Goal: Task Accomplishment & Management: Manage account settings

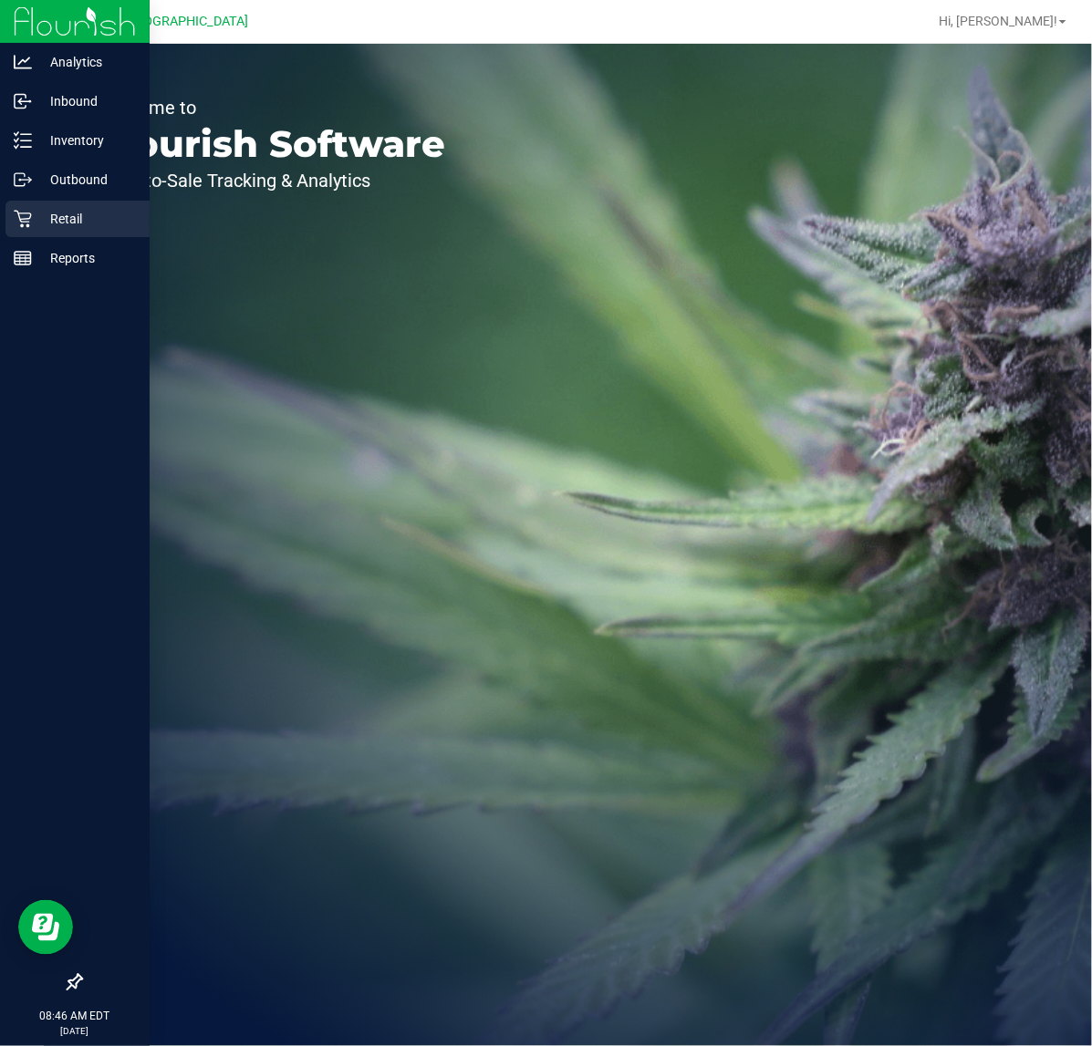
click at [69, 215] on p "Retail" at bounding box center [86, 219] width 109 height 22
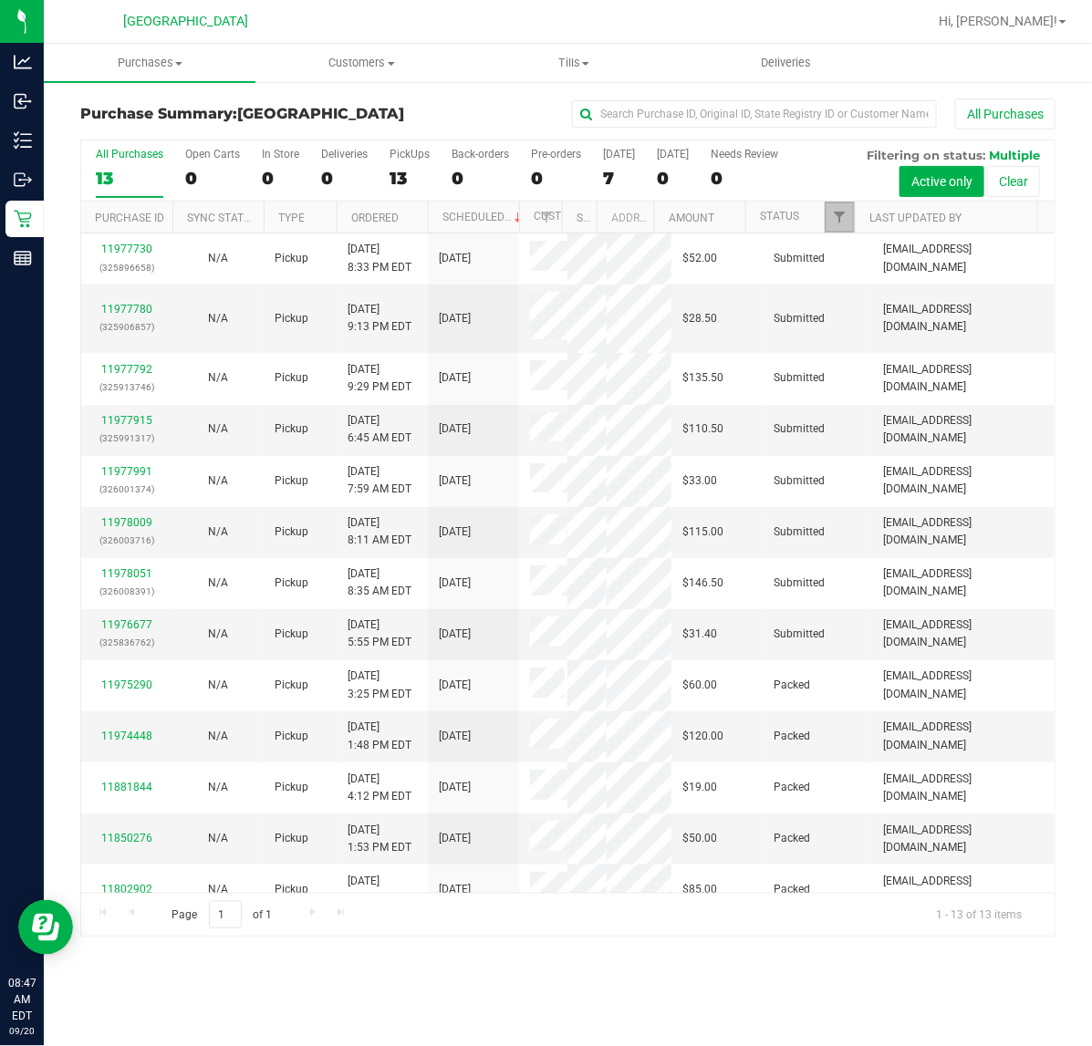
click at [840, 220] on span "Filter" at bounding box center [839, 217] width 15 height 15
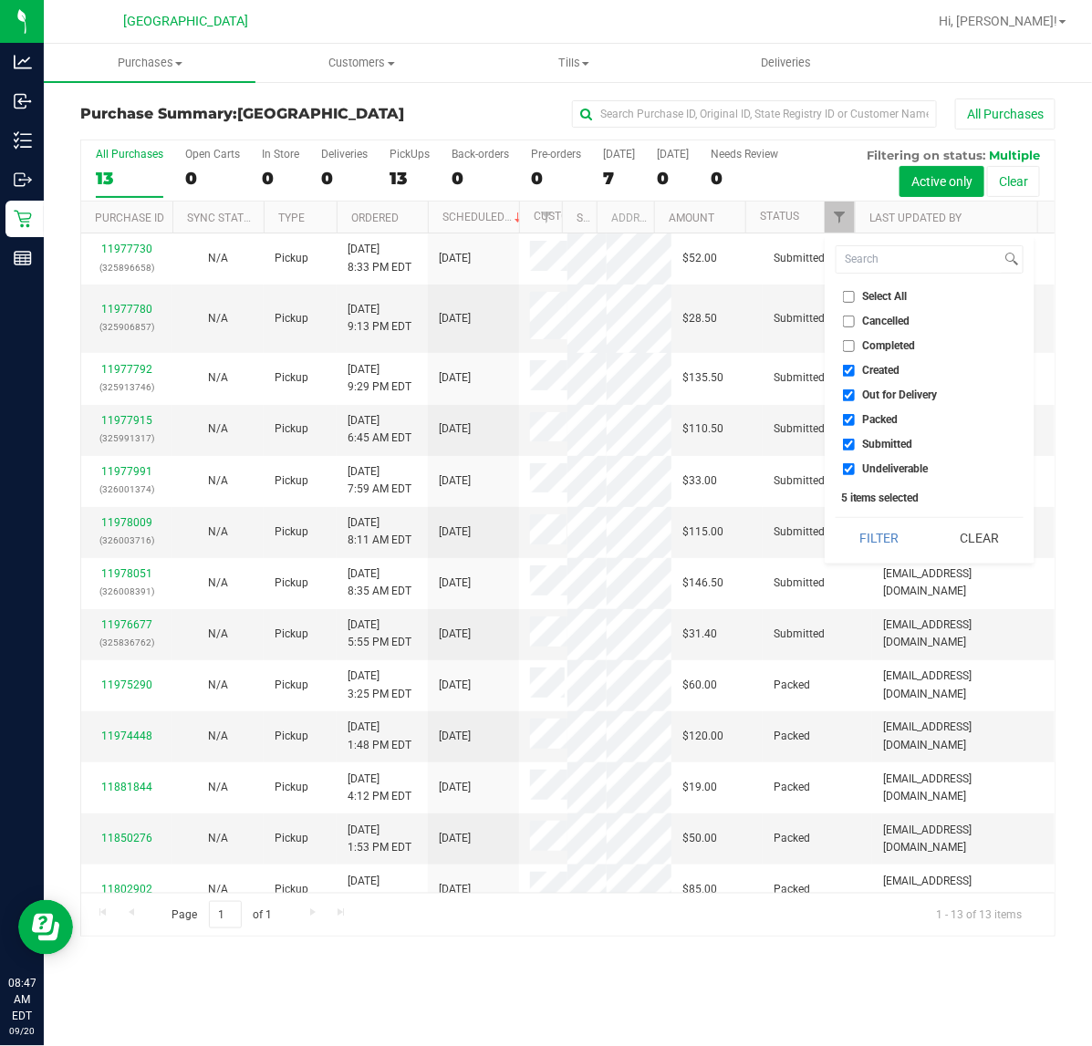
click at [846, 395] on input "Out for Delivery" at bounding box center [849, 395] width 12 height 12
checkbox input "false"
click at [846, 424] on input "Packed" at bounding box center [849, 420] width 12 height 12
checkbox input "false"
click at [846, 468] on input "Undeliverable" at bounding box center [849, 469] width 12 height 12
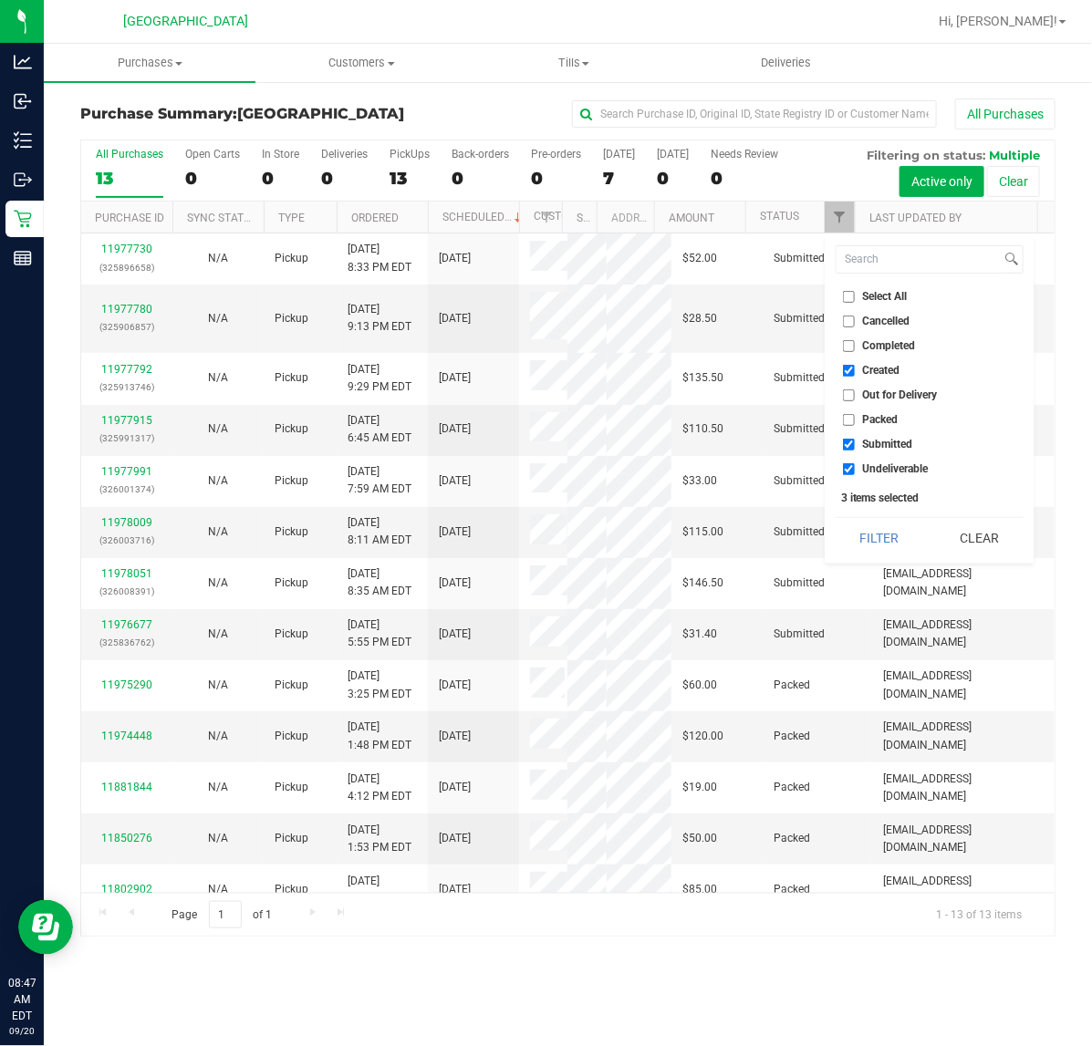
checkbox input "false"
click at [887, 538] on button "Filter" at bounding box center [880, 538] width 88 height 40
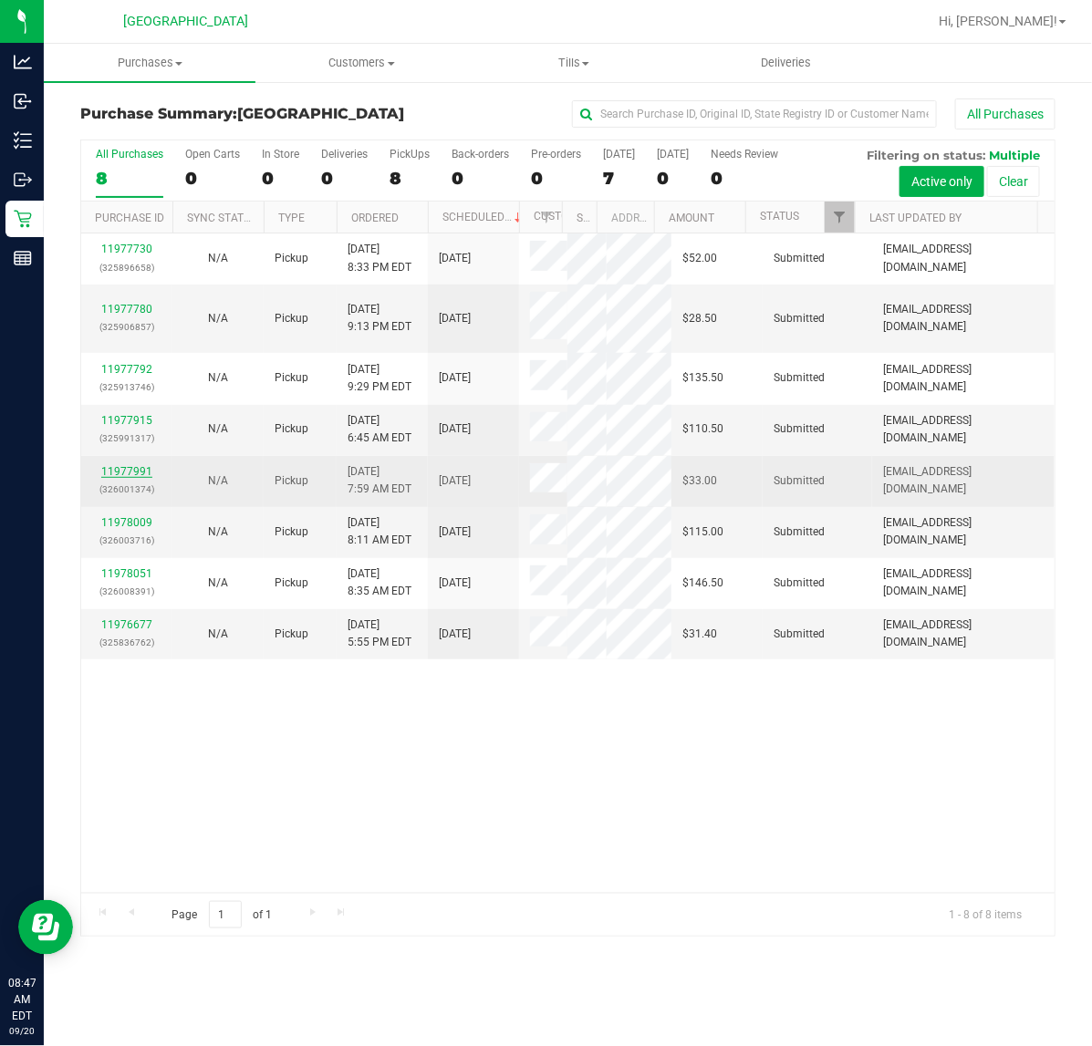
click at [119, 474] on link "11977991" at bounding box center [126, 471] width 51 height 13
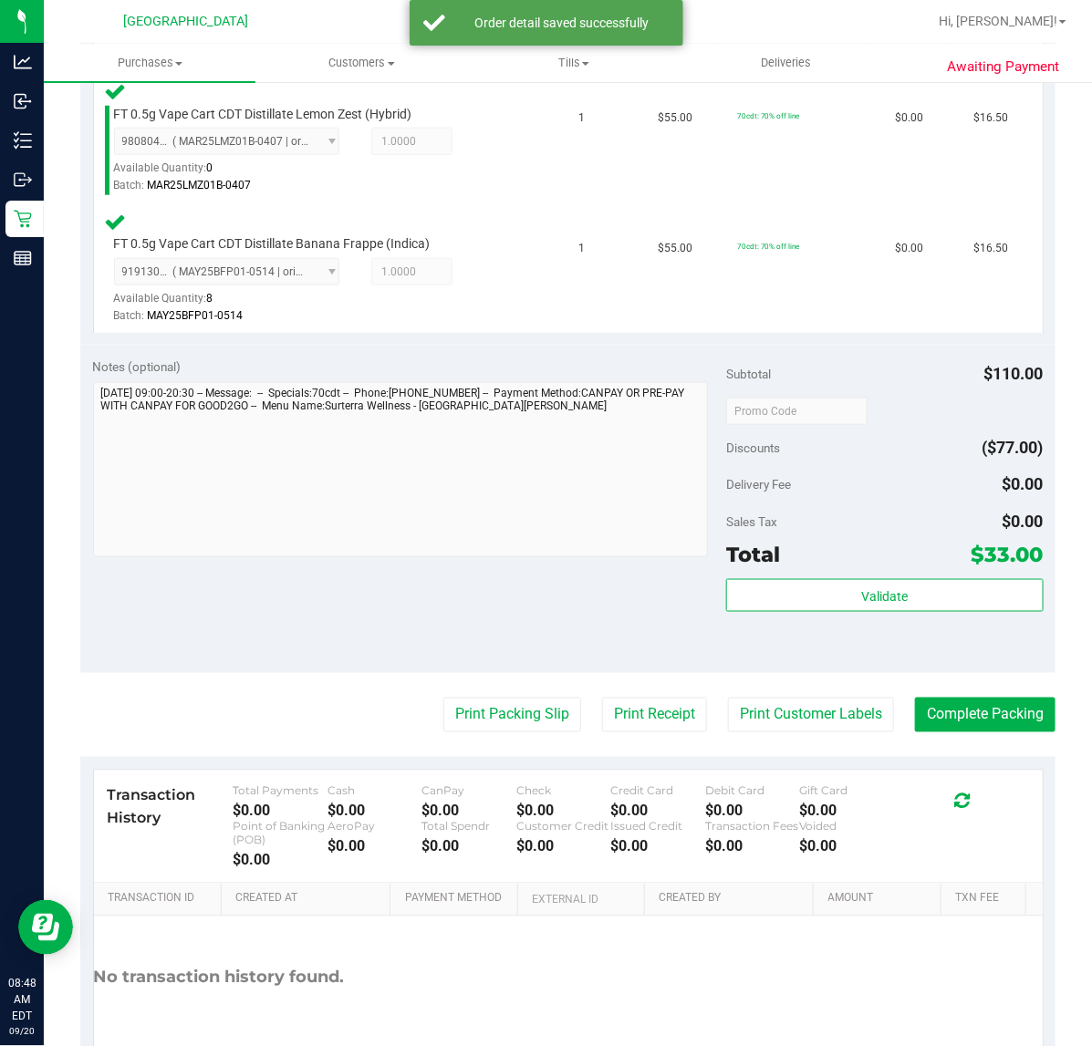
scroll to position [570, 0]
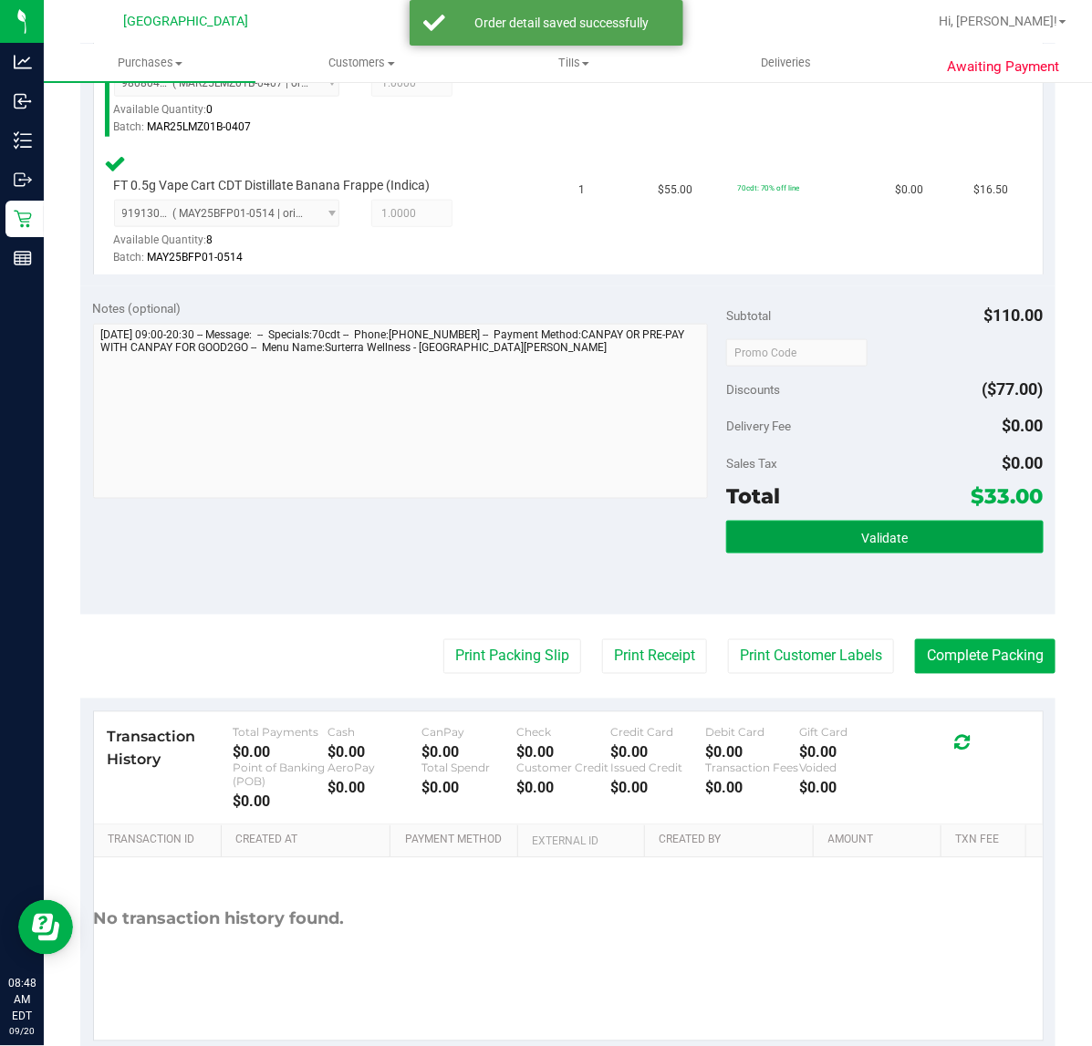
click at [894, 538] on button "Validate" at bounding box center [884, 537] width 317 height 33
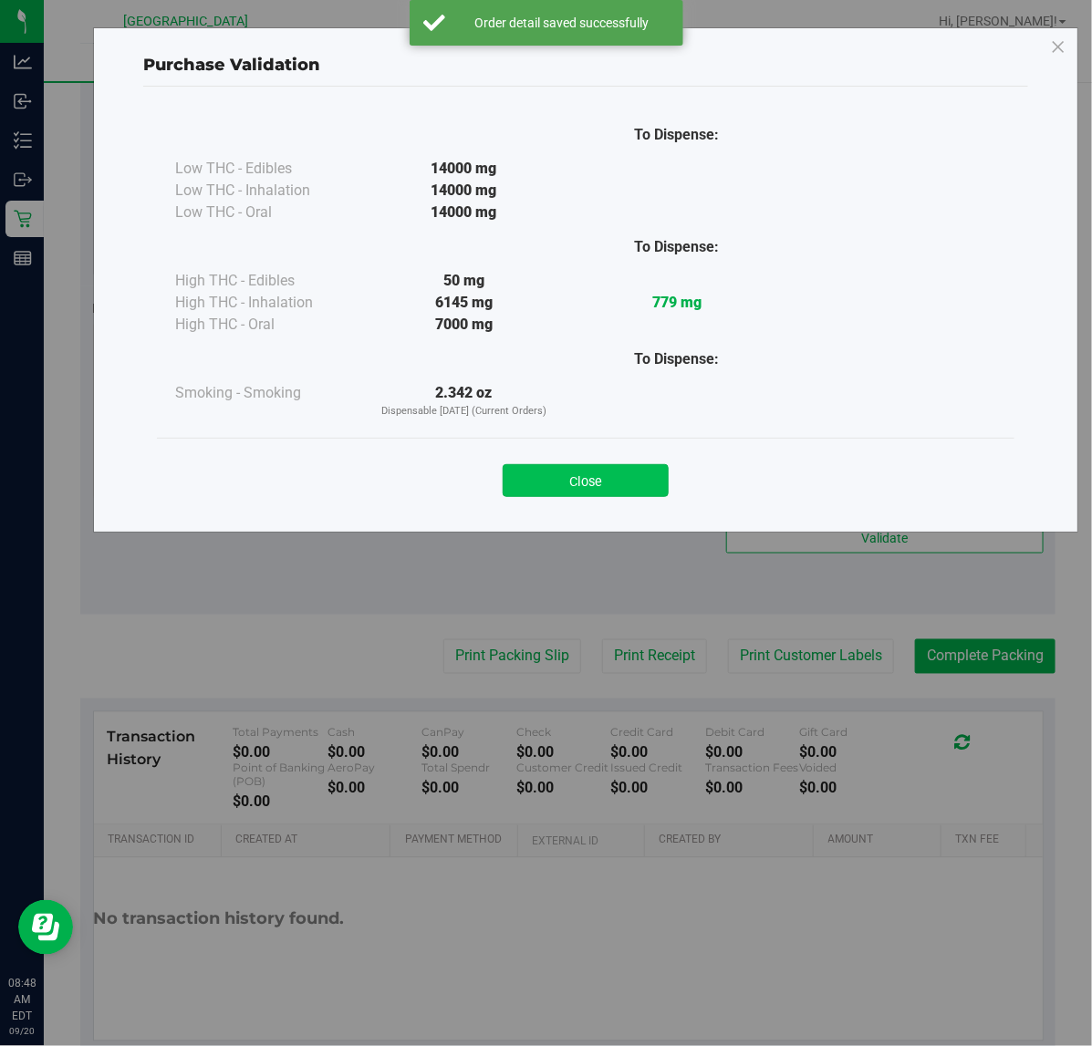
click at [634, 472] on button "Close" at bounding box center [586, 480] width 166 height 33
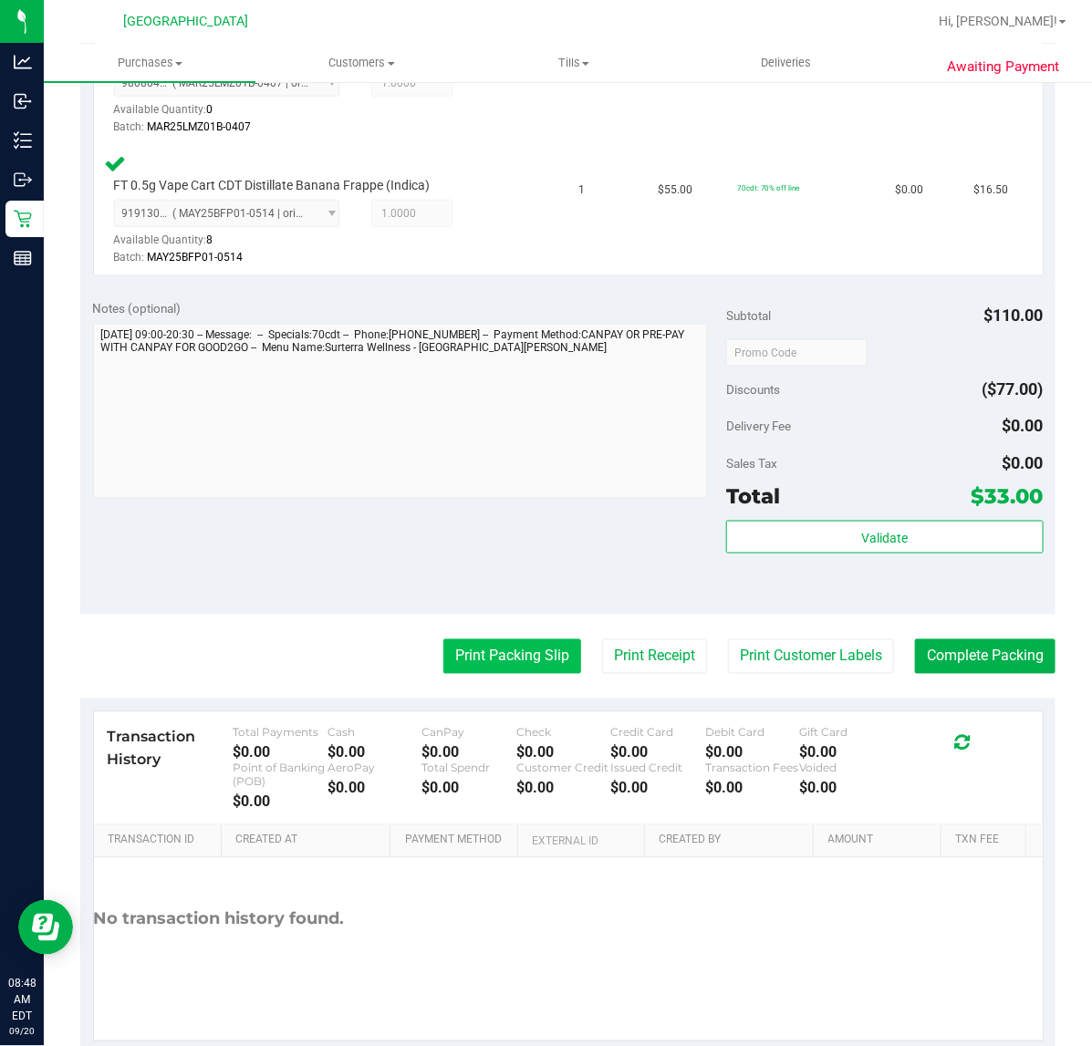
click at [522, 655] on button "Print Packing Slip" at bounding box center [512, 656] width 138 height 35
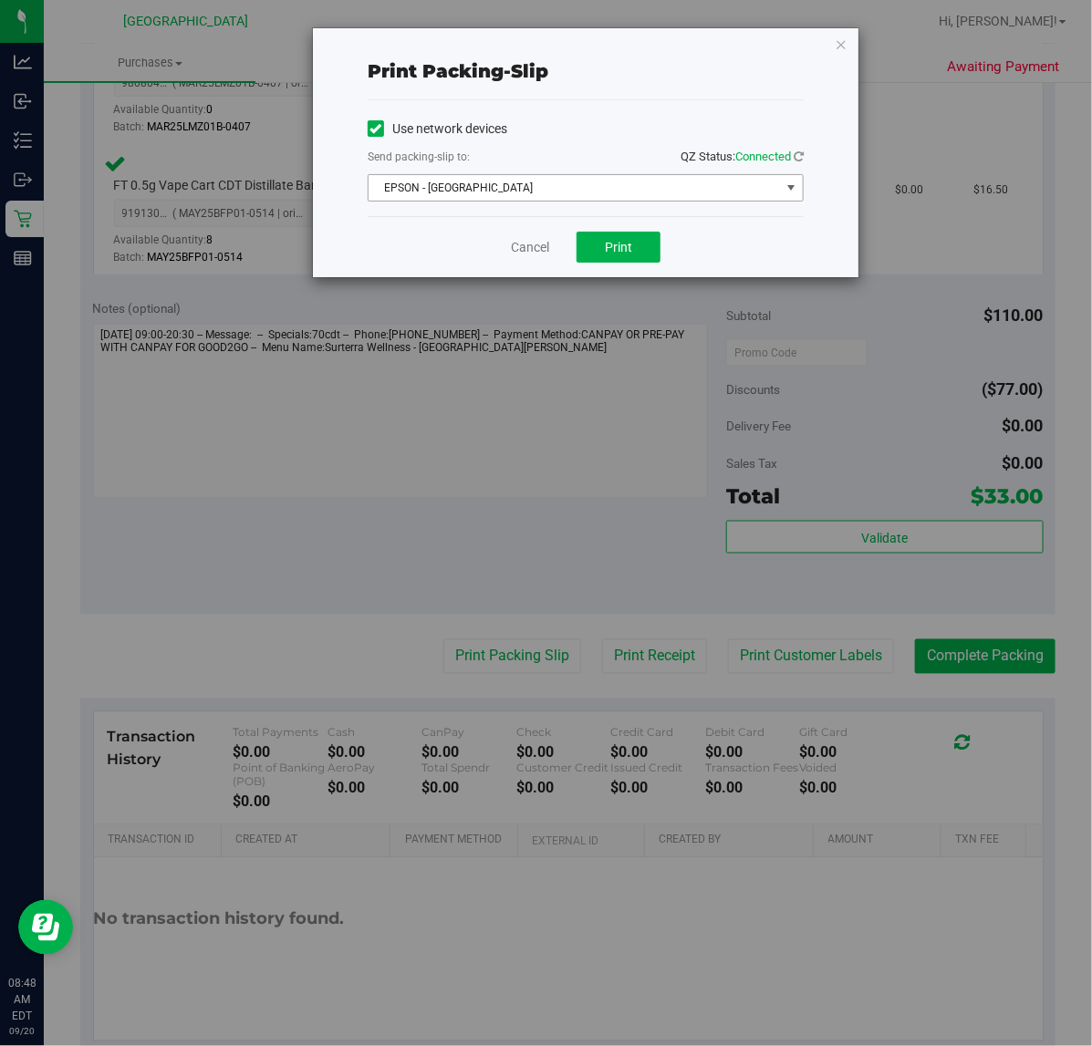
click at [654, 184] on span "EPSON - [GEOGRAPHIC_DATA]" at bounding box center [573, 188] width 411 height 26
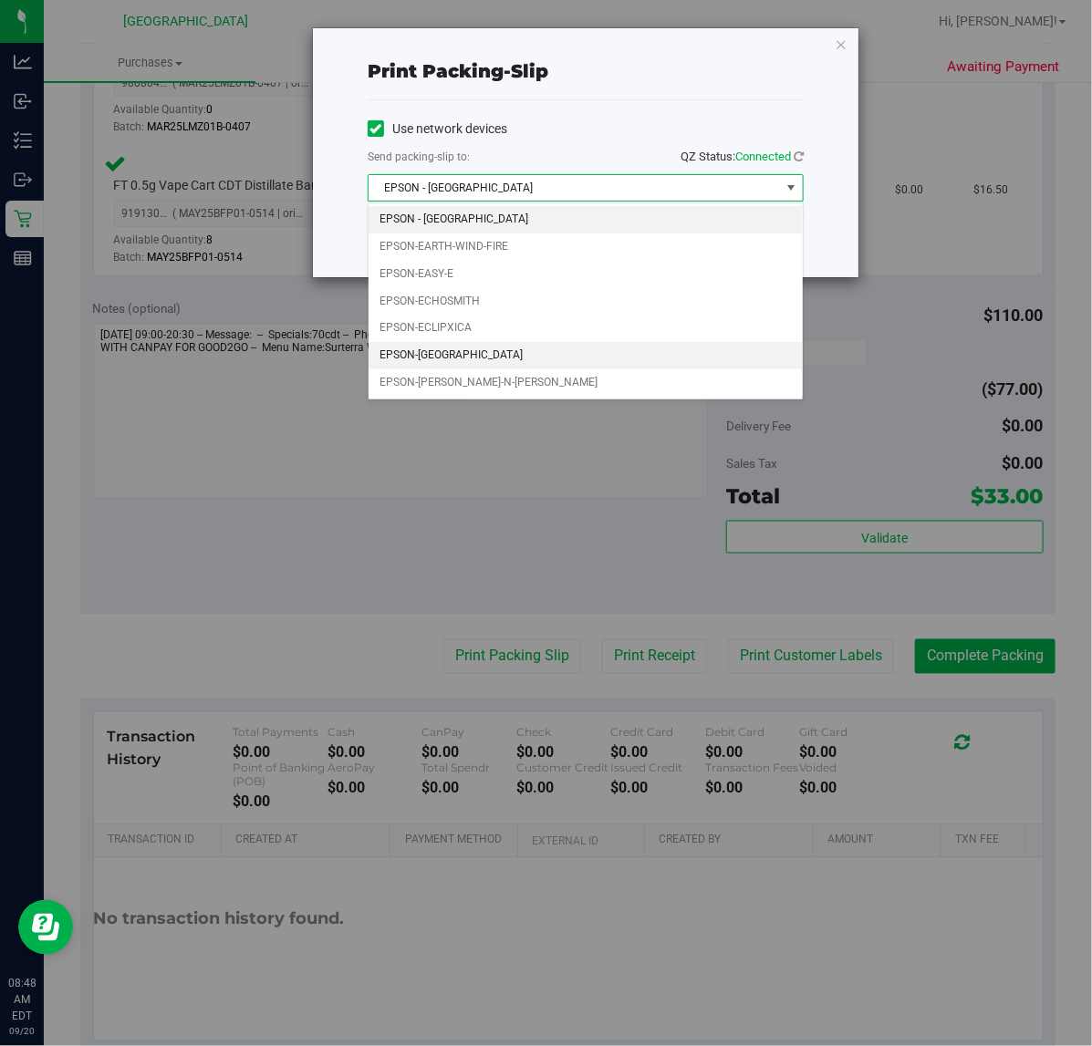
click at [467, 357] on li "EPSON-[GEOGRAPHIC_DATA]" at bounding box center [585, 355] width 434 height 27
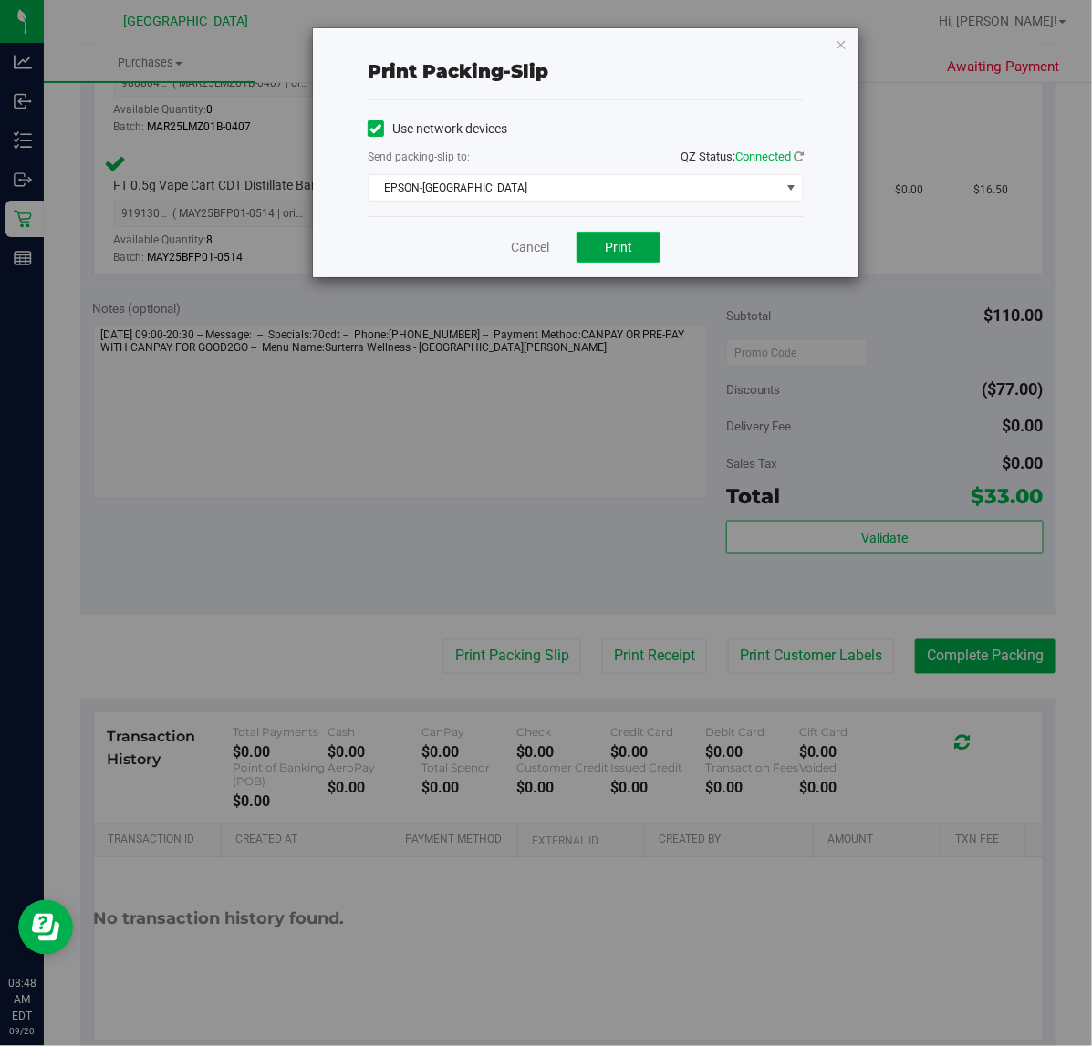
click at [621, 246] on span "Print" at bounding box center [618, 247] width 27 height 15
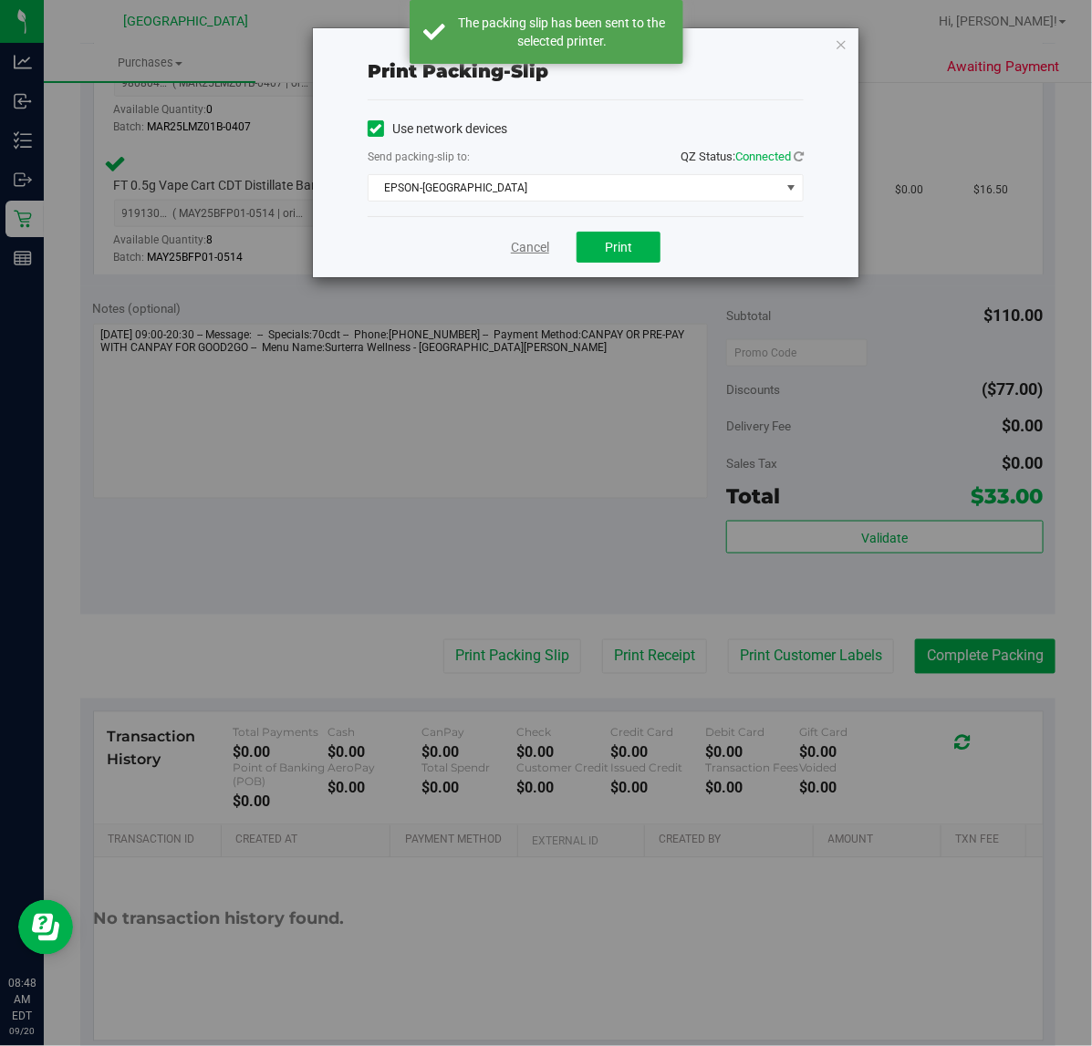
click at [527, 252] on link "Cancel" at bounding box center [530, 247] width 38 height 19
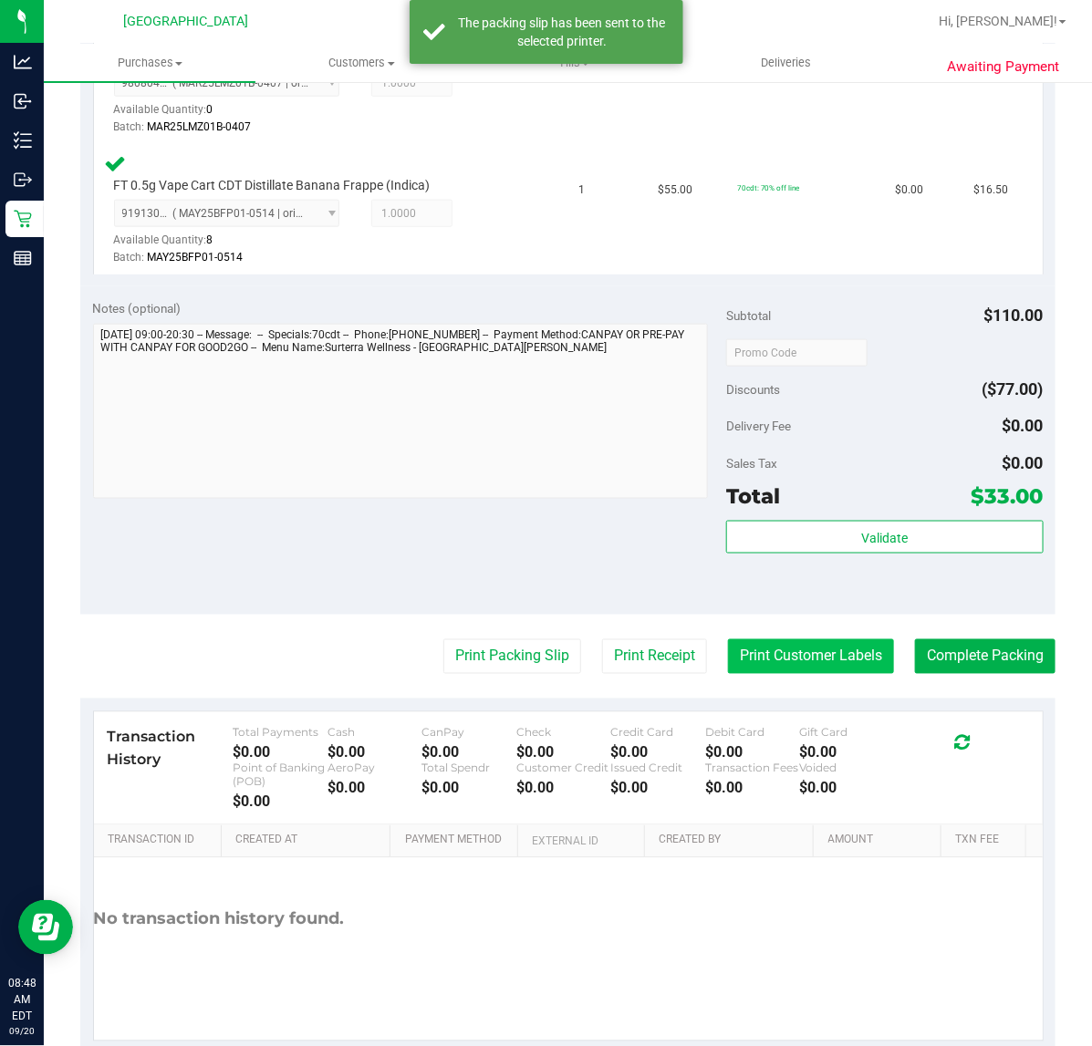
click at [762, 650] on button "Print Customer Labels" at bounding box center [811, 656] width 166 height 35
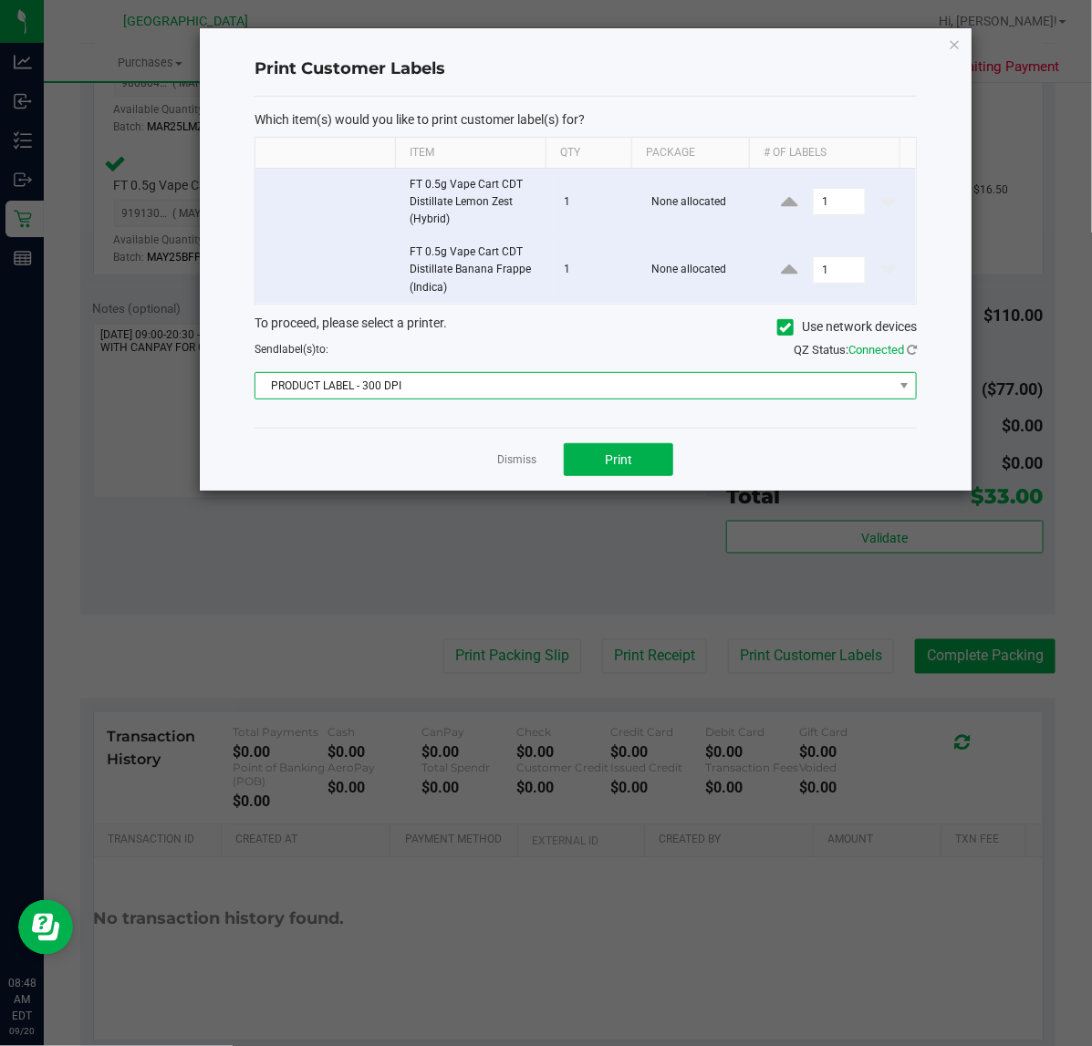
click at [721, 385] on span "PRODUCT LABEL - 300 DPI" at bounding box center [574, 386] width 638 height 26
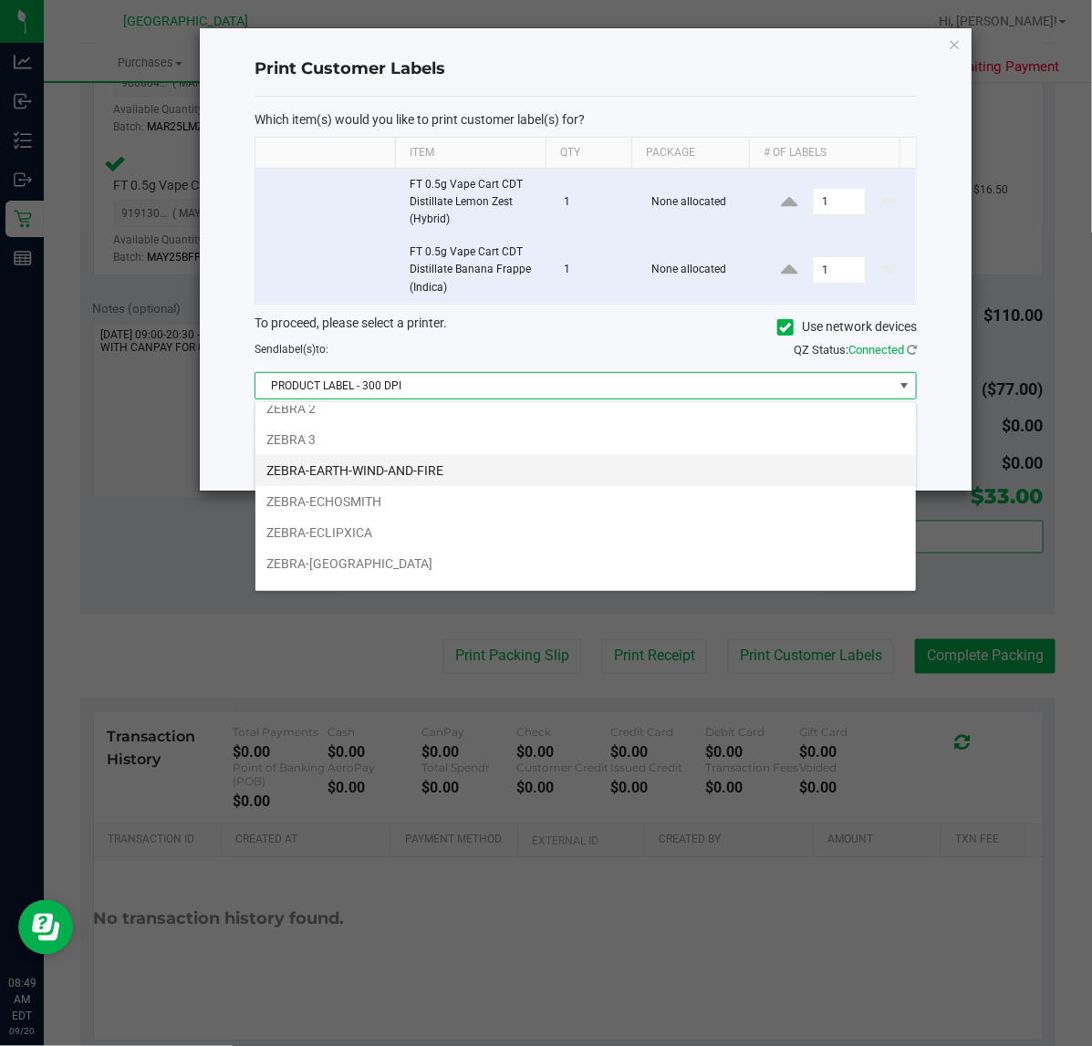
scroll to position [69, 0]
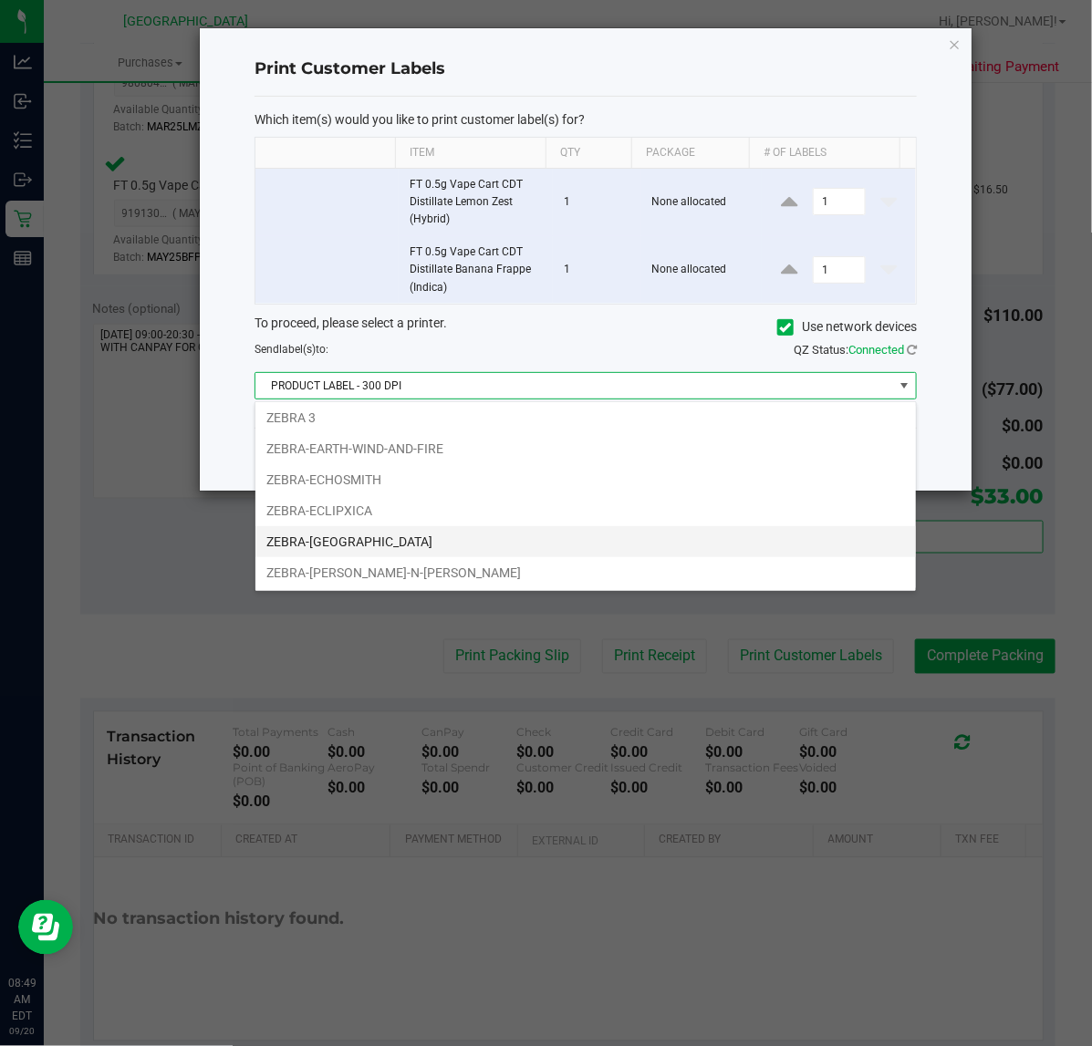
click at [379, 536] on li "ZEBRA-[GEOGRAPHIC_DATA]" at bounding box center [585, 541] width 660 height 31
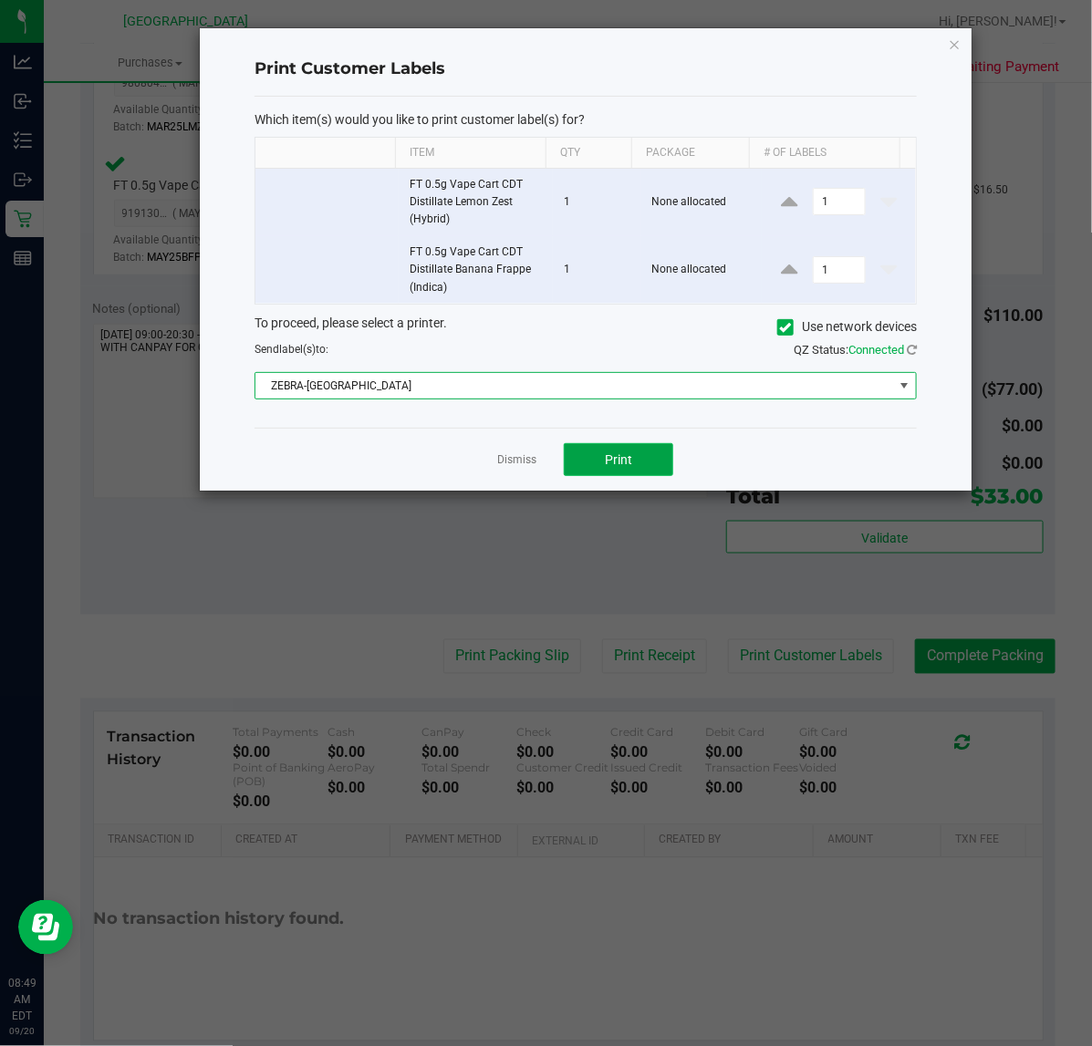
click at [614, 457] on span "Print" at bounding box center [618, 459] width 27 height 15
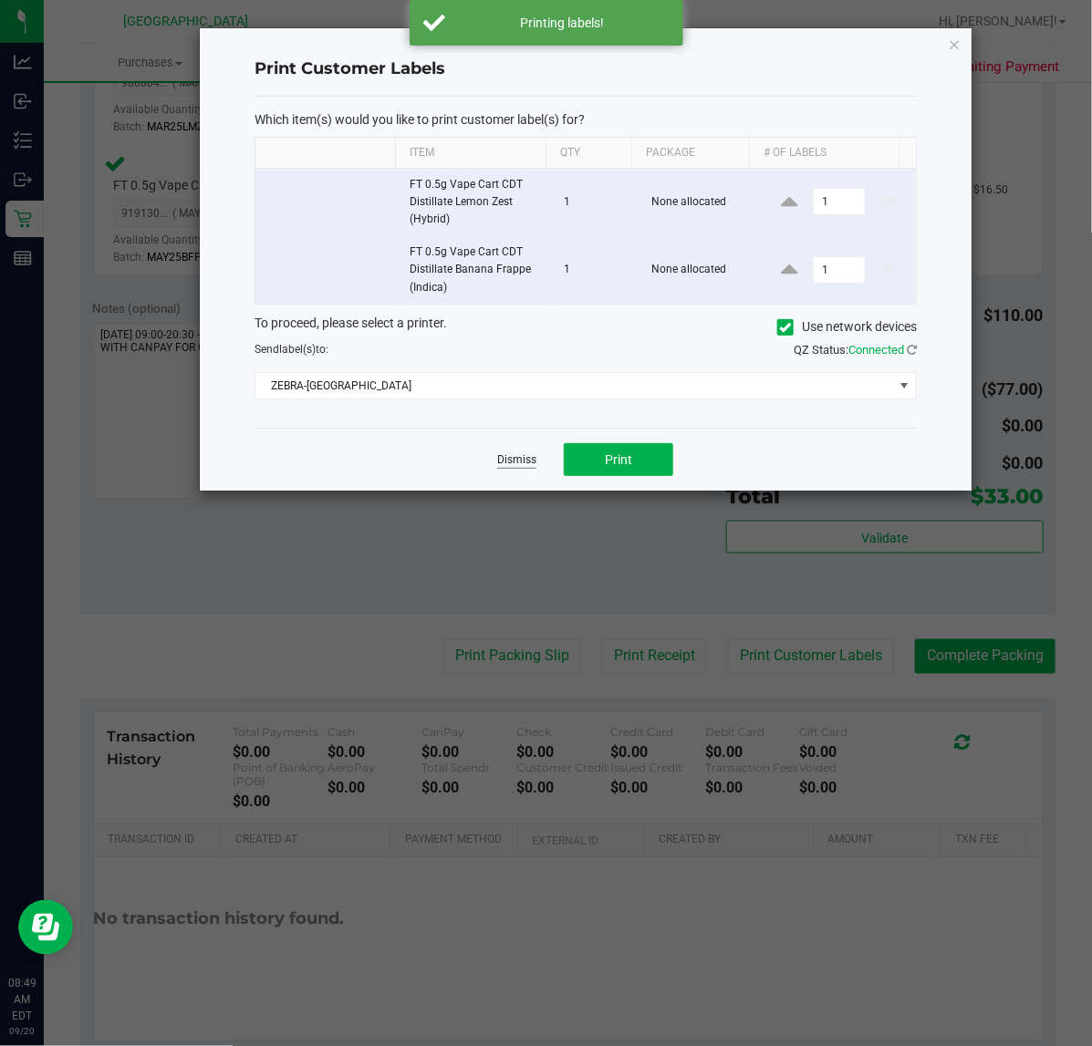
click at [517, 461] on link "Dismiss" at bounding box center [516, 460] width 39 height 16
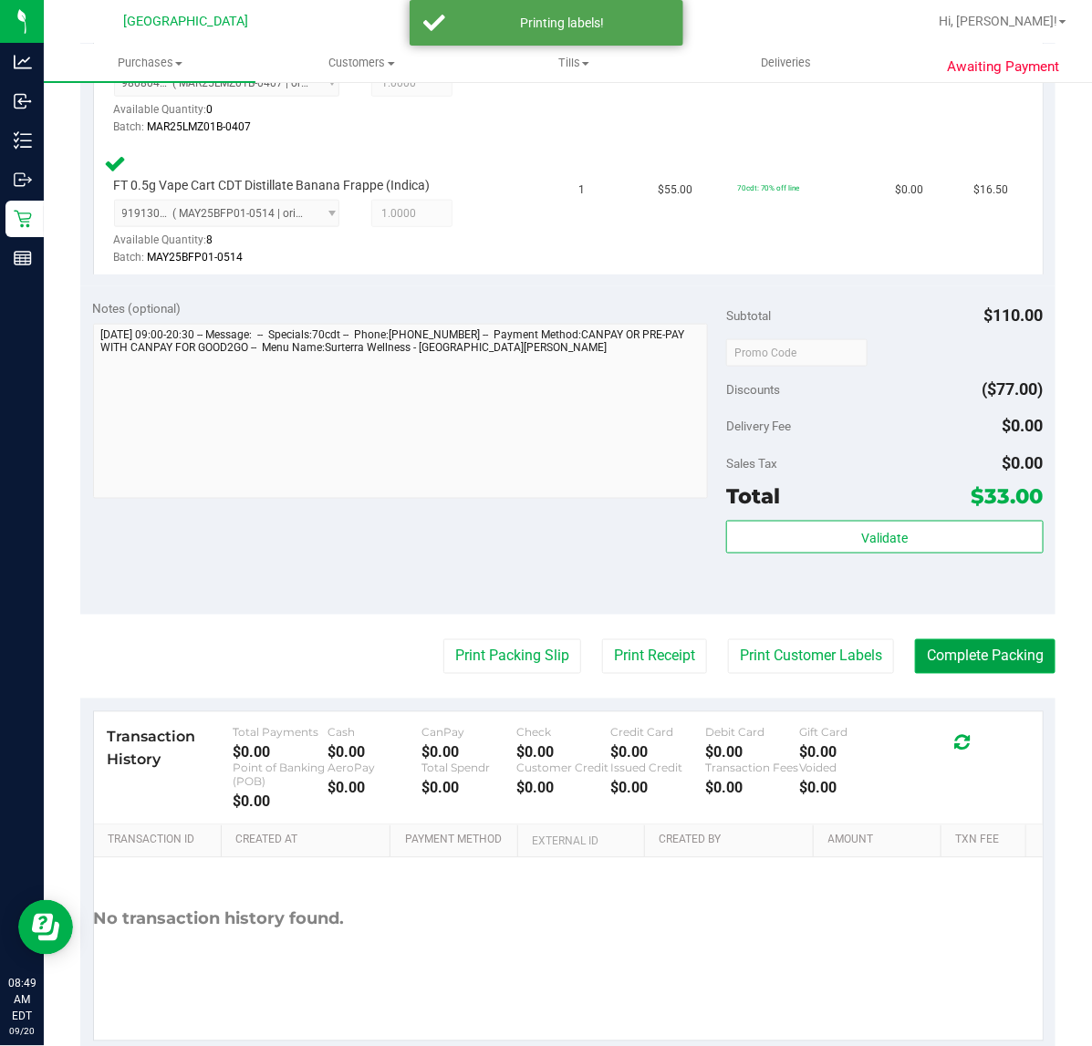
click at [955, 653] on button "Complete Packing" at bounding box center [985, 656] width 140 height 35
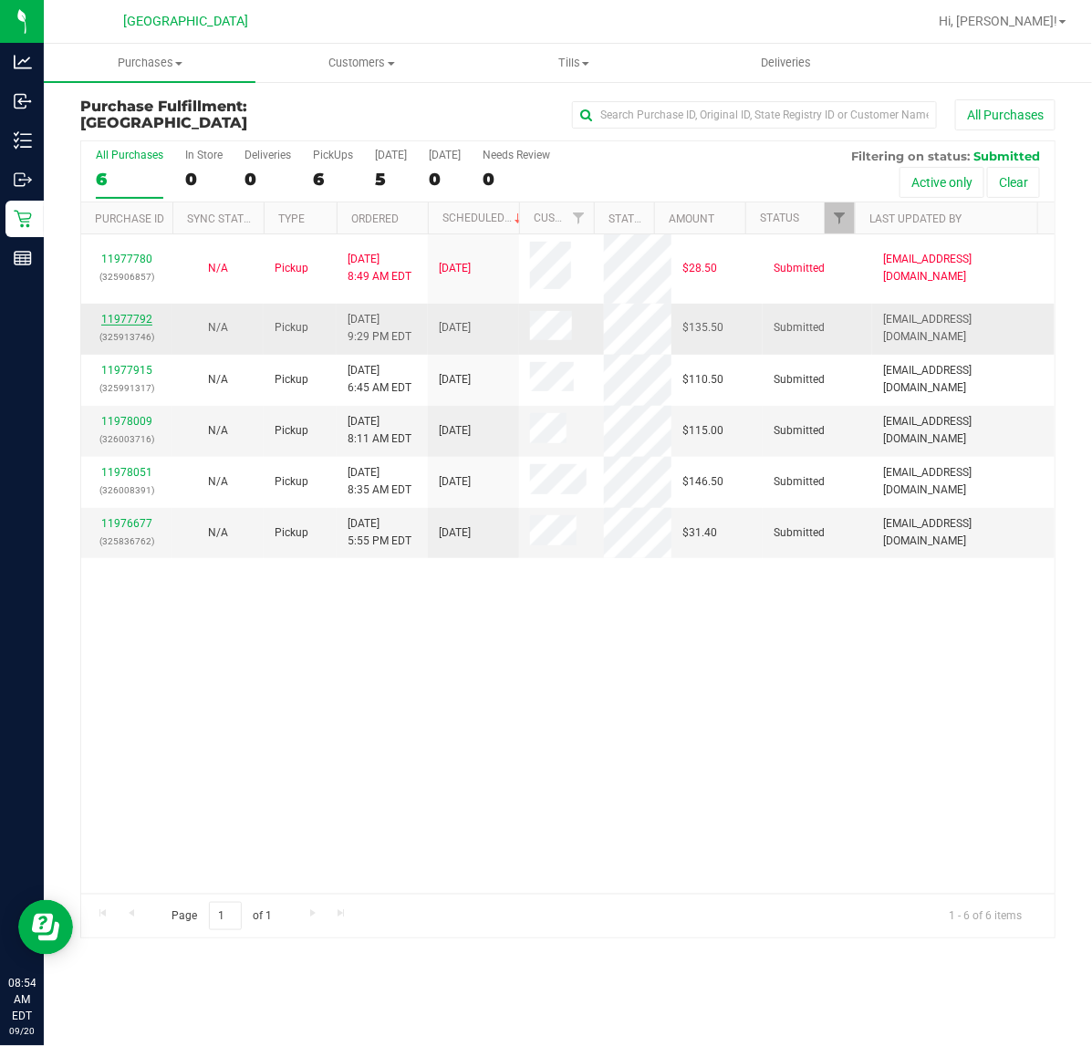
click at [126, 320] on link "11977792" at bounding box center [126, 319] width 51 height 13
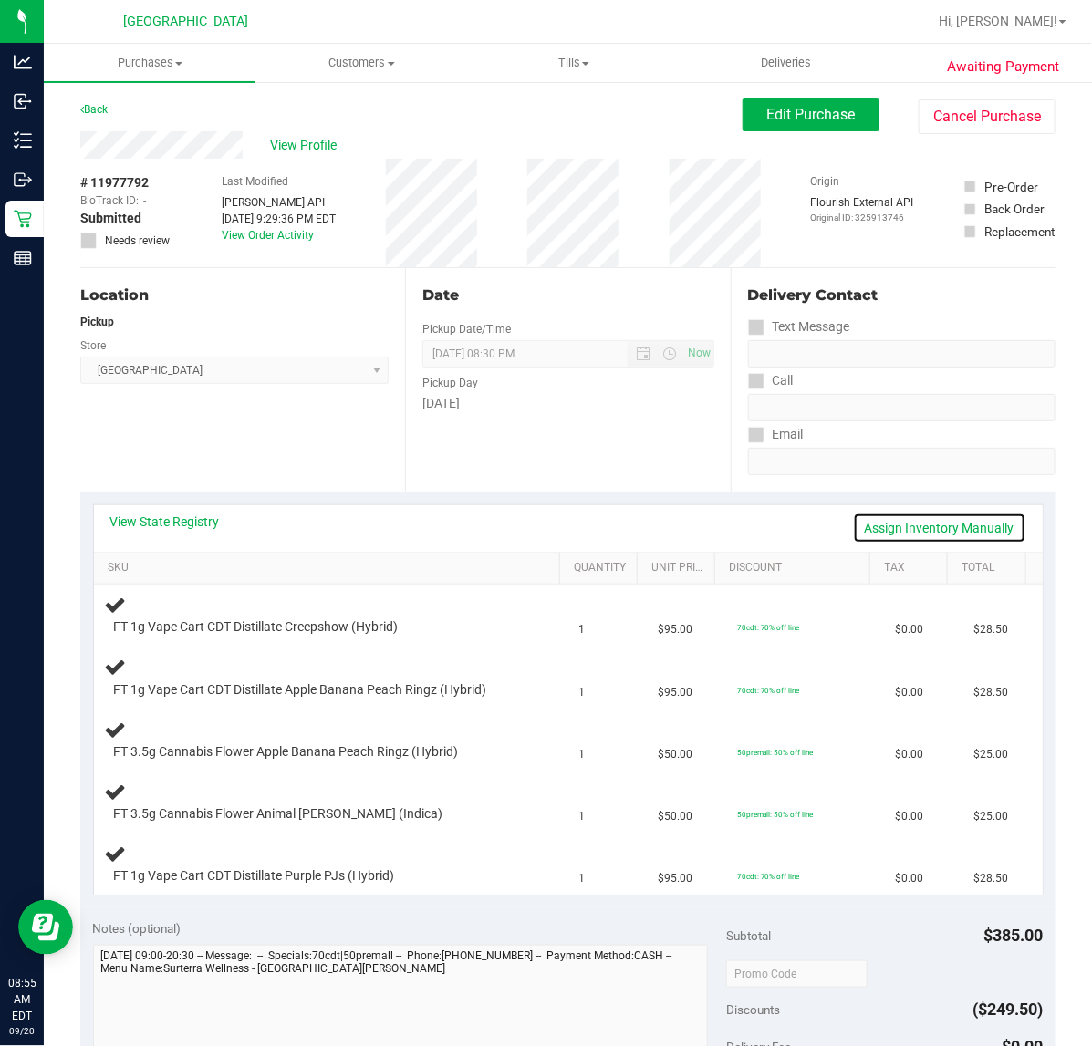
click at [942, 522] on link "Assign Inventory Manually" at bounding box center [939, 528] width 173 height 31
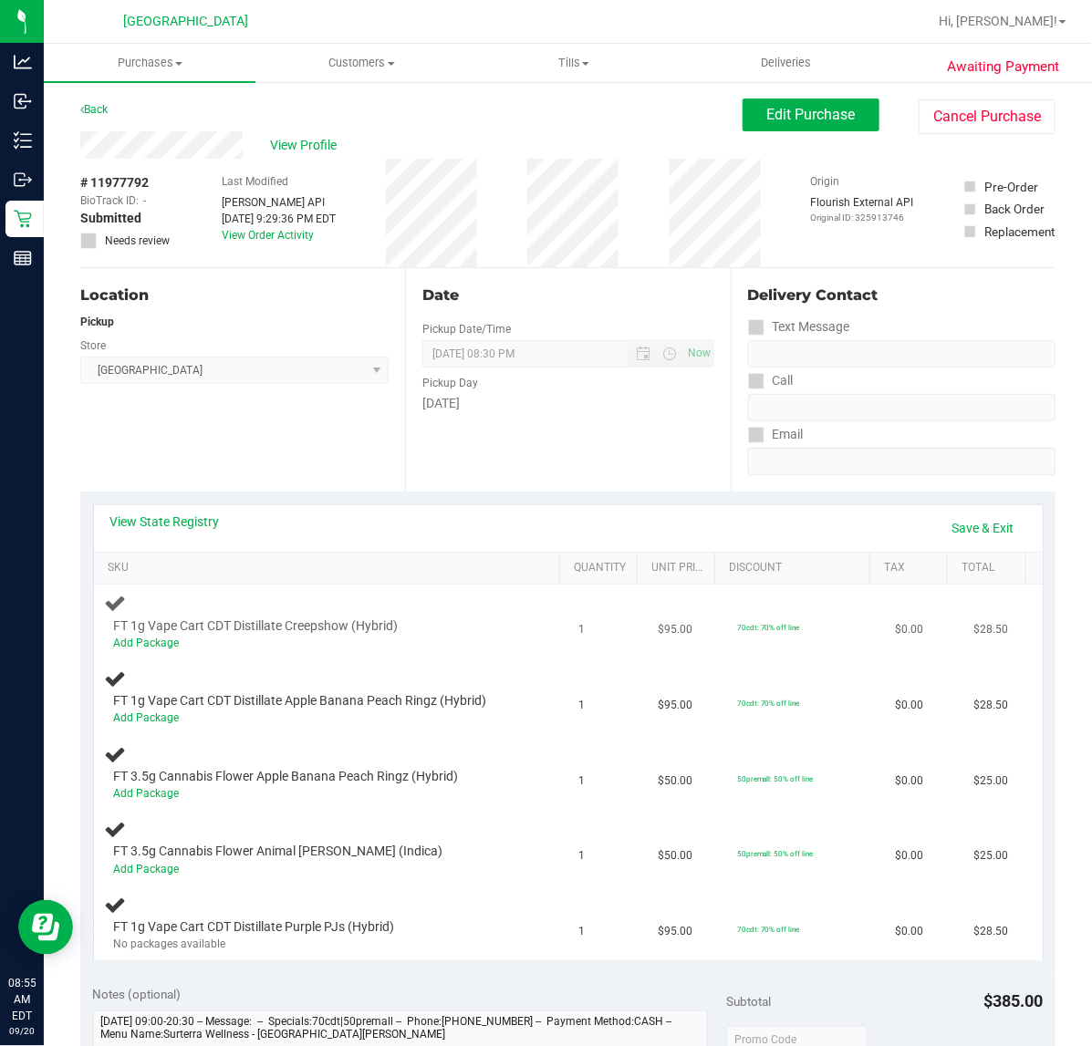
click at [161, 649] on div "Add Package" at bounding box center [317, 643] width 407 height 17
click at [162, 640] on link "Add Package" at bounding box center [147, 643] width 66 height 13
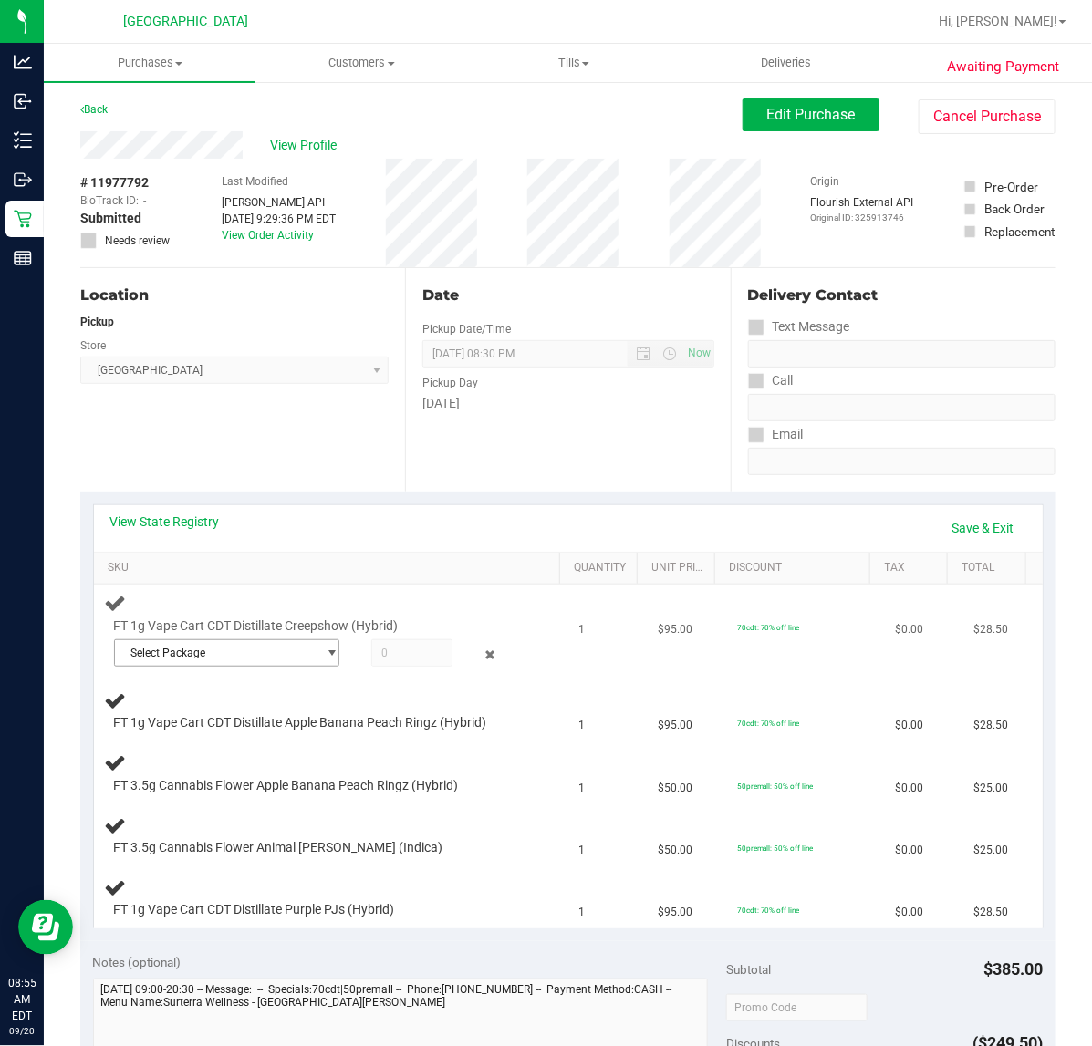
click at [197, 648] on span "Select Package" at bounding box center [215, 653] width 201 height 26
click at [192, 731] on span "7587901822448296" at bounding box center [177, 727] width 102 height 13
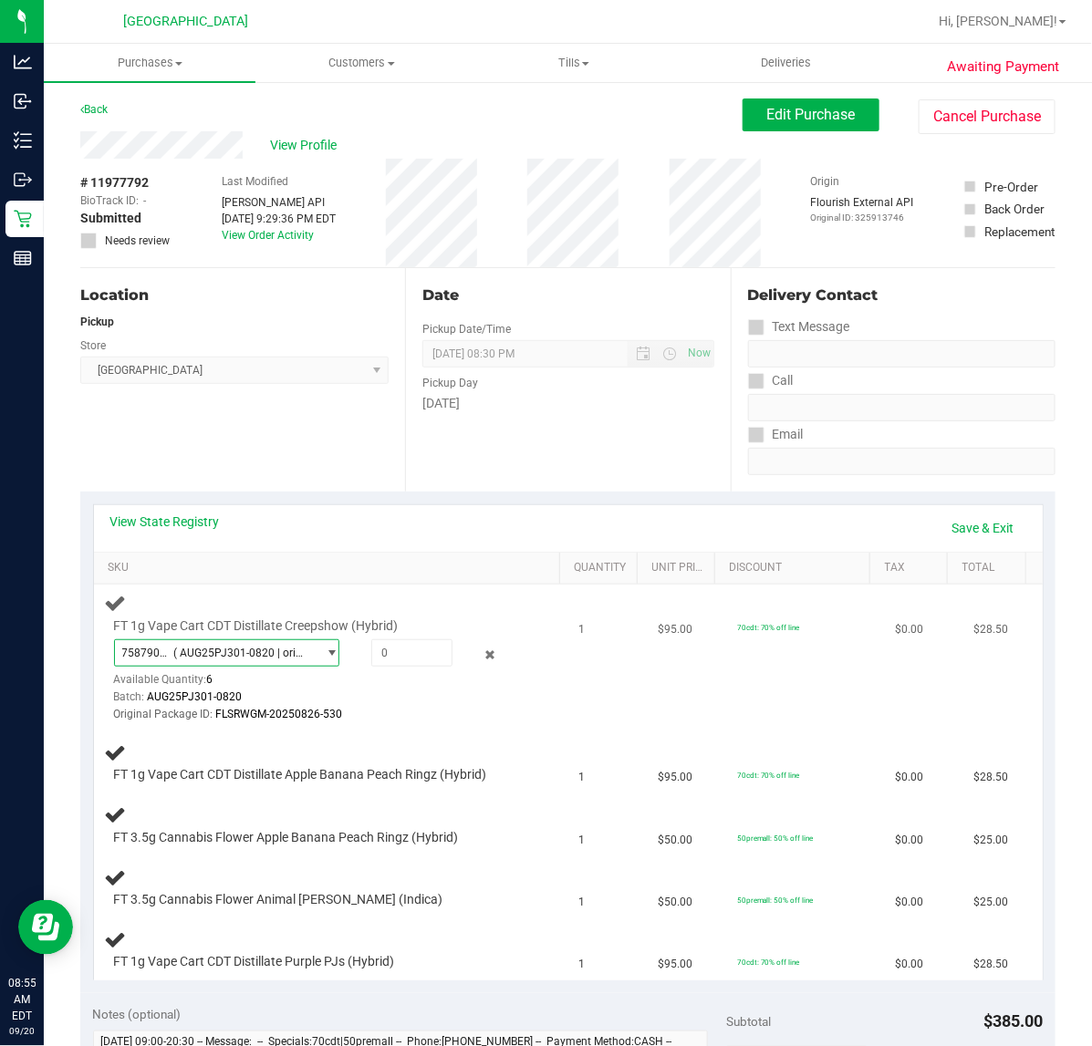
click at [316, 640] on span "select" at bounding box center [327, 653] width 23 height 26
click at [451, 695] on div "Batch: AUG25PJ301-0820" at bounding box center [317, 697] width 407 height 17
click at [480, 650] on icon at bounding box center [489, 655] width 19 height 21
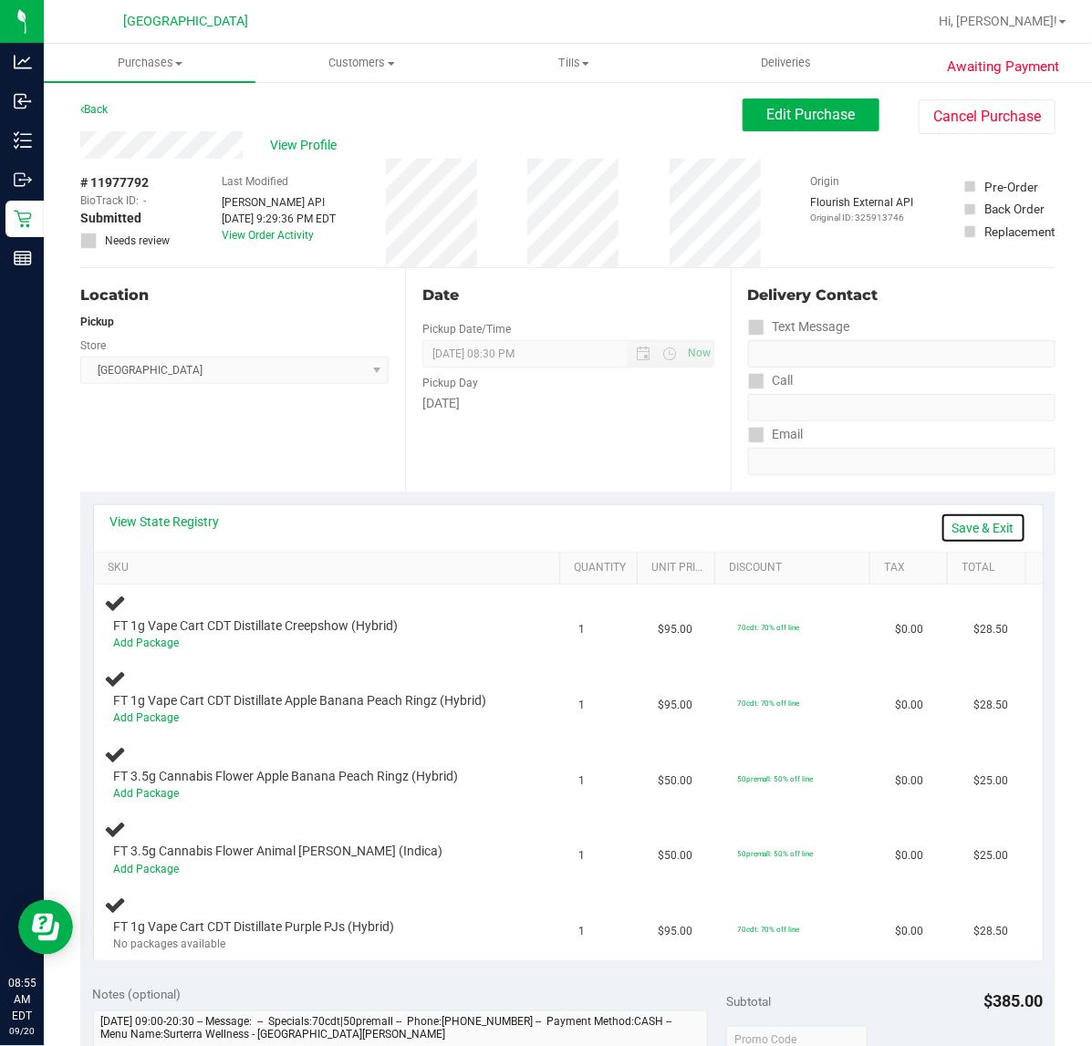
click at [945, 530] on link "Save & Exit" at bounding box center [983, 528] width 86 height 31
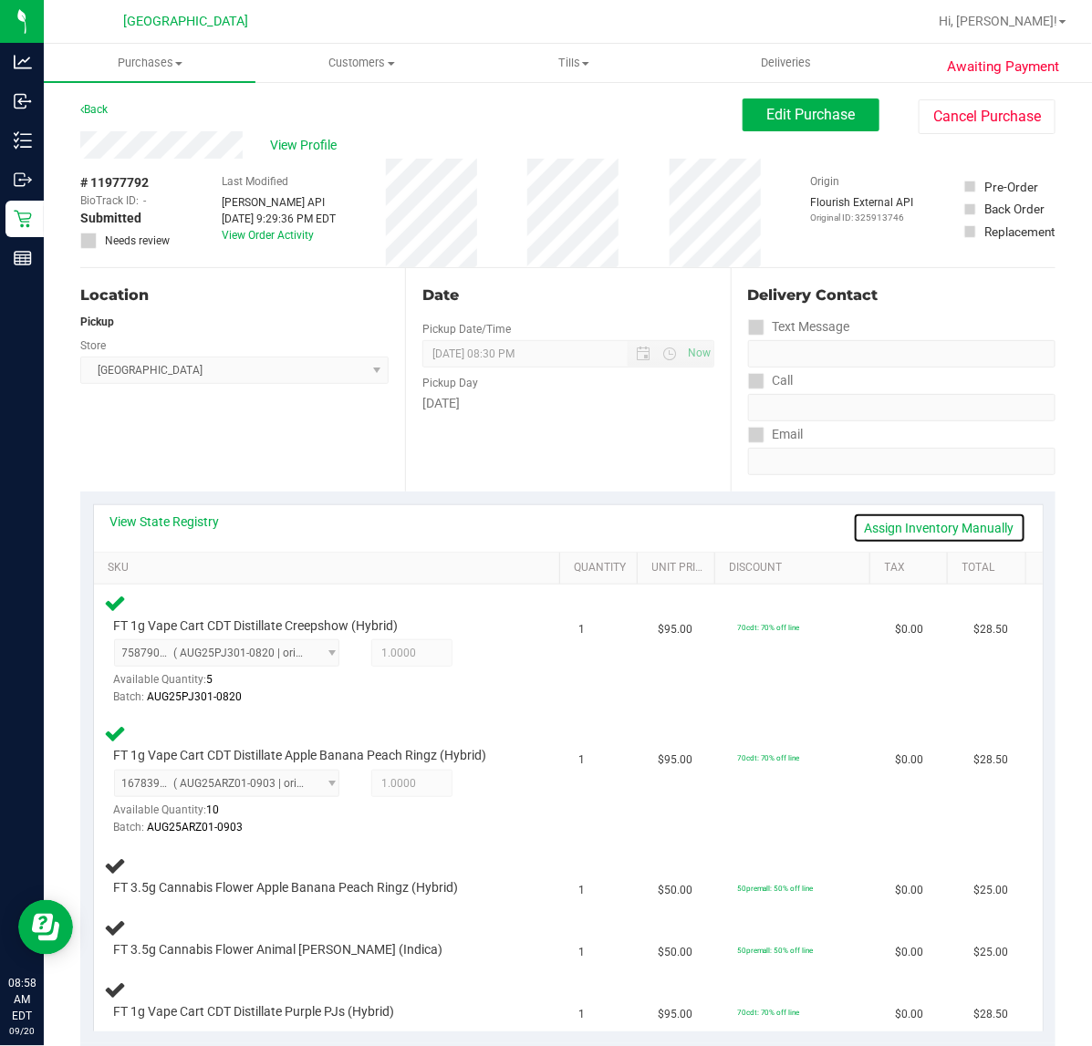
click at [973, 522] on link "Assign Inventory Manually" at bounding box center [939, 528] width 173 height 31
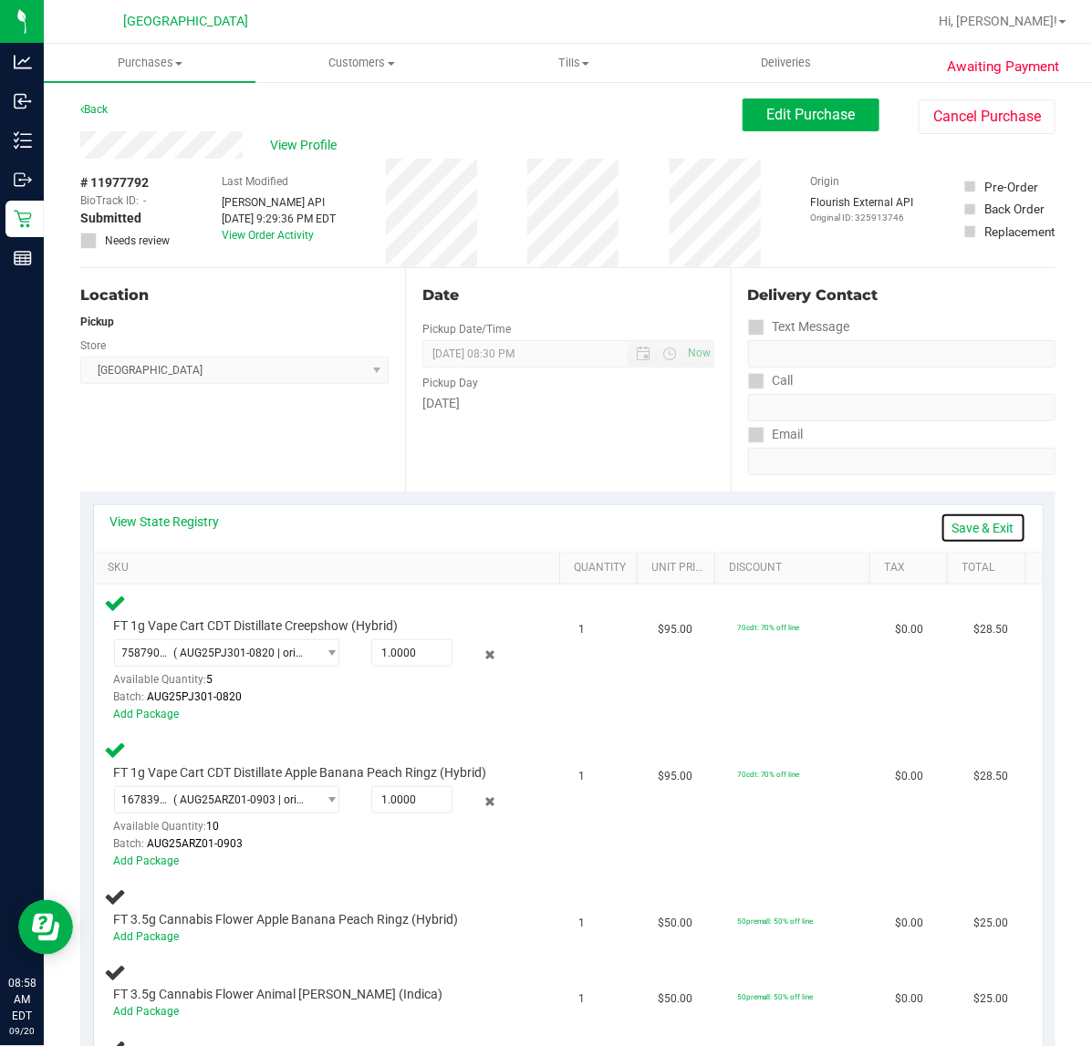
click at [981, 523] on link "Save & Exit" at bounding box center [983, 528] width 86 height 31
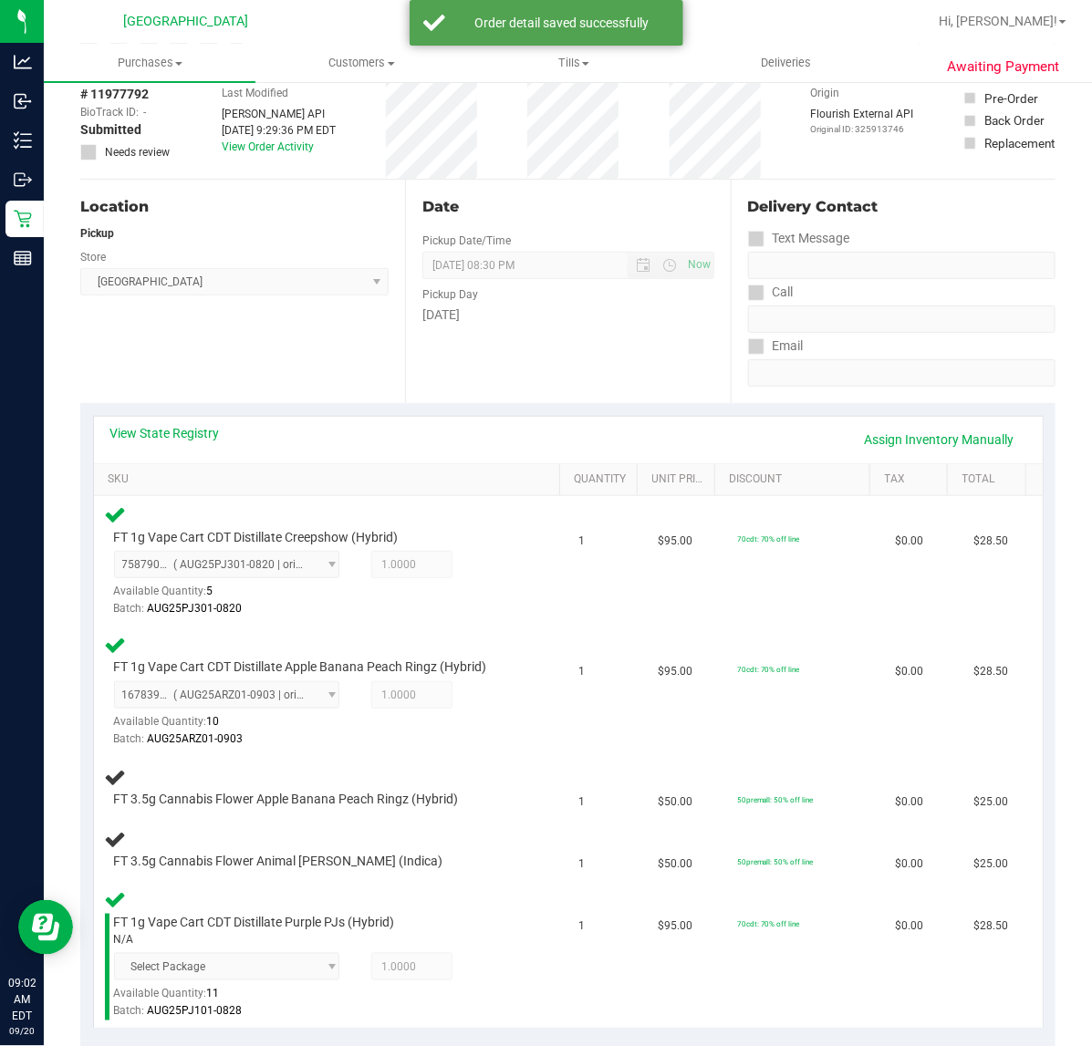
scroll to position [228, 0]
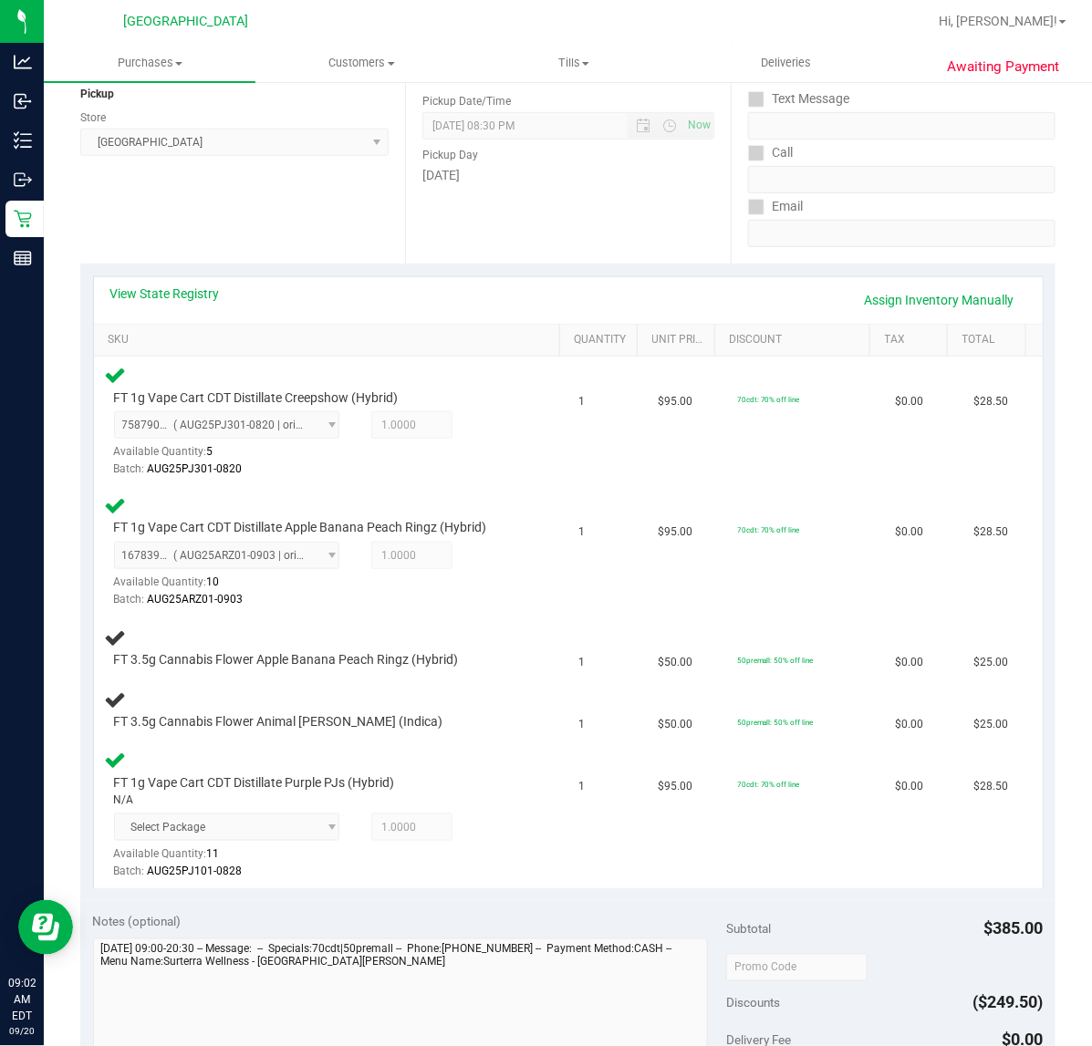
click at [730, 299] on div "View State Registry Assign Inventory Manually" at bounding box center [568, 300] width 916 height 31
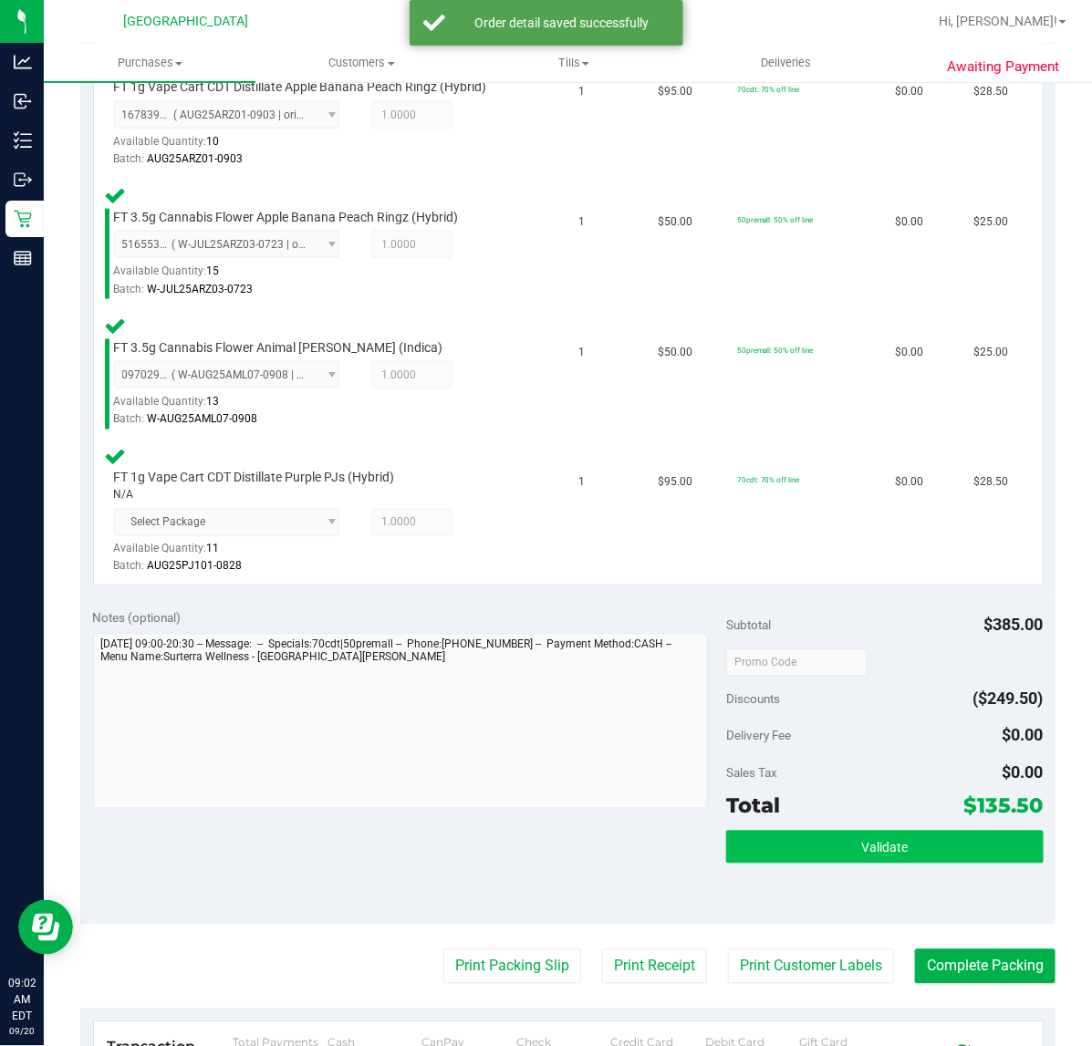
scroll to position [684, 0]
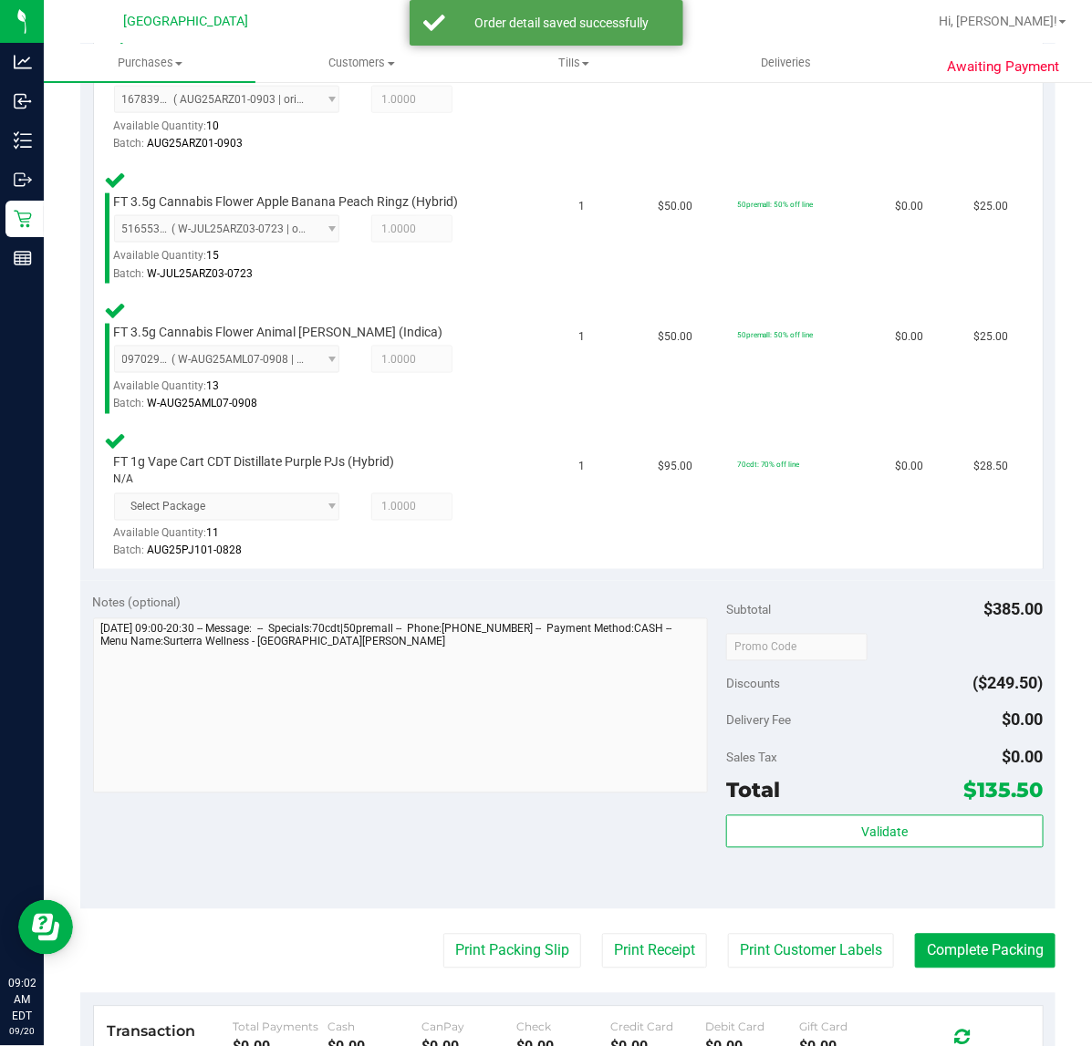
click at [897, 809] on div "Subtotal $385.00 Discounts ($249.50) Delivery Fee $0.00 Sales Tax $0.00 Total $…" at bounding box center [884, 746] width 317 height 304
click at [892, 825] on span "Validate" at bounding box center [884, 832] width 47 height 15
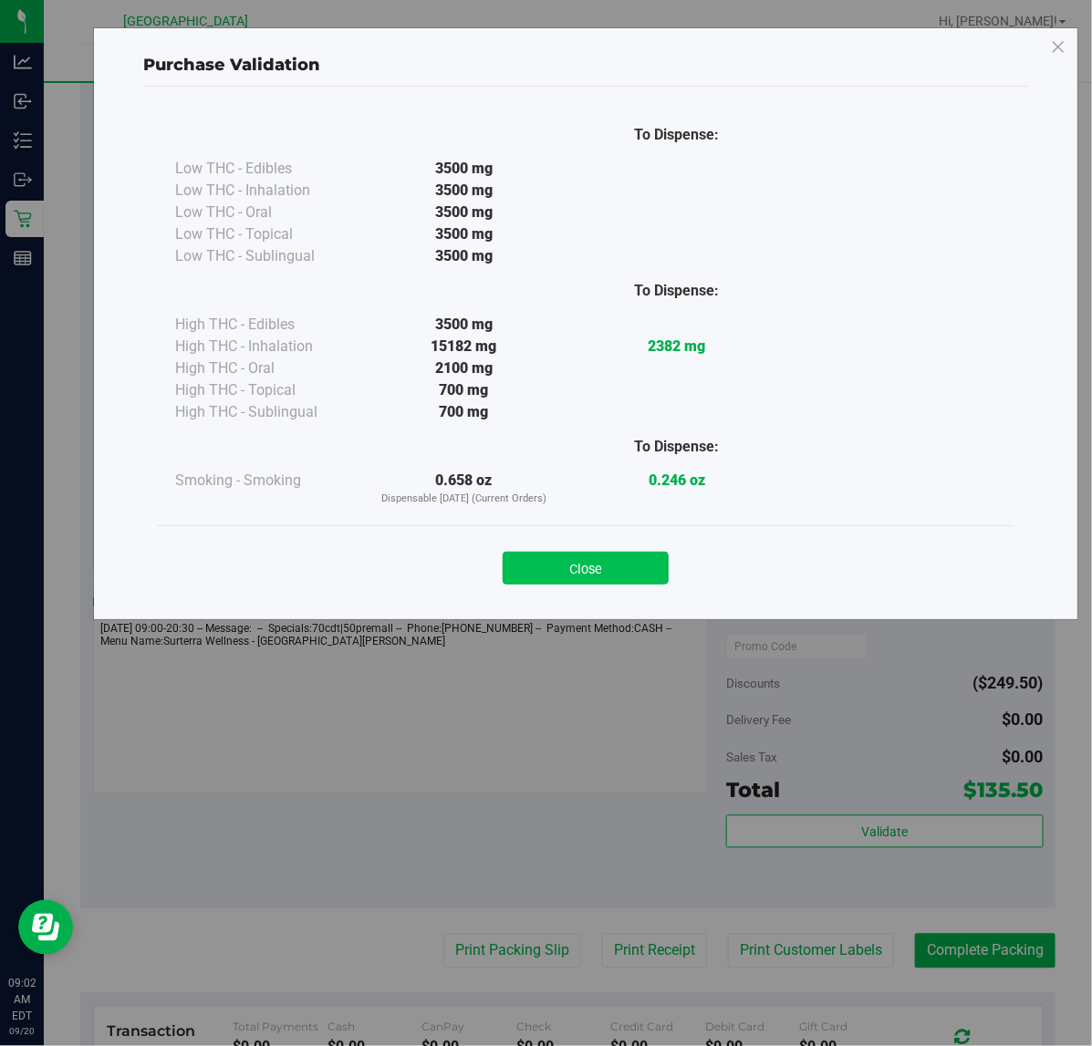
click at [605, 556] on button "Close" at bounding box center [586, 568] width 166 height 33
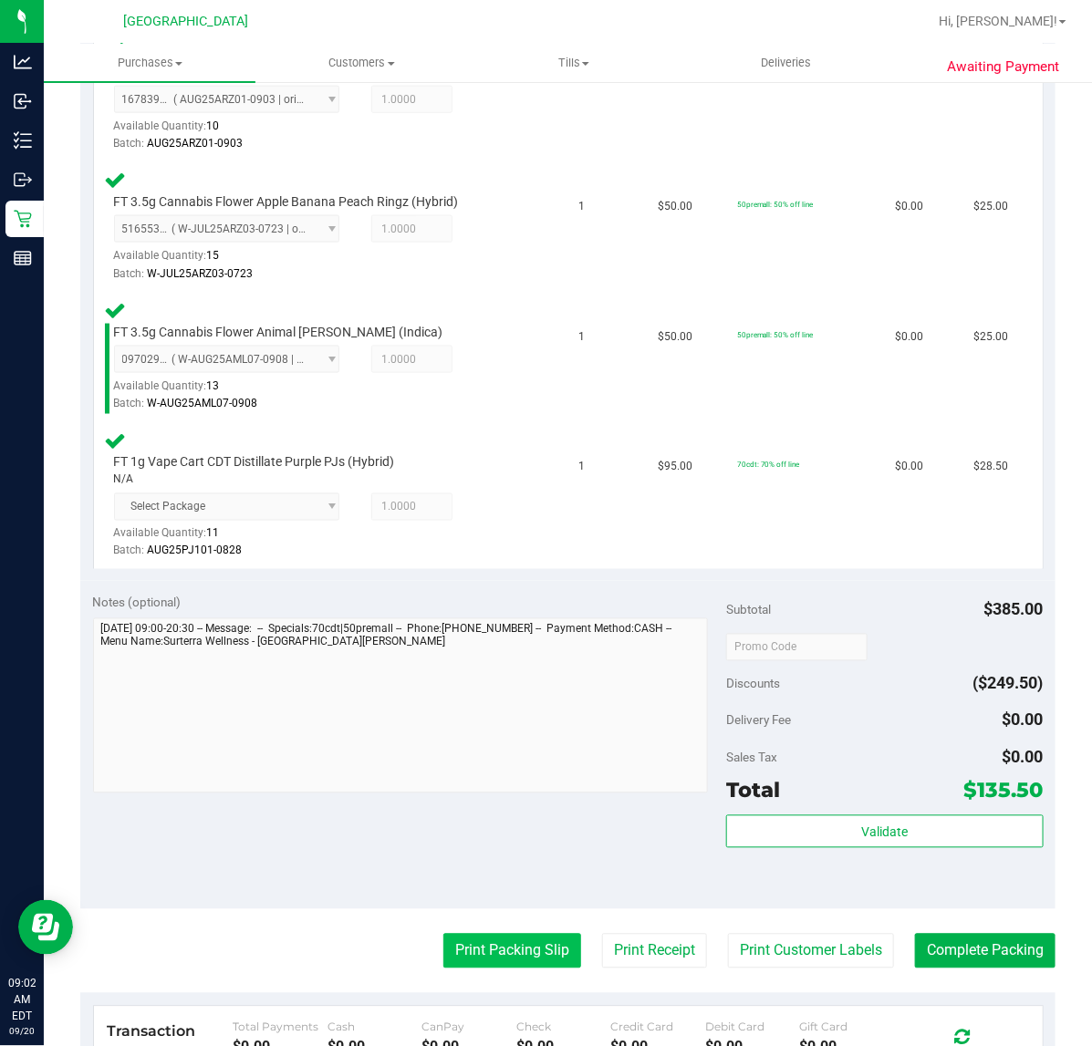
click at [518, 951] on button "Print Packing Slip" at bounding box center [512, 951] width 138 height 35
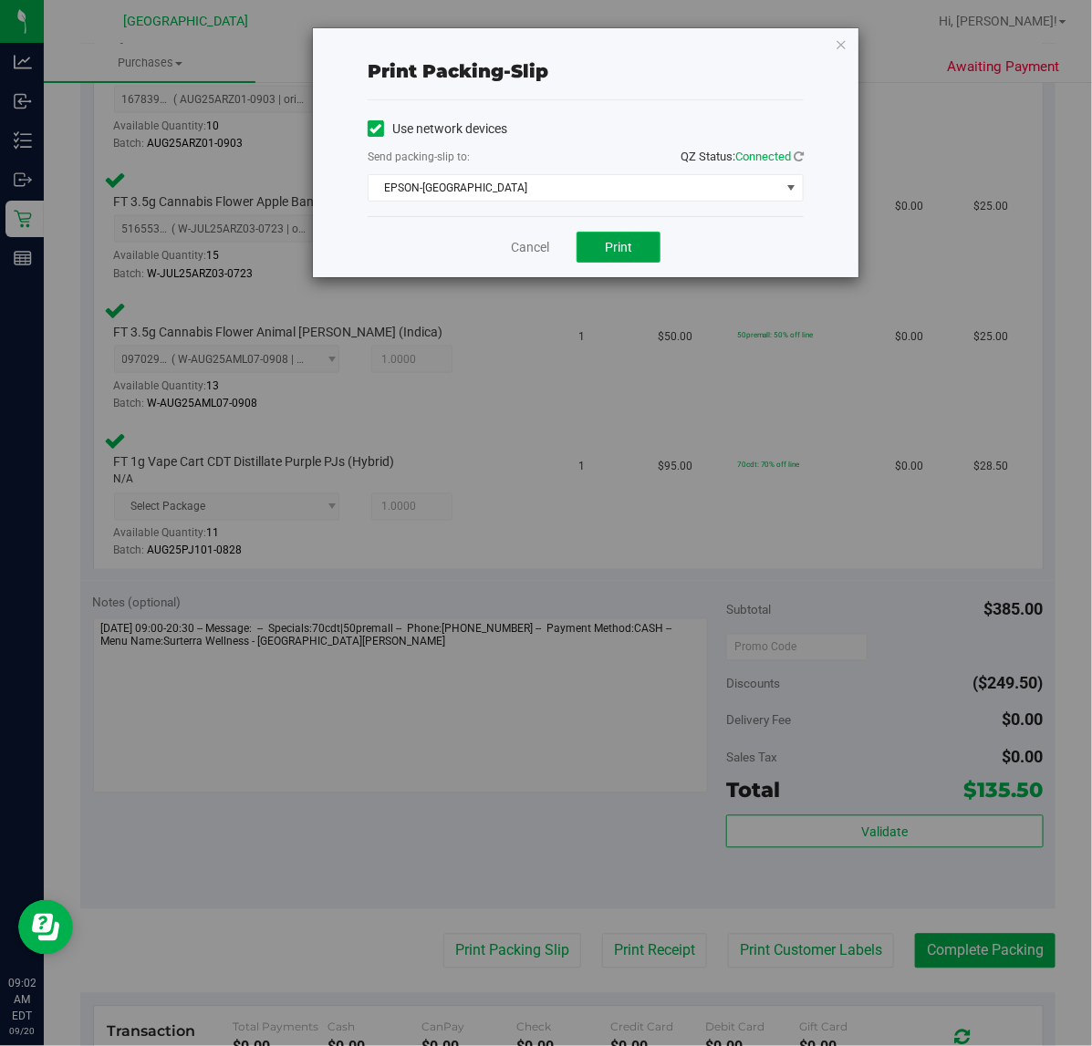
click at [637, 251] on button "Print" at bounding box center [618, 247] width 84 height 31
click at [545, 246] on link "Cancel" at bounding box center [530, 247] width 38 height 19
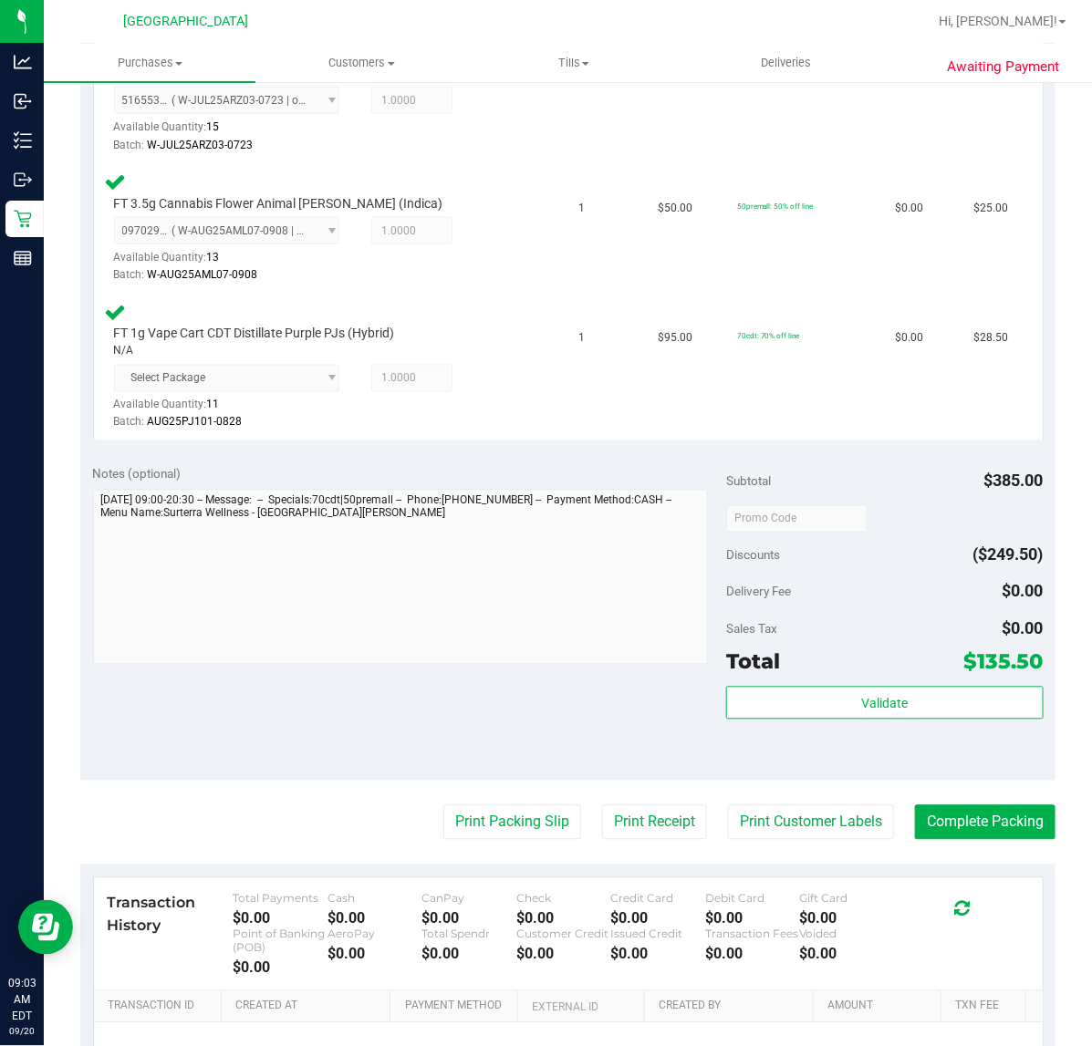
scroll to position [1014, 0]
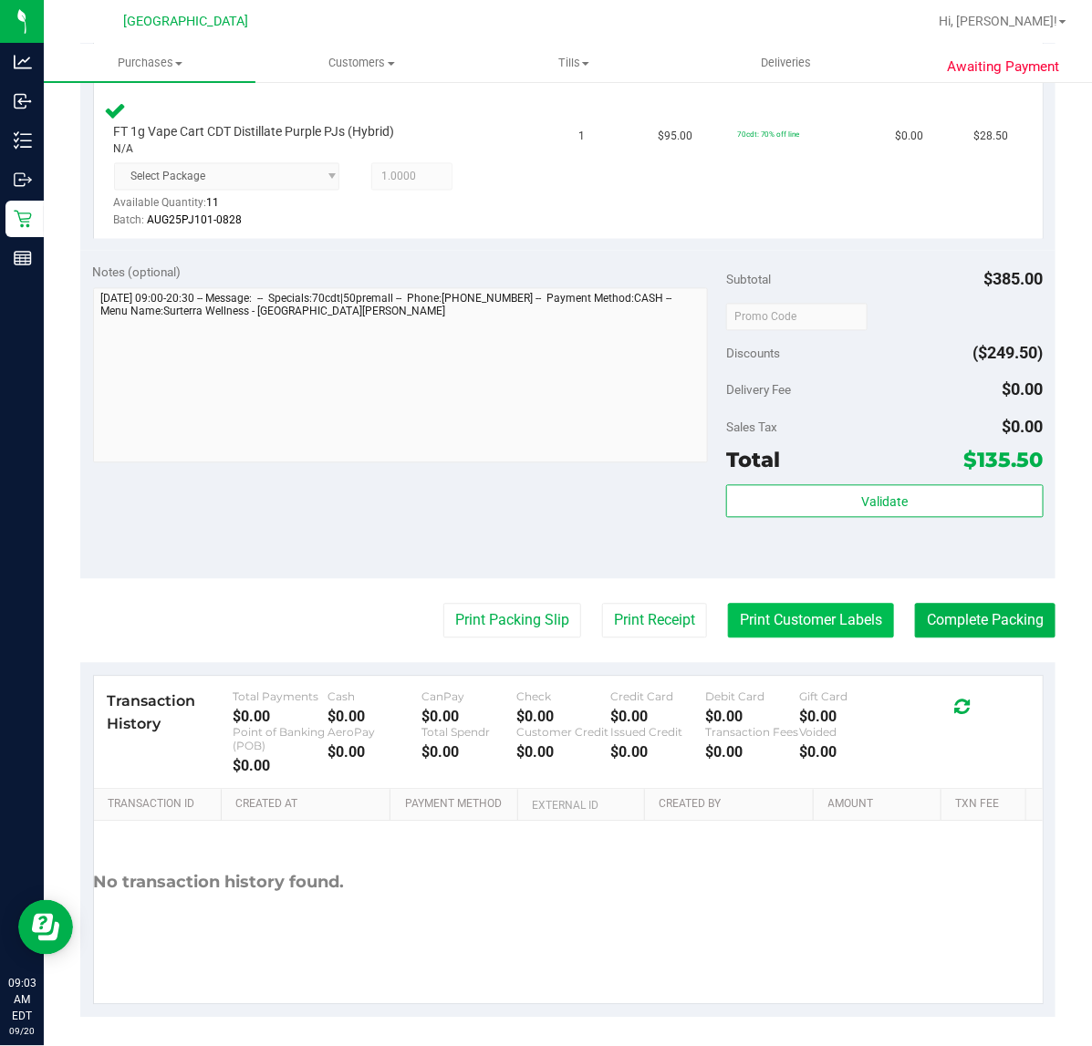
click at [823, 620] on button "Print Customer Labels" at bounding box center [811, 621] width 166 height 35
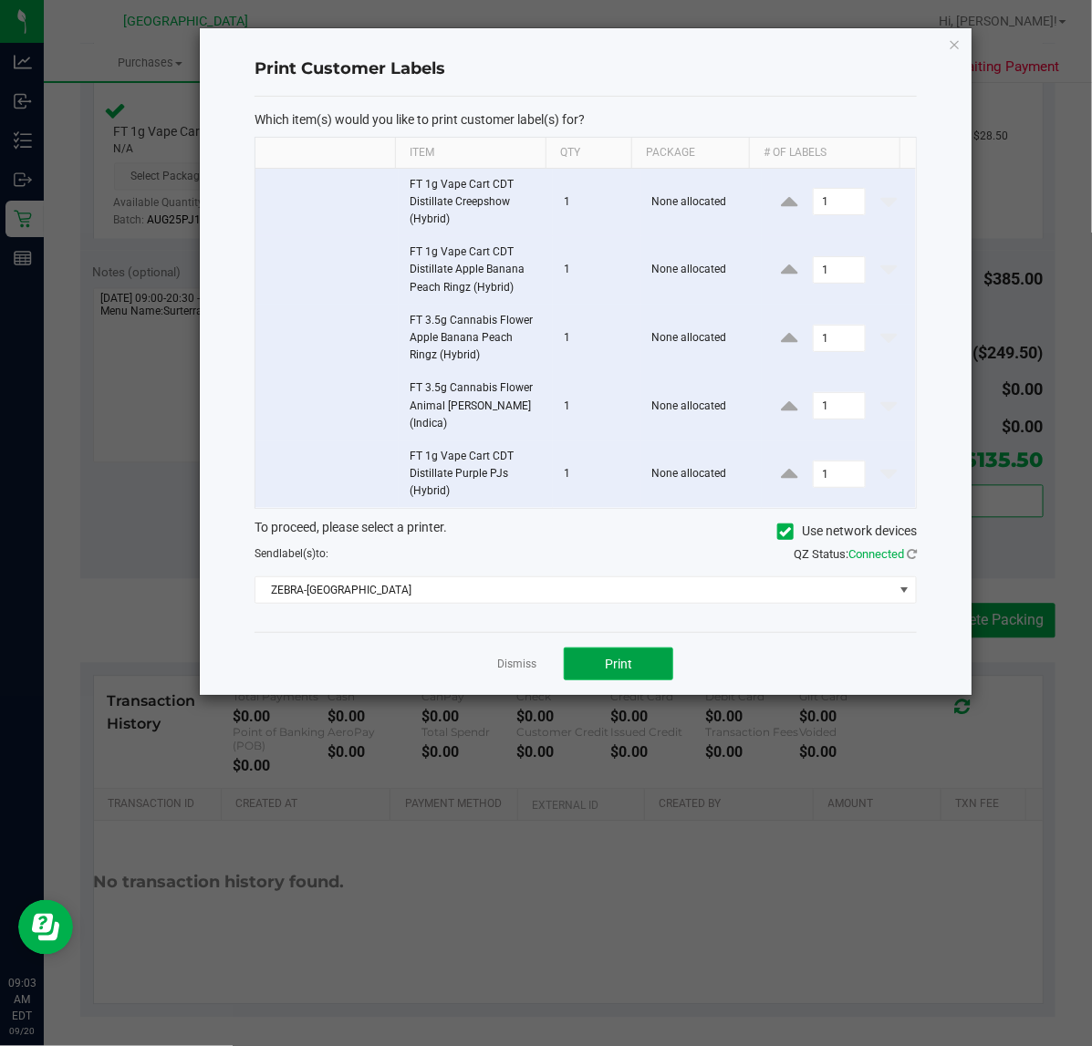
click at [626, 657] on span "Print" at bounding box center [618, 664] width 27 height 15
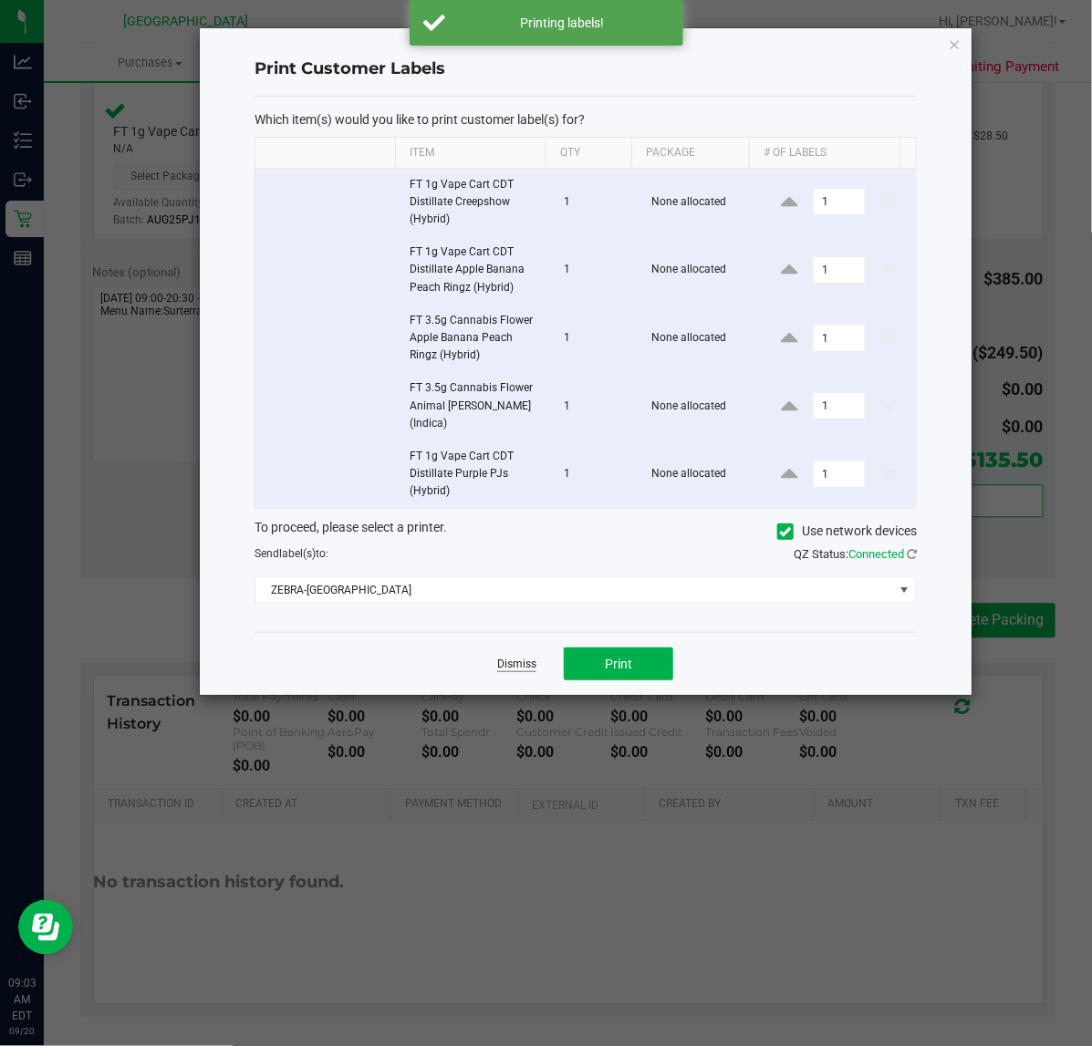
click at [502, 657] on link "Dismiss" at bounding box center [516, 665] width 39 height 16
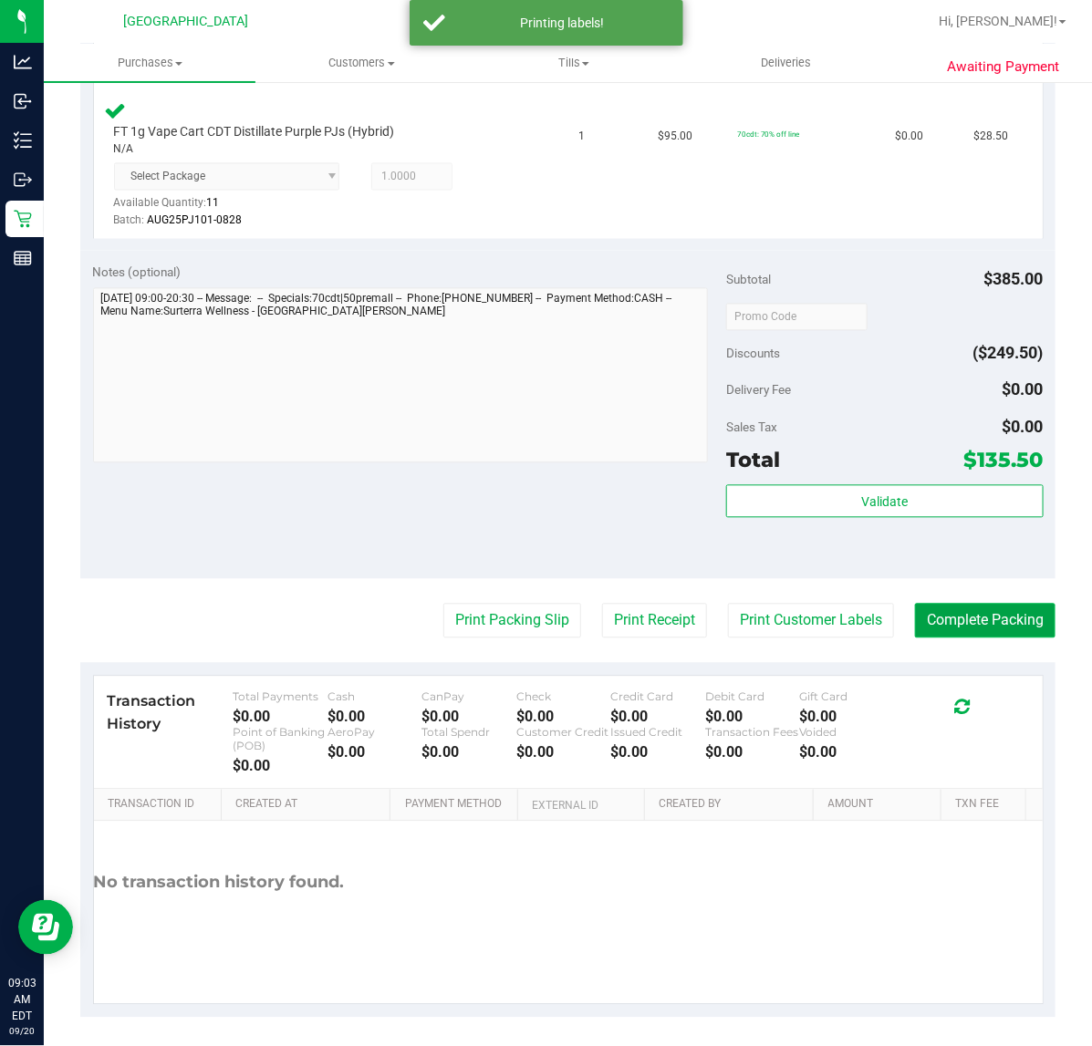
click at [969, 627] on button "Complete Packing" at bounding box center [985, 621] width 140 height 35
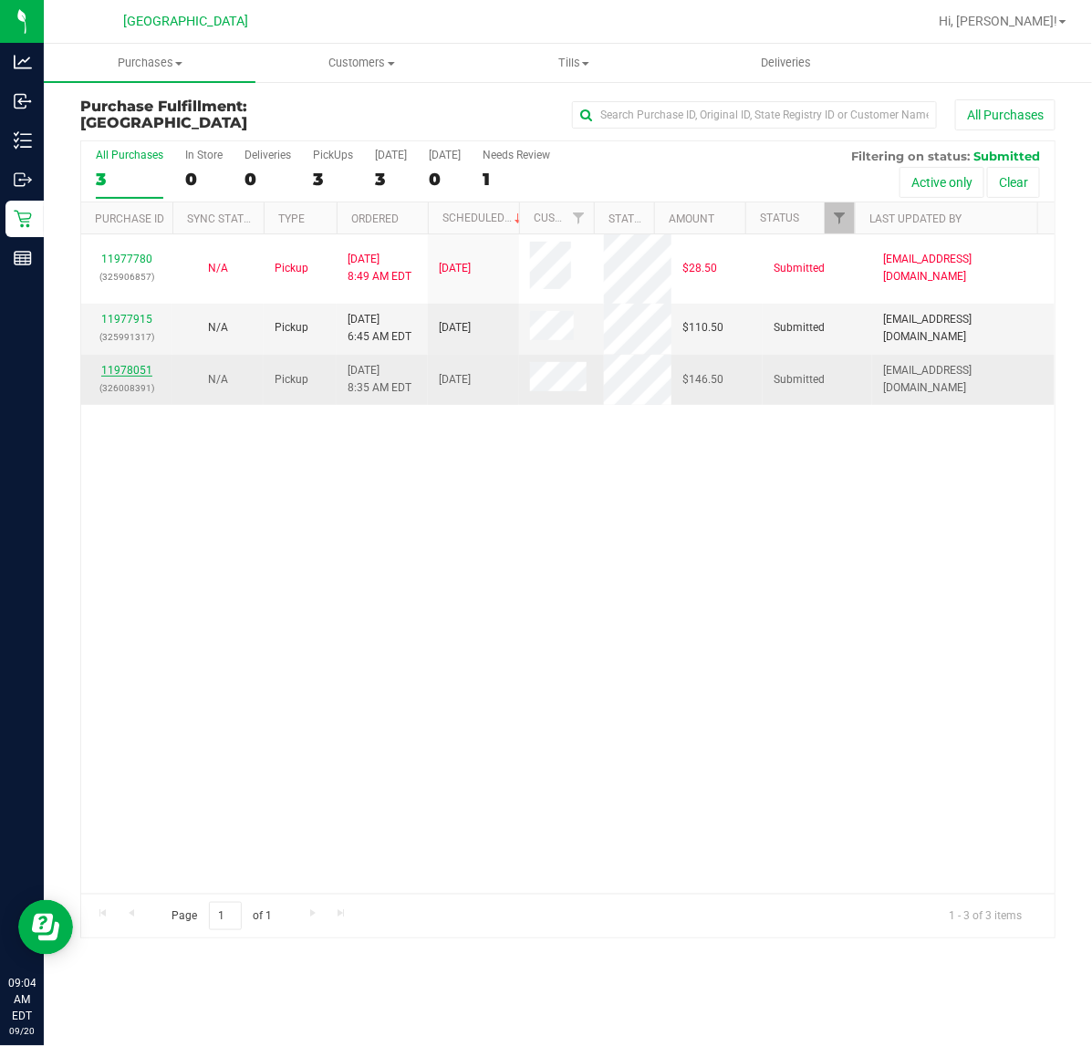
click at [148, 367] on link "11978051" at bounding box center [126, 370] width 51 height 13
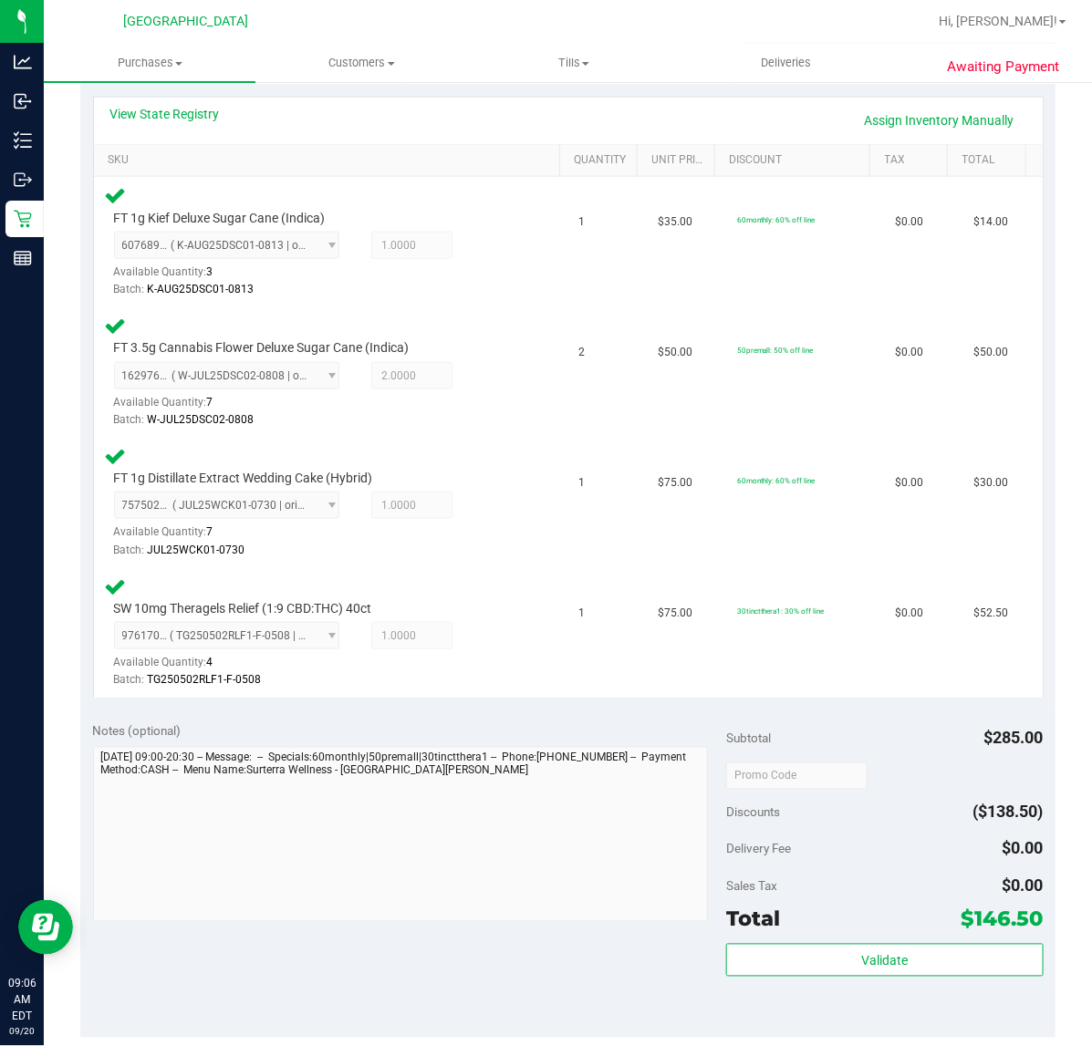
scroll to position [684, 0]
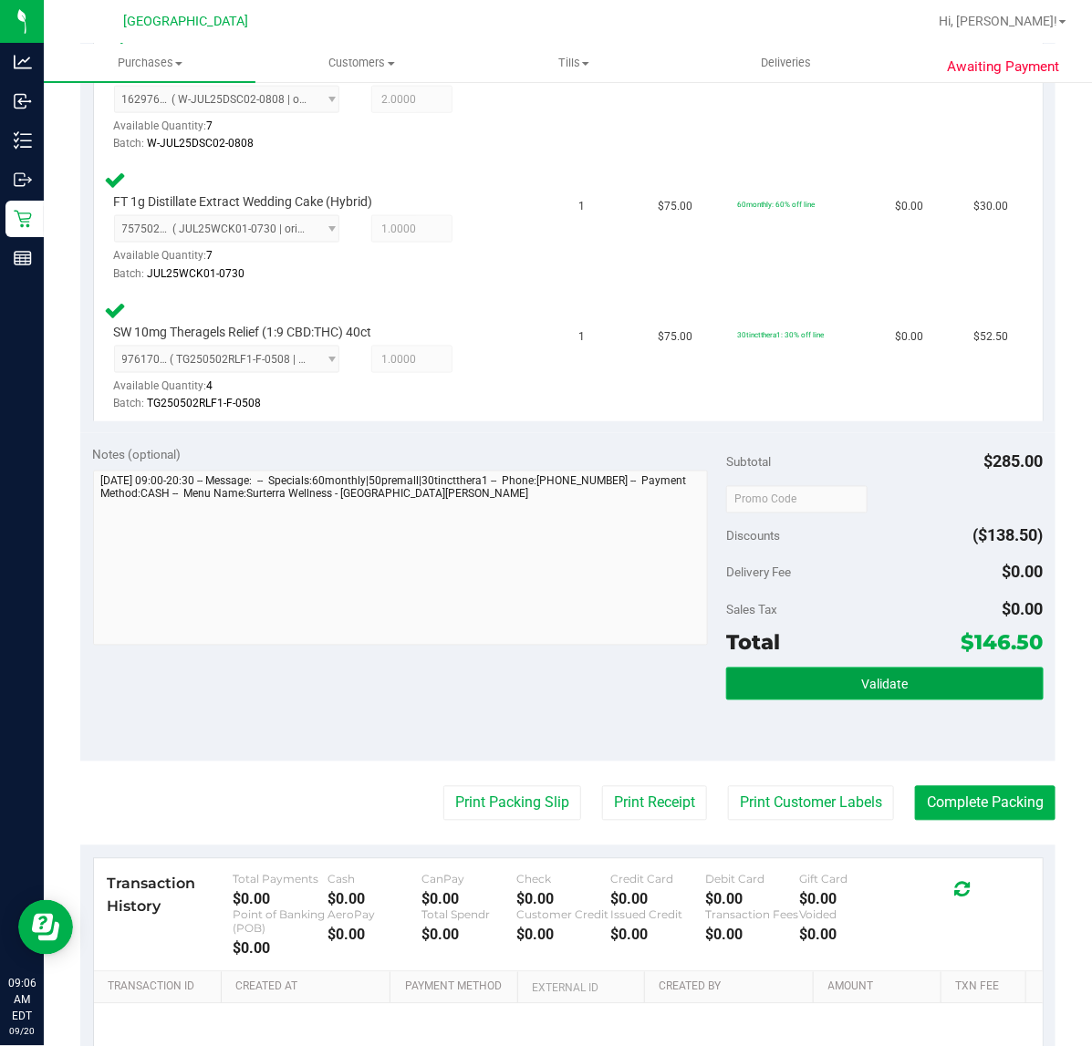
click at [869, 687] on span "Validate" at bounding box center [884, 685] width 47 height 15
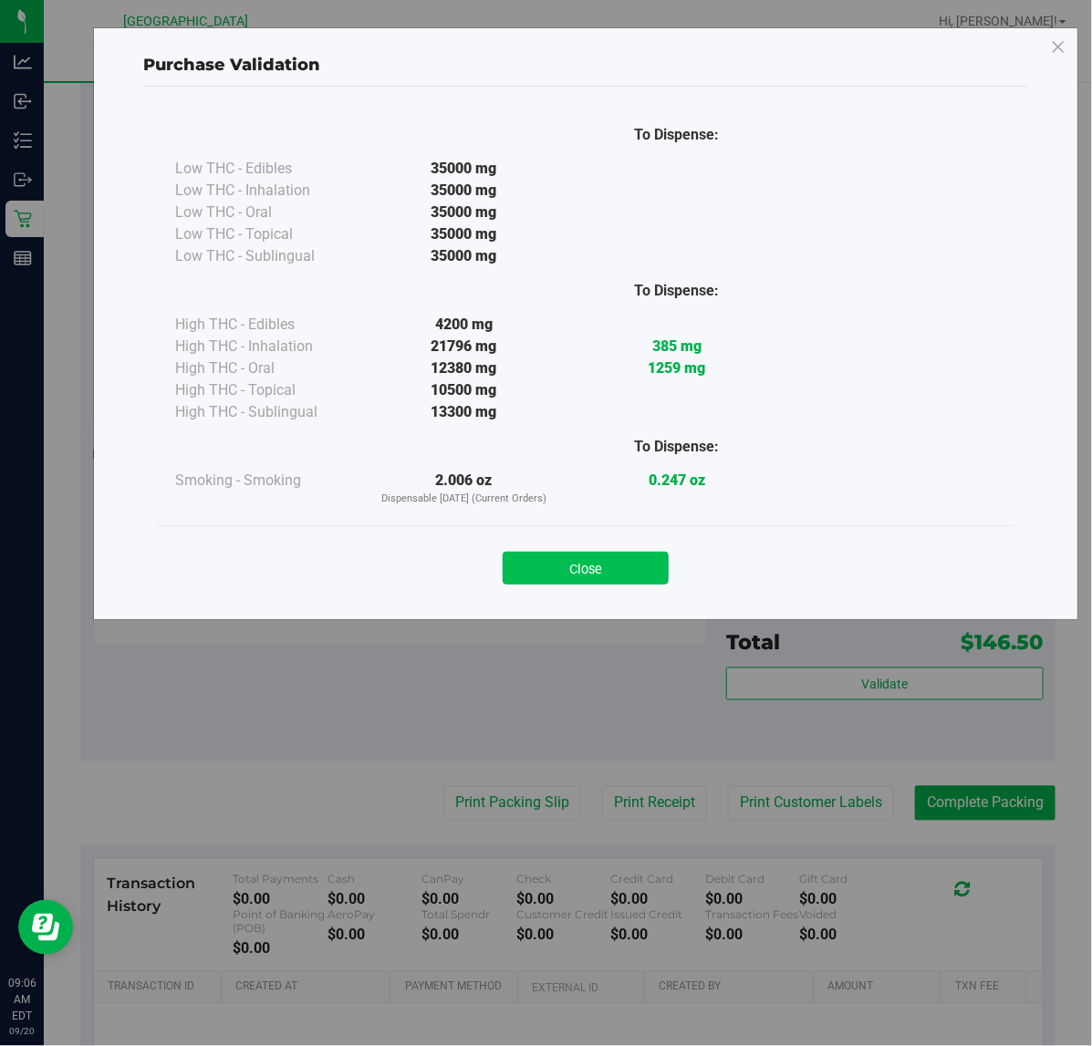
click at [623, 575] on button "Close" at bounding box center [586, 568] width 166 height 33
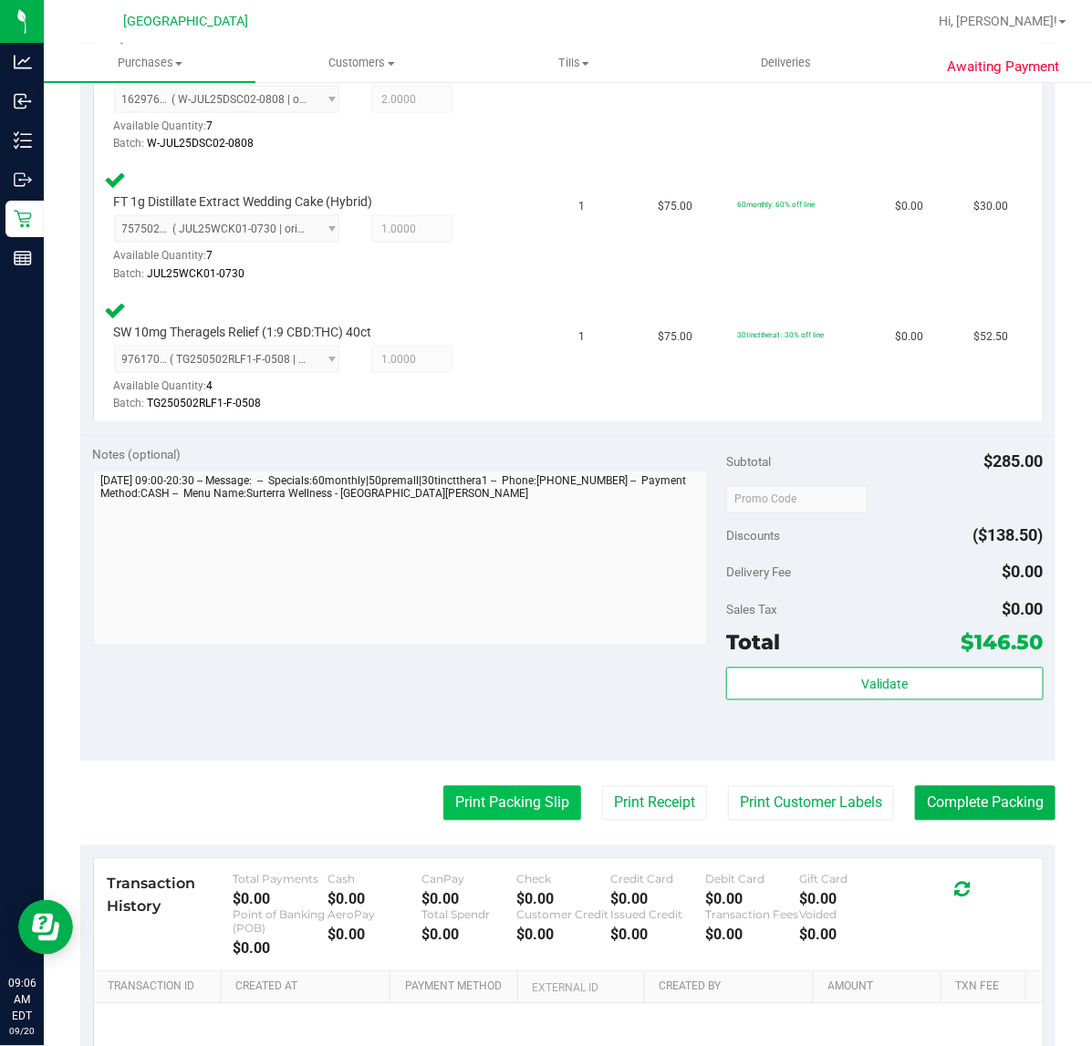
click at [550, 796] on button "Print Packing Slip" at bounding box center [512, 803] width 138 height 35
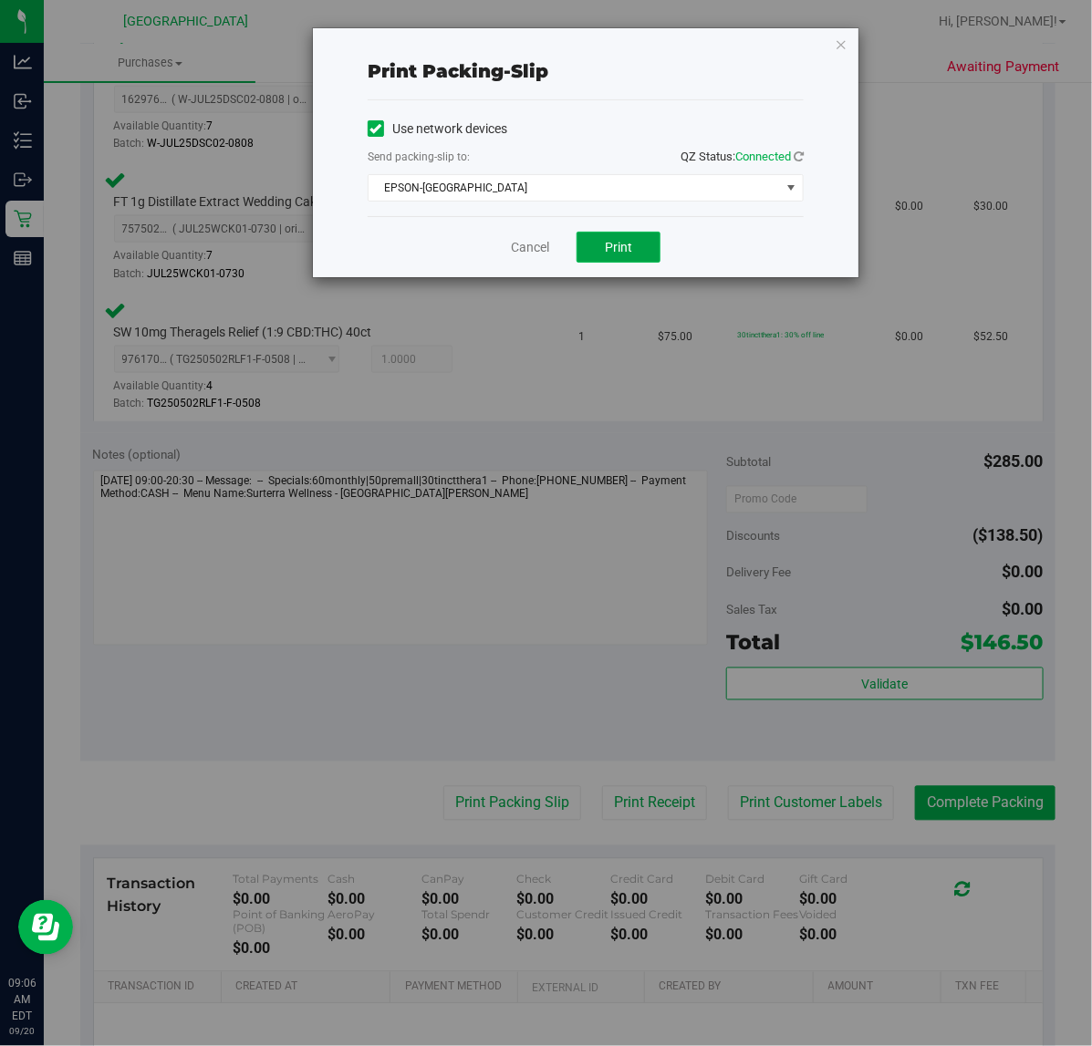
click at [608, 251] on span "Print" at bounding box center [618, 247] width 27 height 15
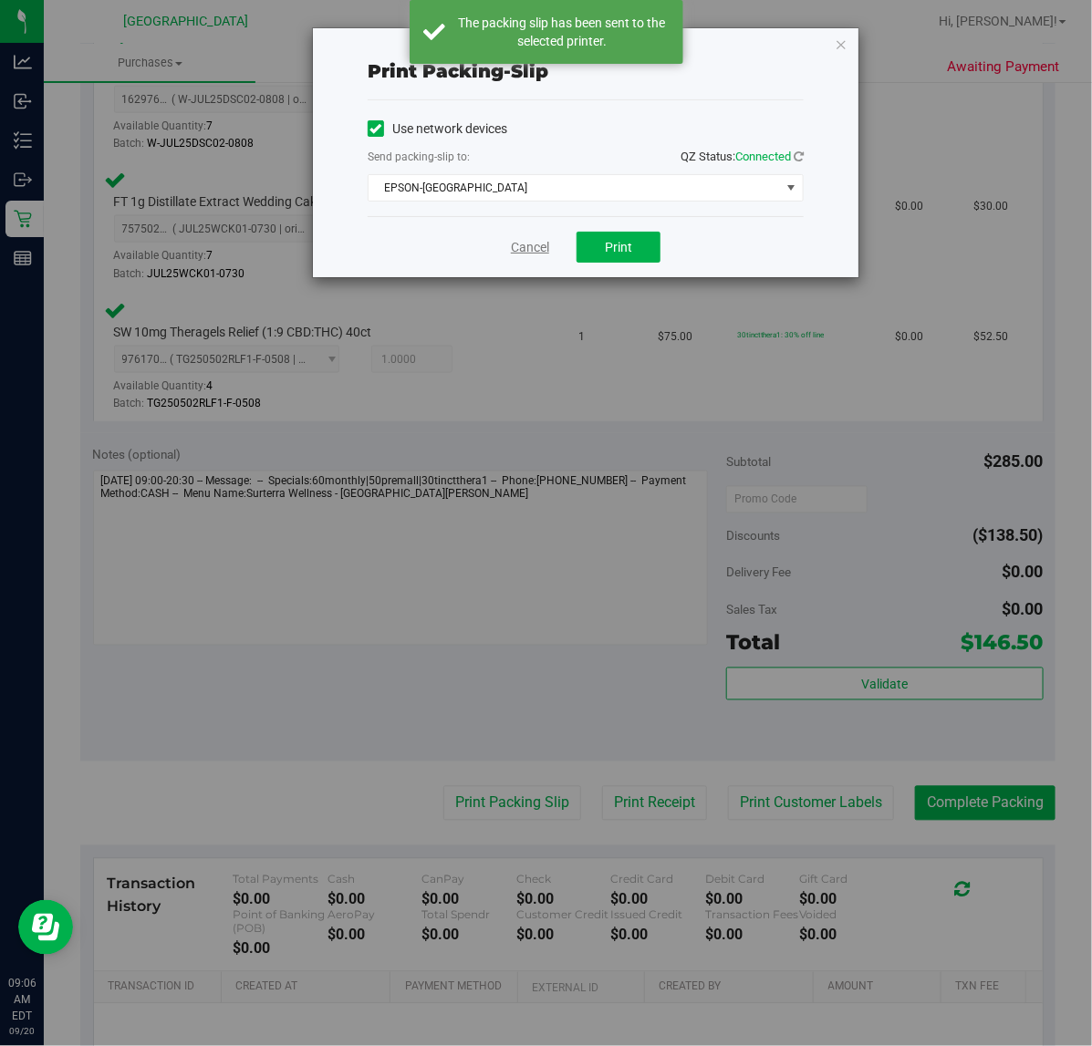
click at [530, 252] on link "Cancel" at bounding box center [530, 247] width 38 height 19
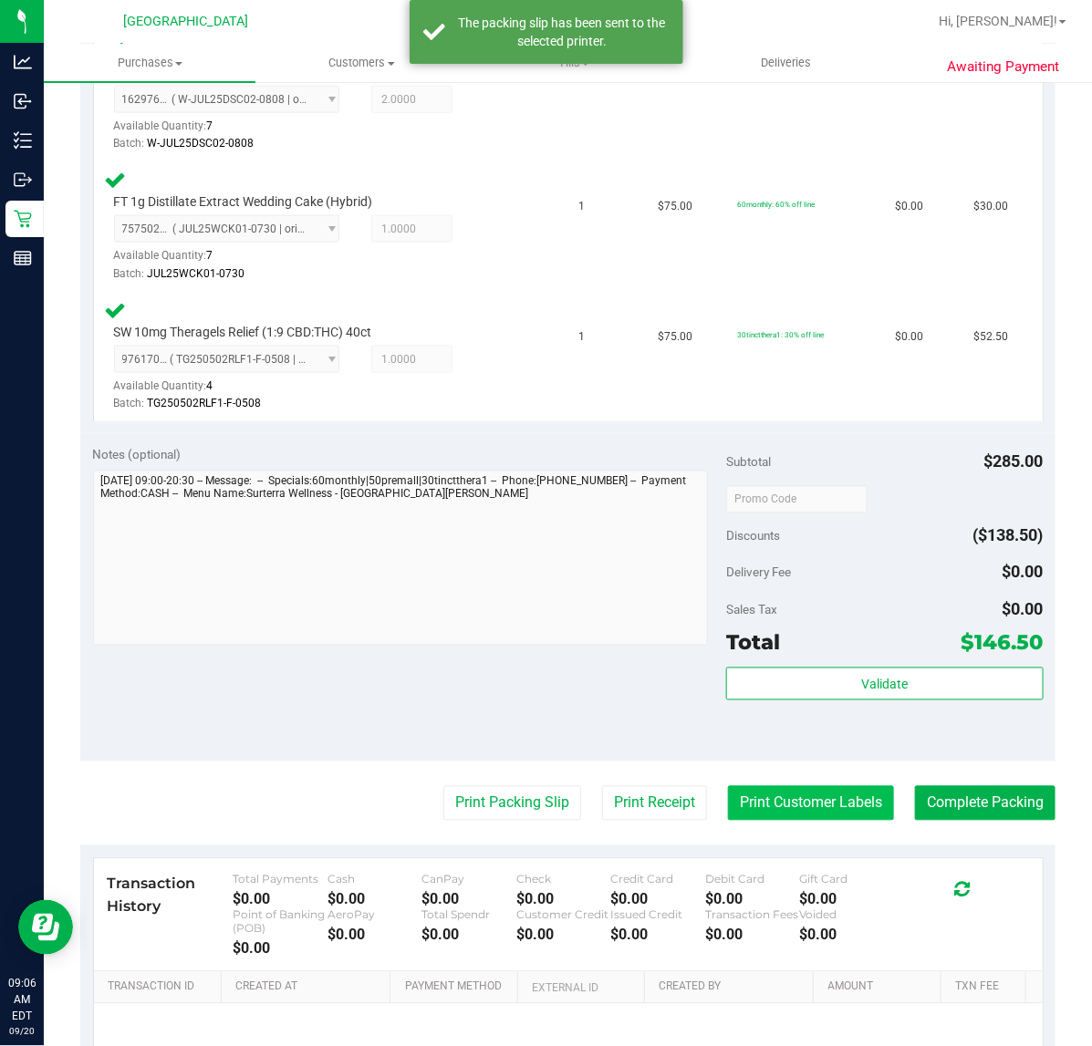
click at [787, 800] on button "Print Customer Labels" at bounding box center [811, 803] width 166 height 35
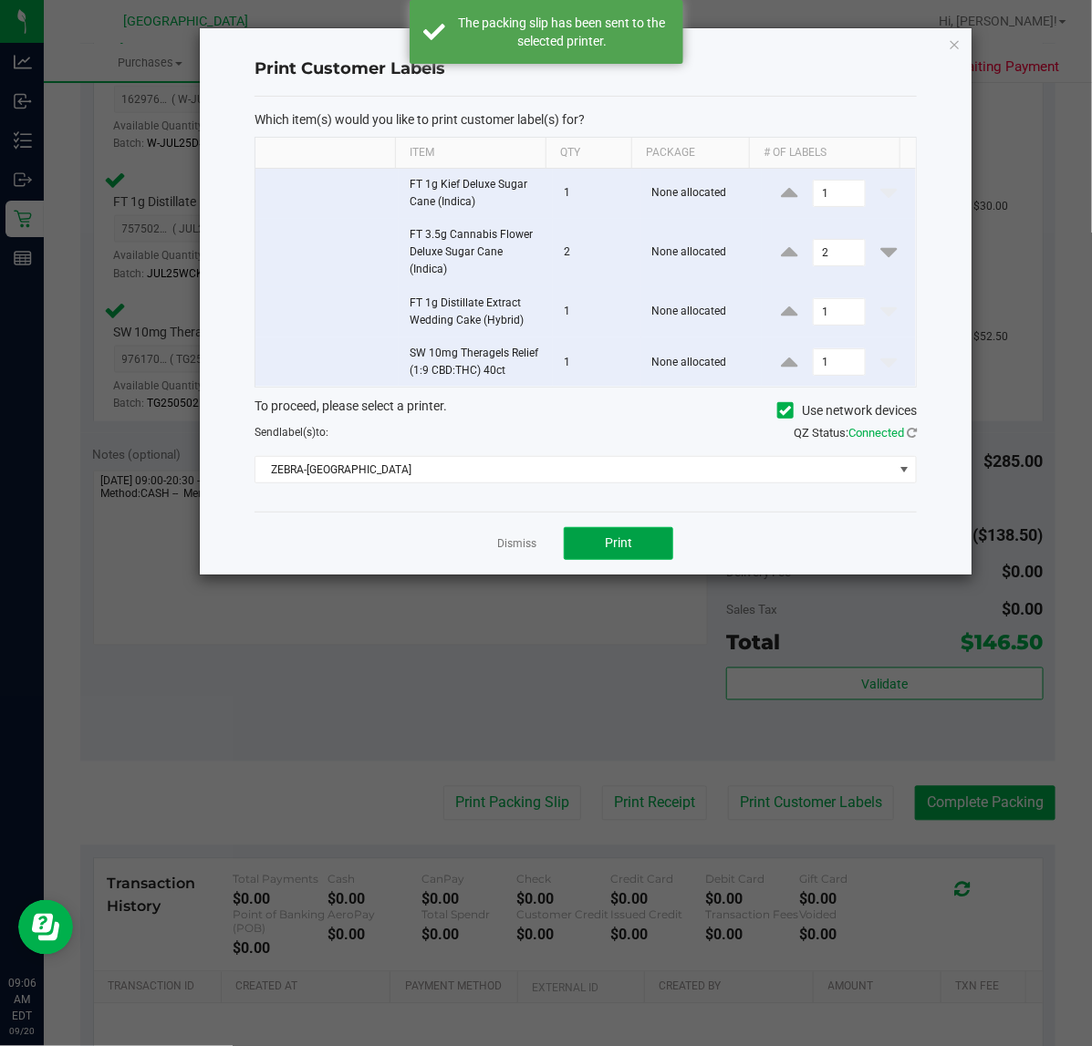
click at [612, 535] on button "Print" at bounding box center [618, 543] width 109 height 33
click at [507, 547] on link "Dismiss" at bounding box center [516, 544] width 39 height 16
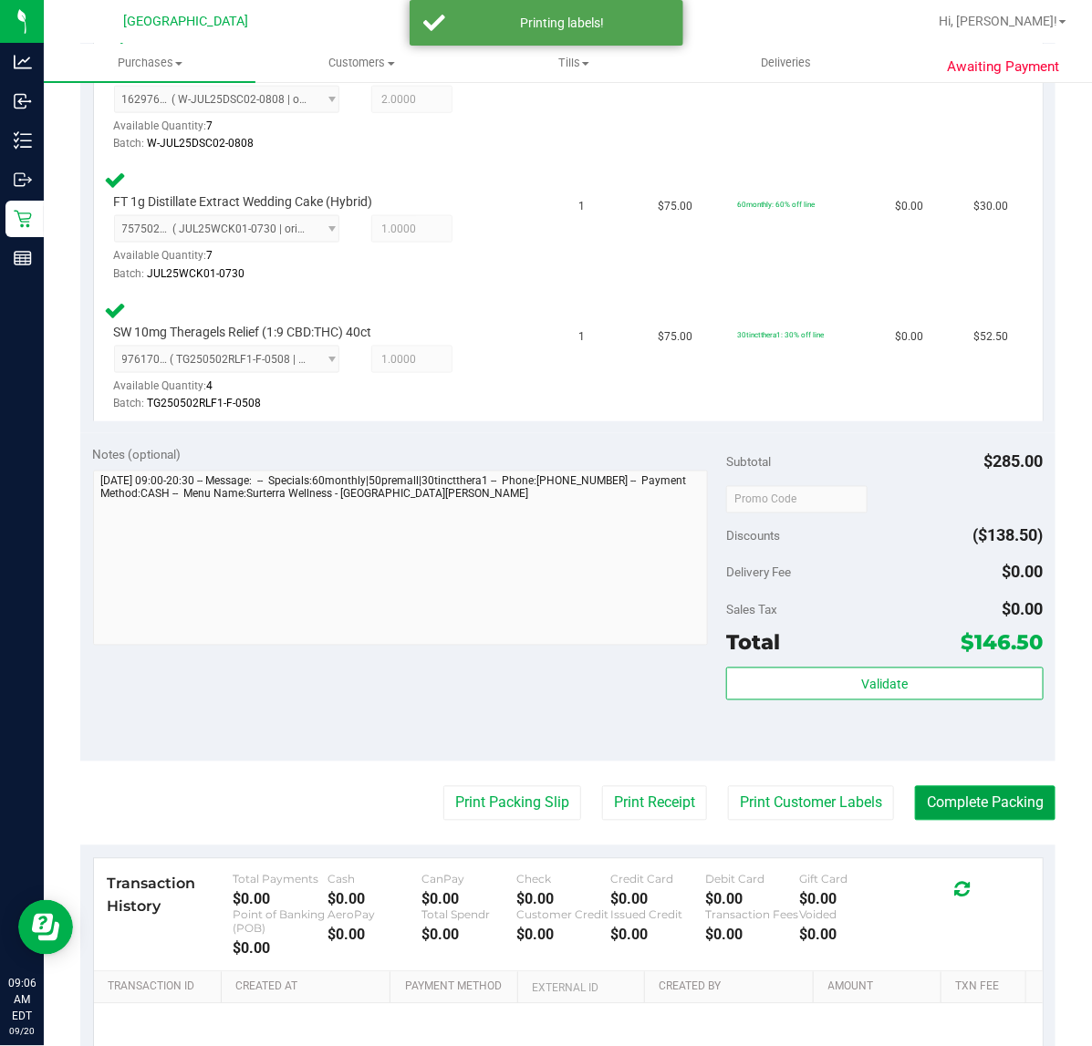
click at [950, 798] on button "Complete Packing" at bounding box center [985, 803] width 140 height 35
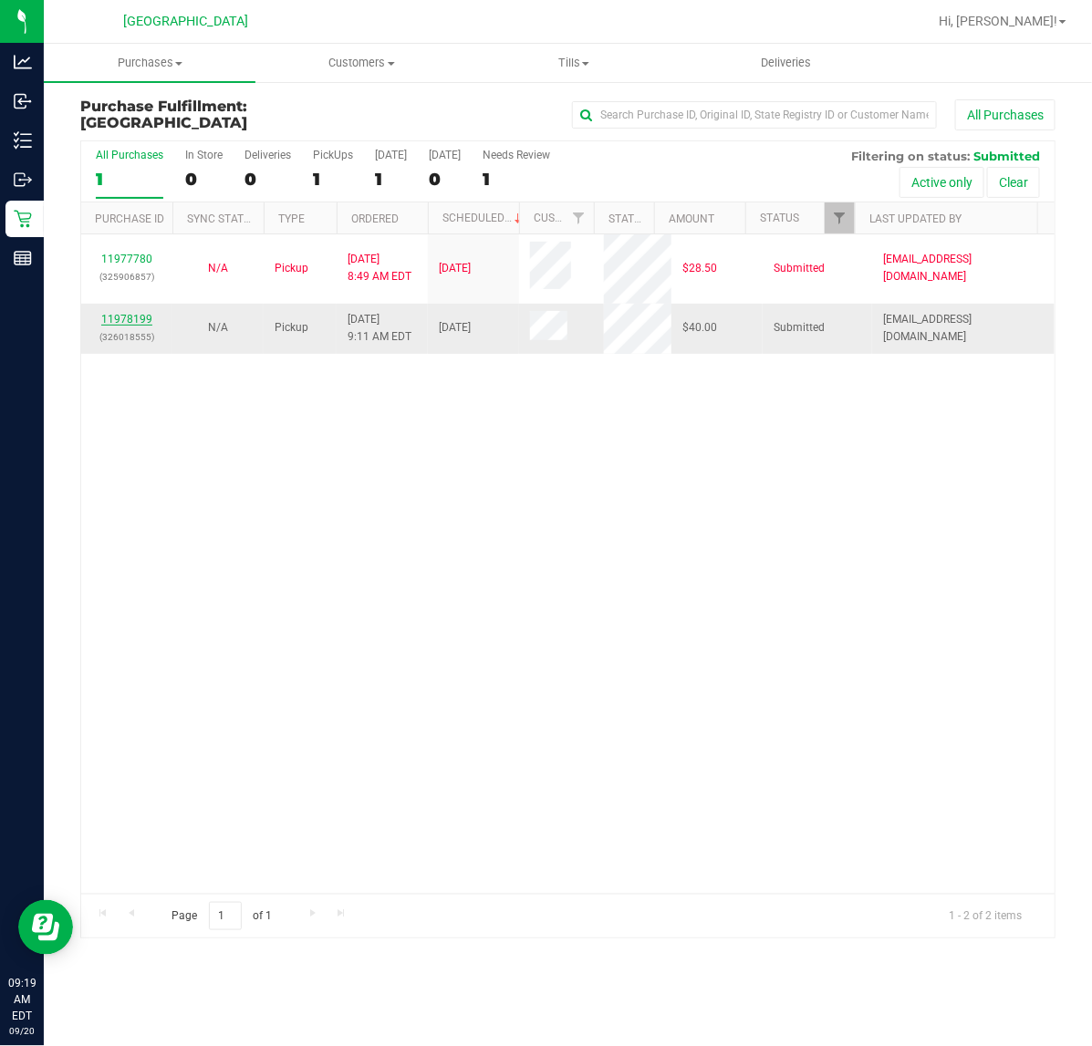
click at [139, 317] on link "11978199" at bounding box center [126, 319] width 51 height 13
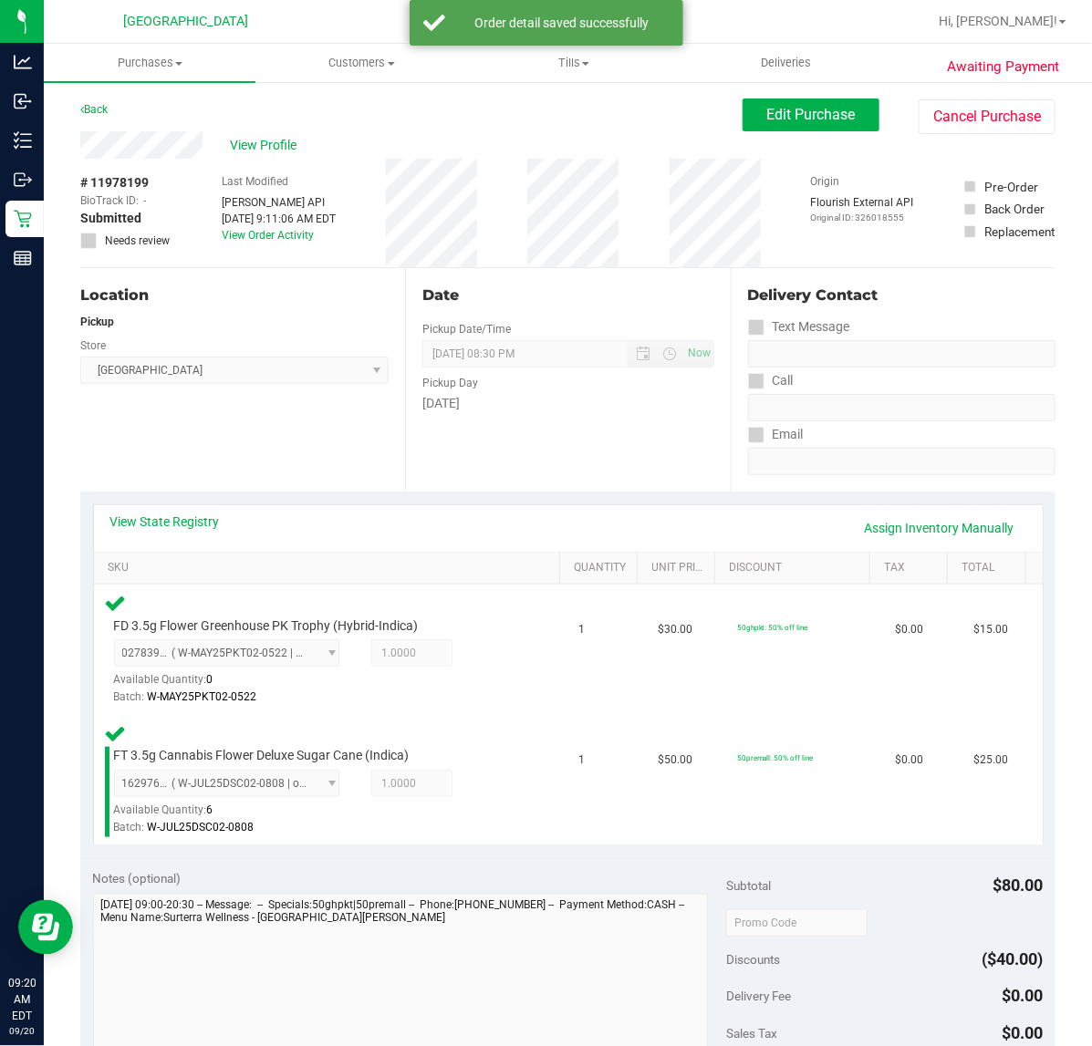
scroll to position [570, 0]
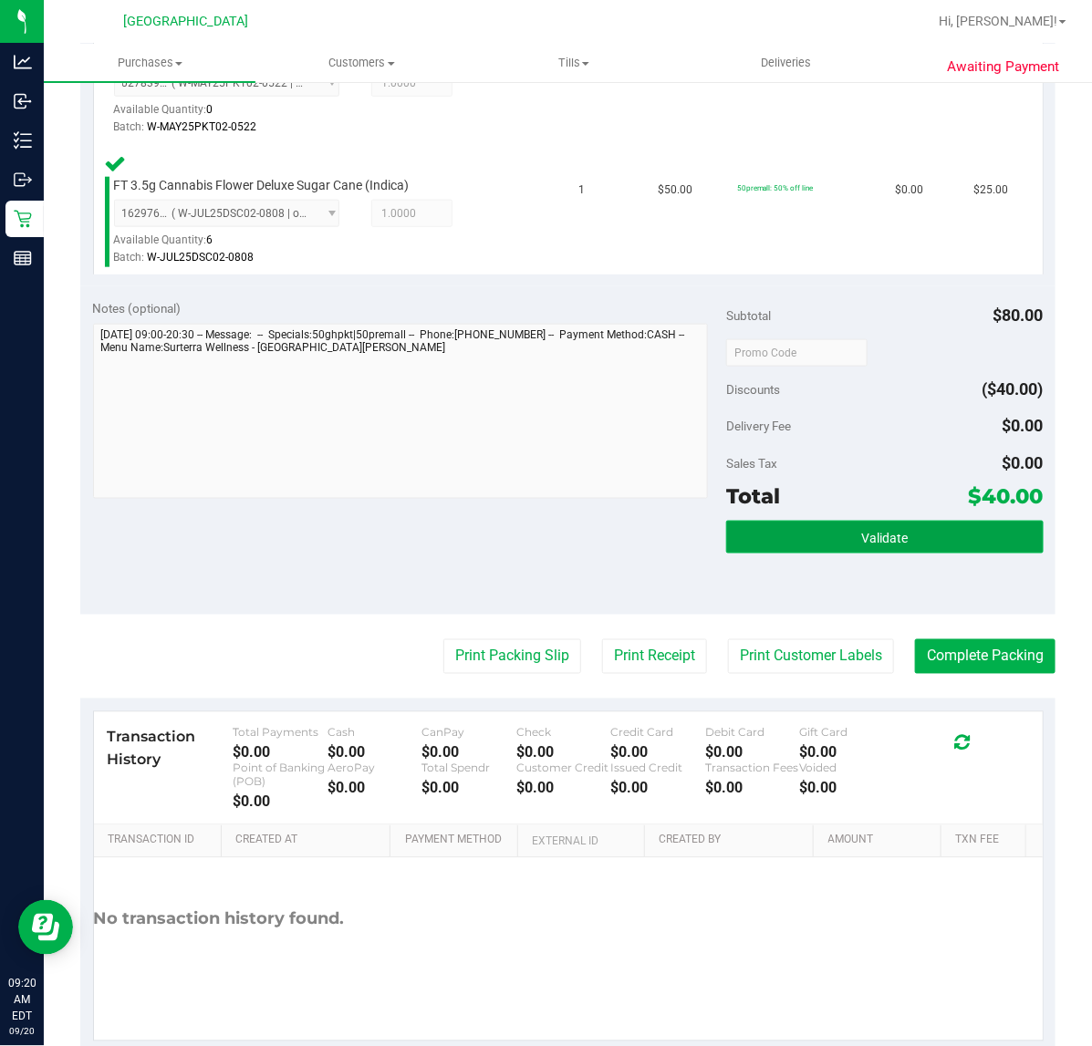
click at [869, 535] on span "Validate" at bounding box center [884, 538] width 47 height 15
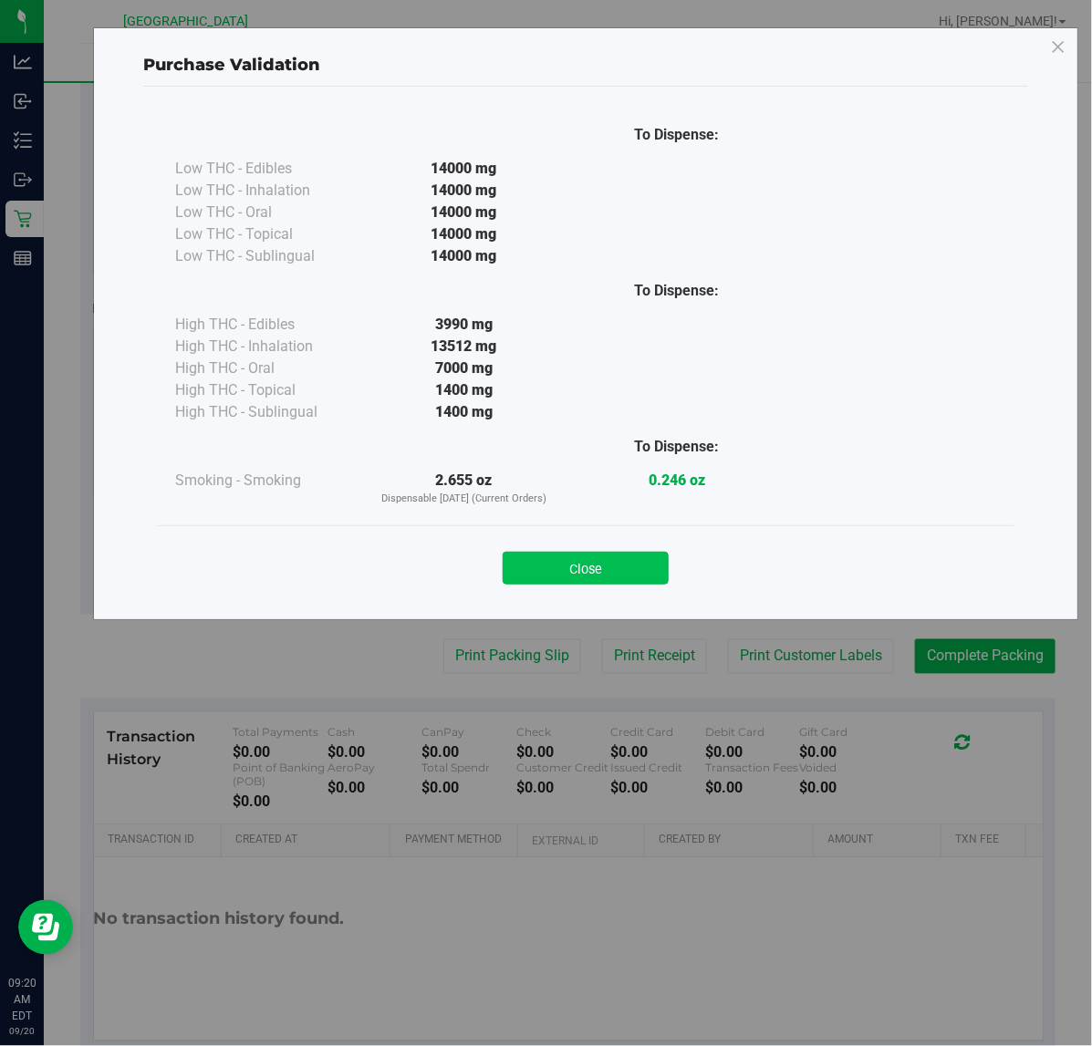
click at [630, 563] on button "Close" at bounding box center [586, 568] width 166 height 33
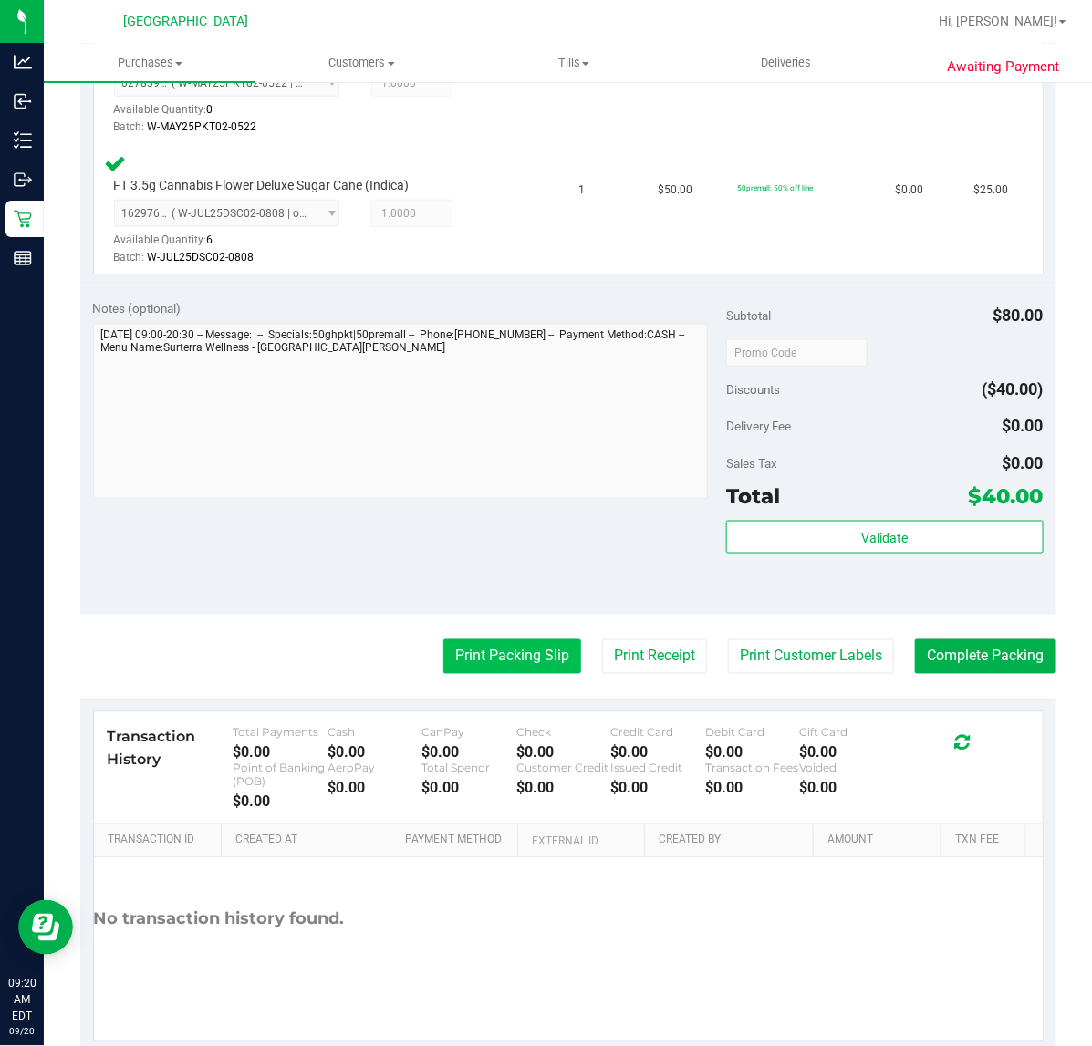
click at [503, 653] on button "Print Packing Slip" at bounding box center [512, 656] width 138 height 35
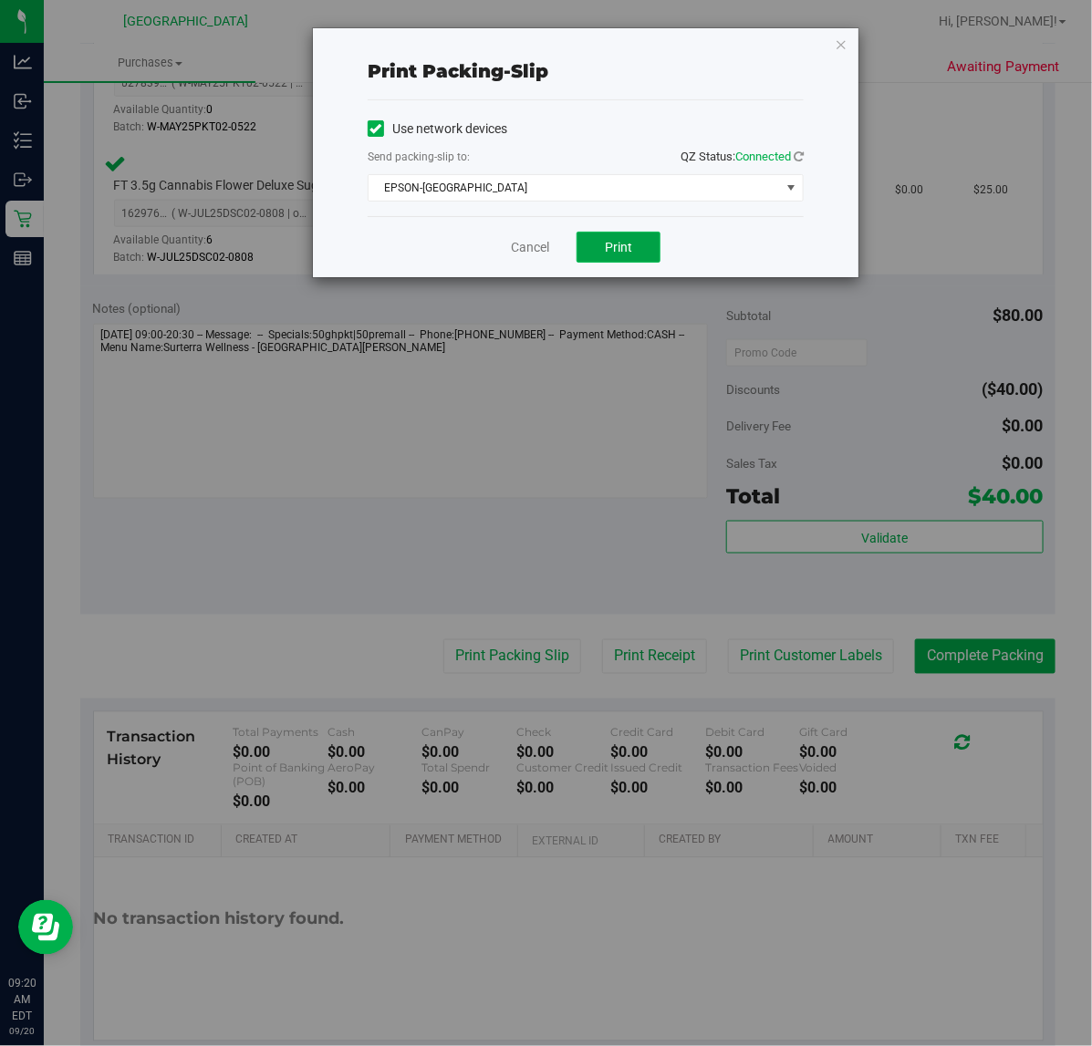
click at [599, 244] on button "Print" at bounding box center [618, 247] width 84 height 31
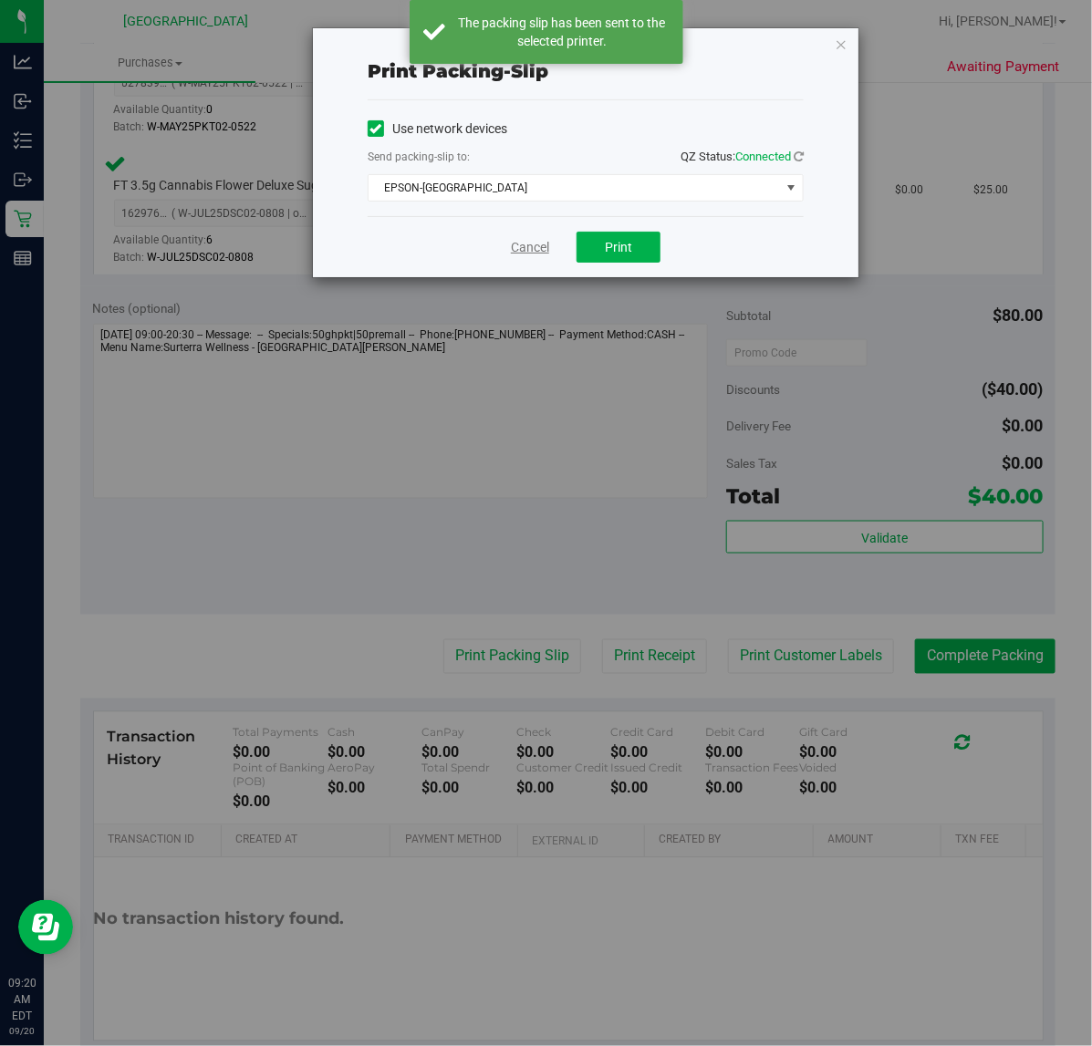
click at [529, 253] on link "Cancel" at bounding box center [530, 247] width 38 height 19
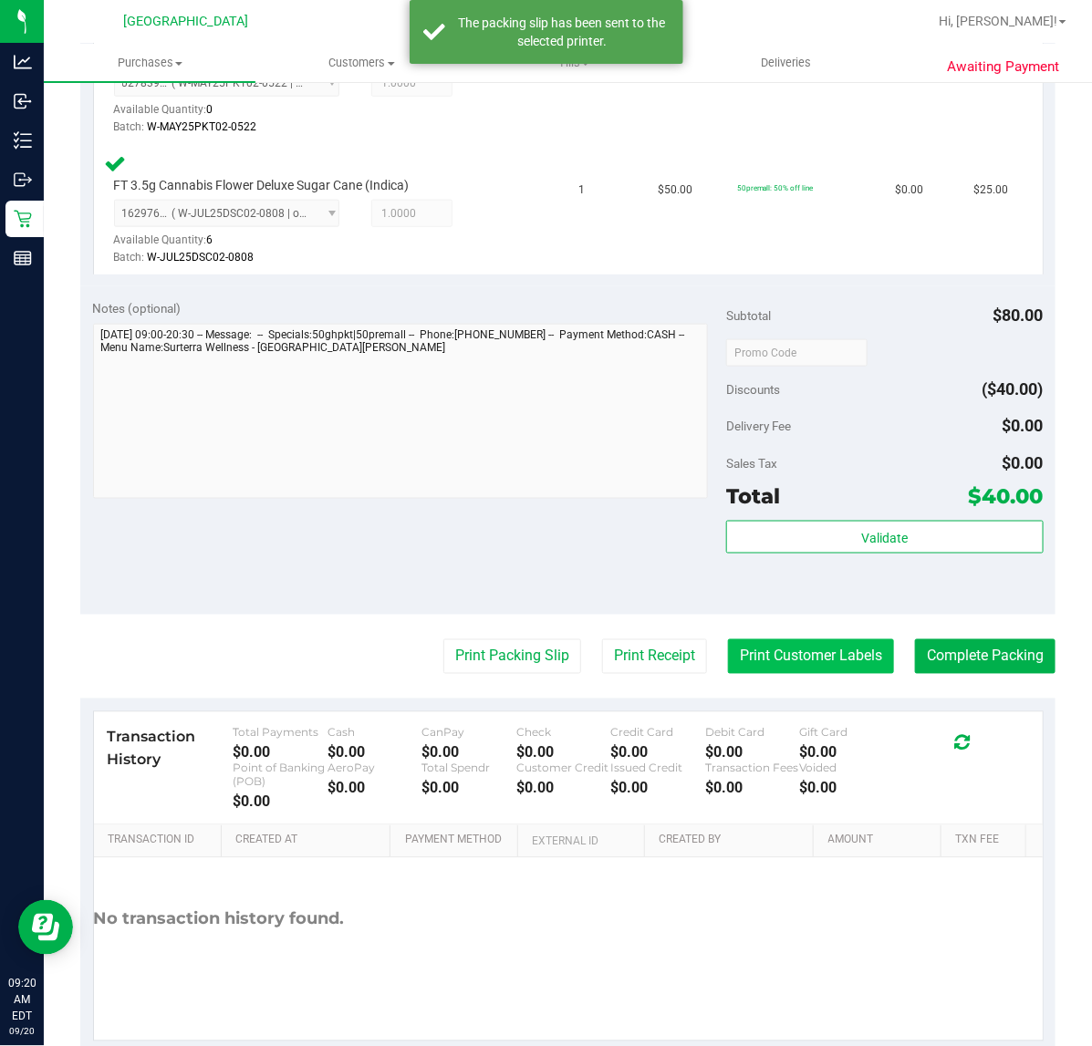
click at [819, 668] on button "Print Customer Labels" at bounding box center [811, 656] width 166 height 35
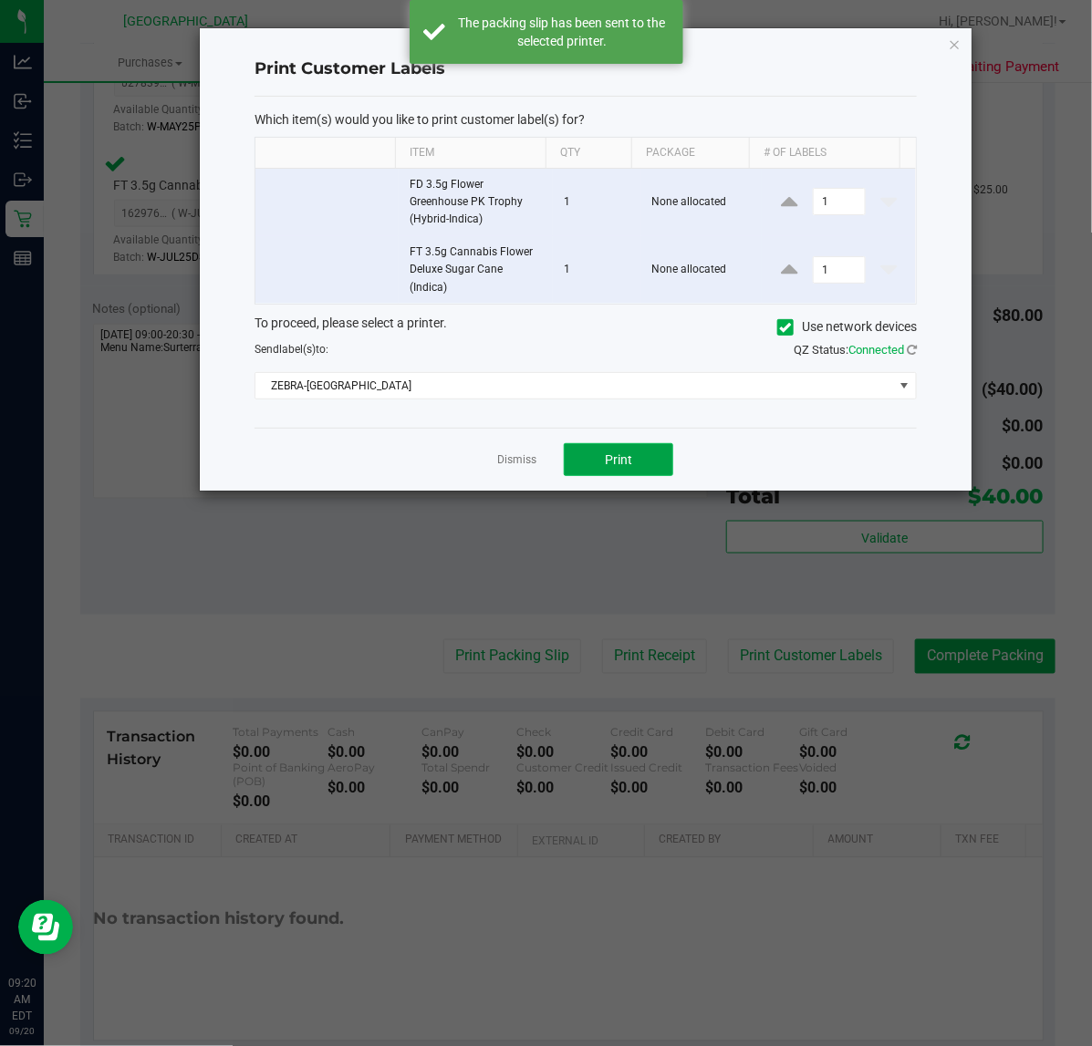
click at [636, 463] on button "Print" at bounding box center [618, 459] width 109 height 33
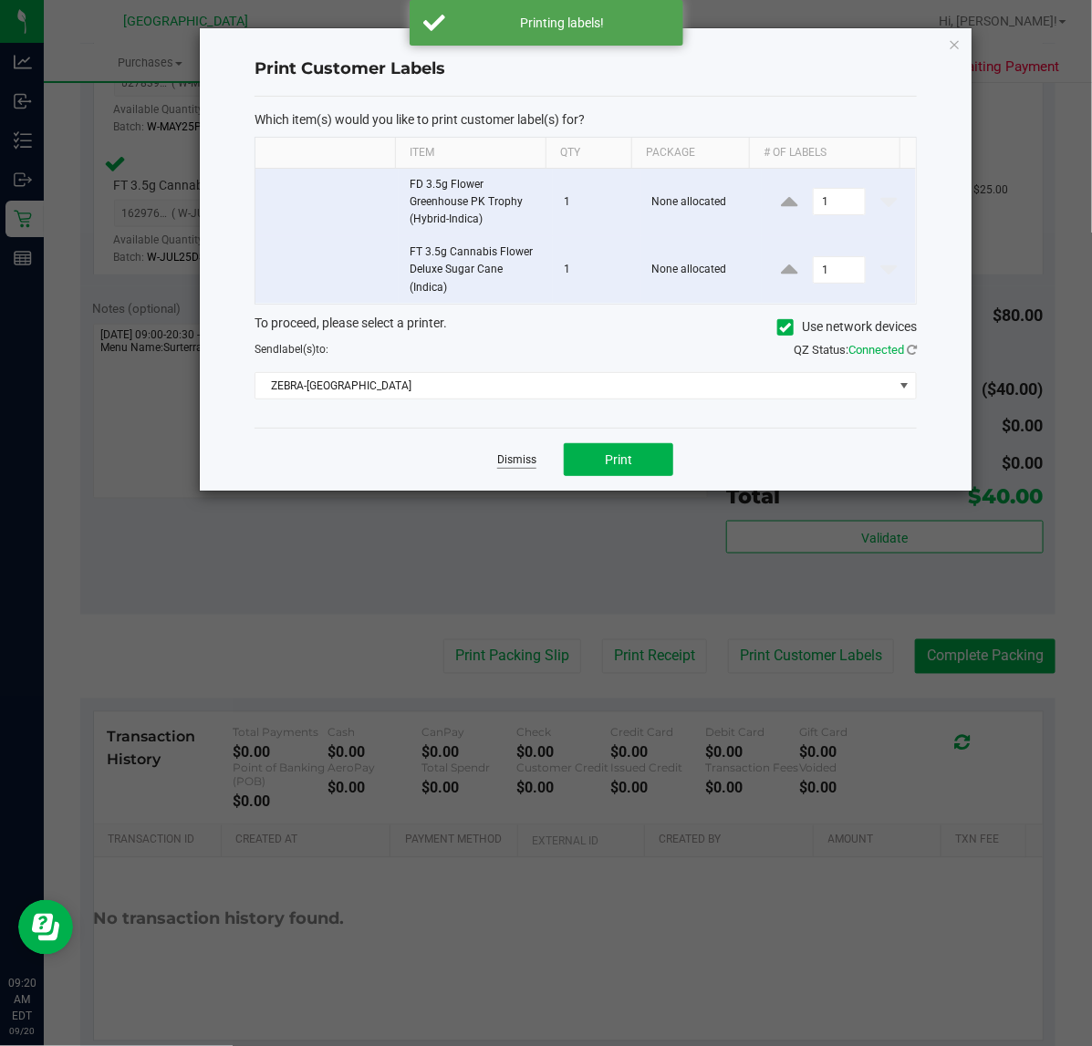
click at [508, 461] on link "Dismiss" at bounding box center [516, 460] width 39 height 16
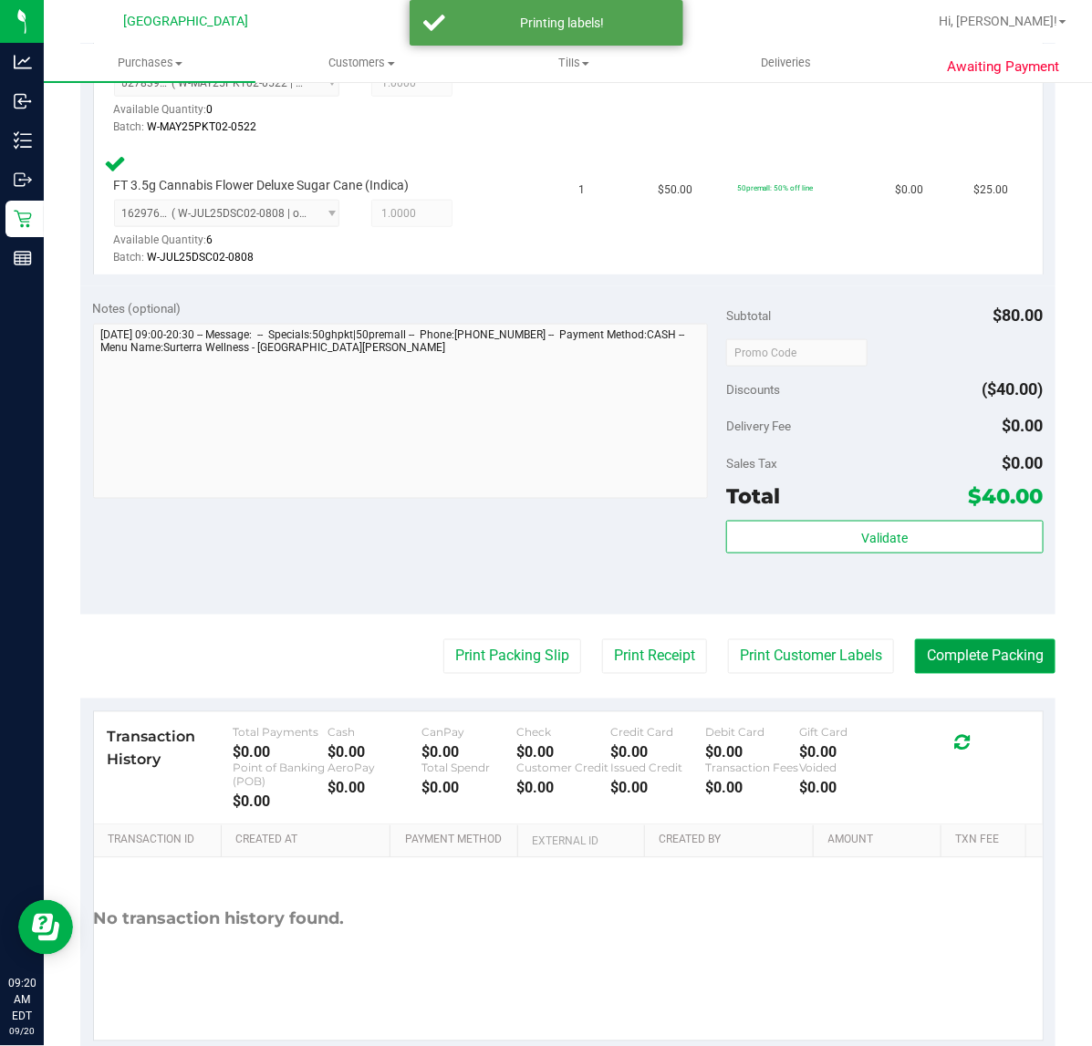
click at [962, 666] on button "Complete Packing" at bounding box center [985, 656] width 140 height 35
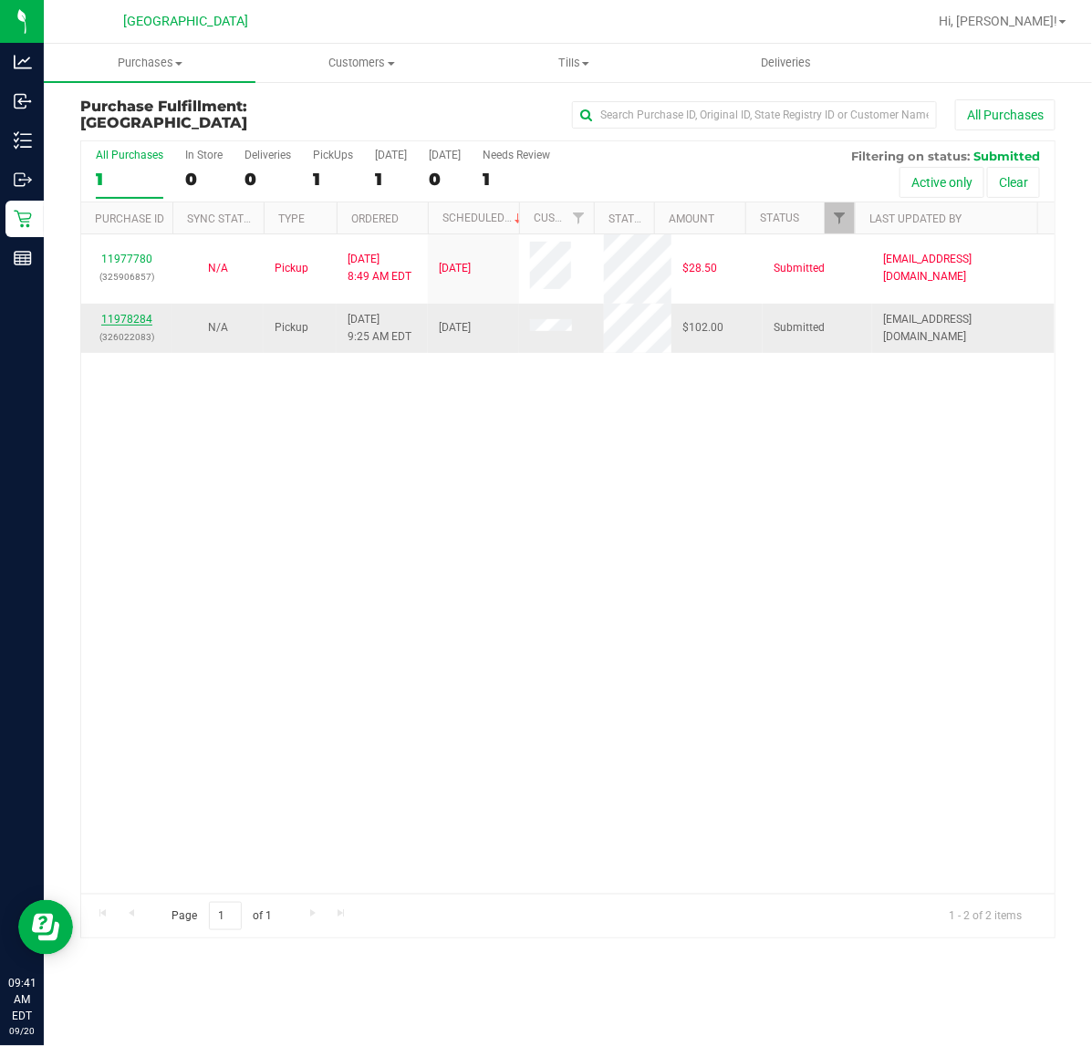
click at [132, 321] on link "11978284" at bounding box center [126, 319] width 51 height 13
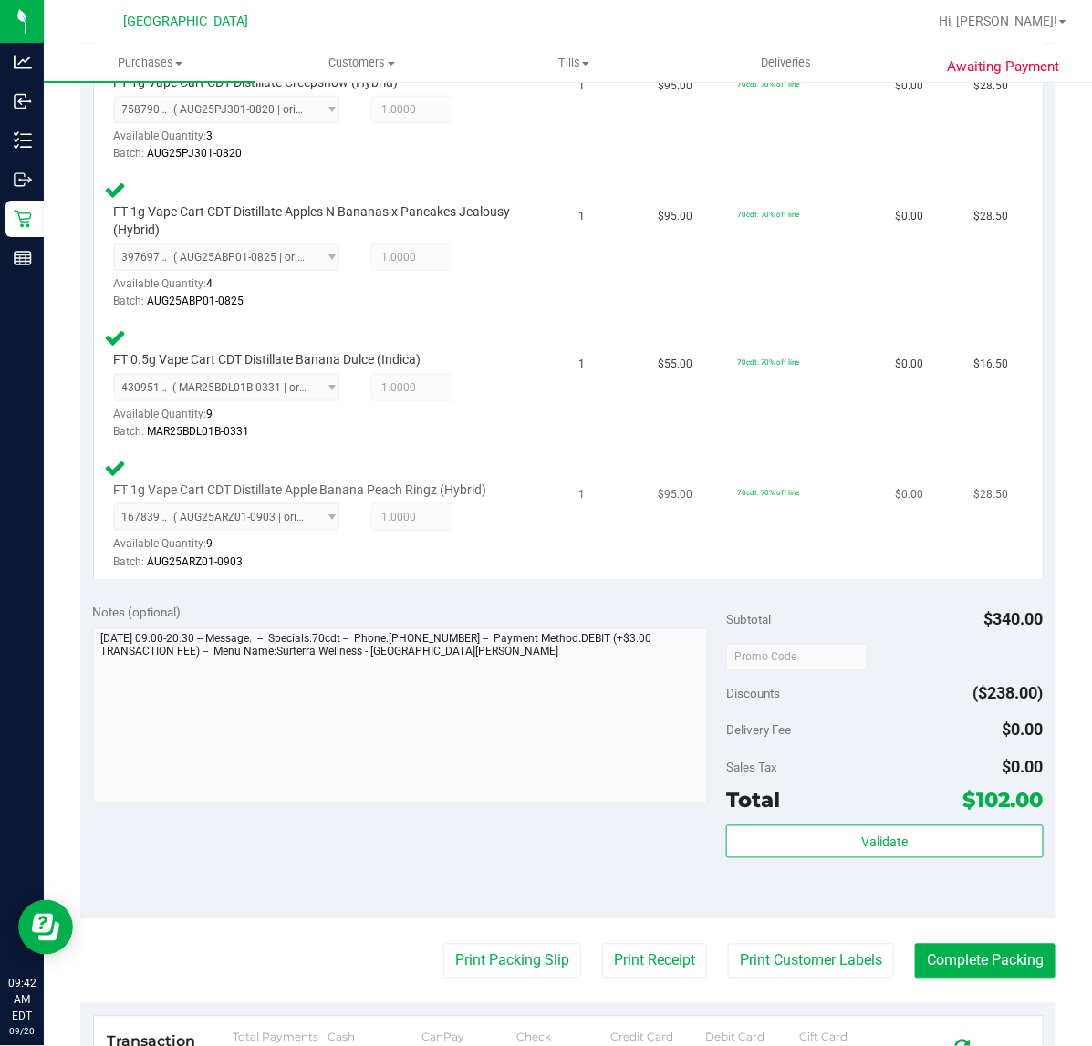
scroll to position [570, 0]
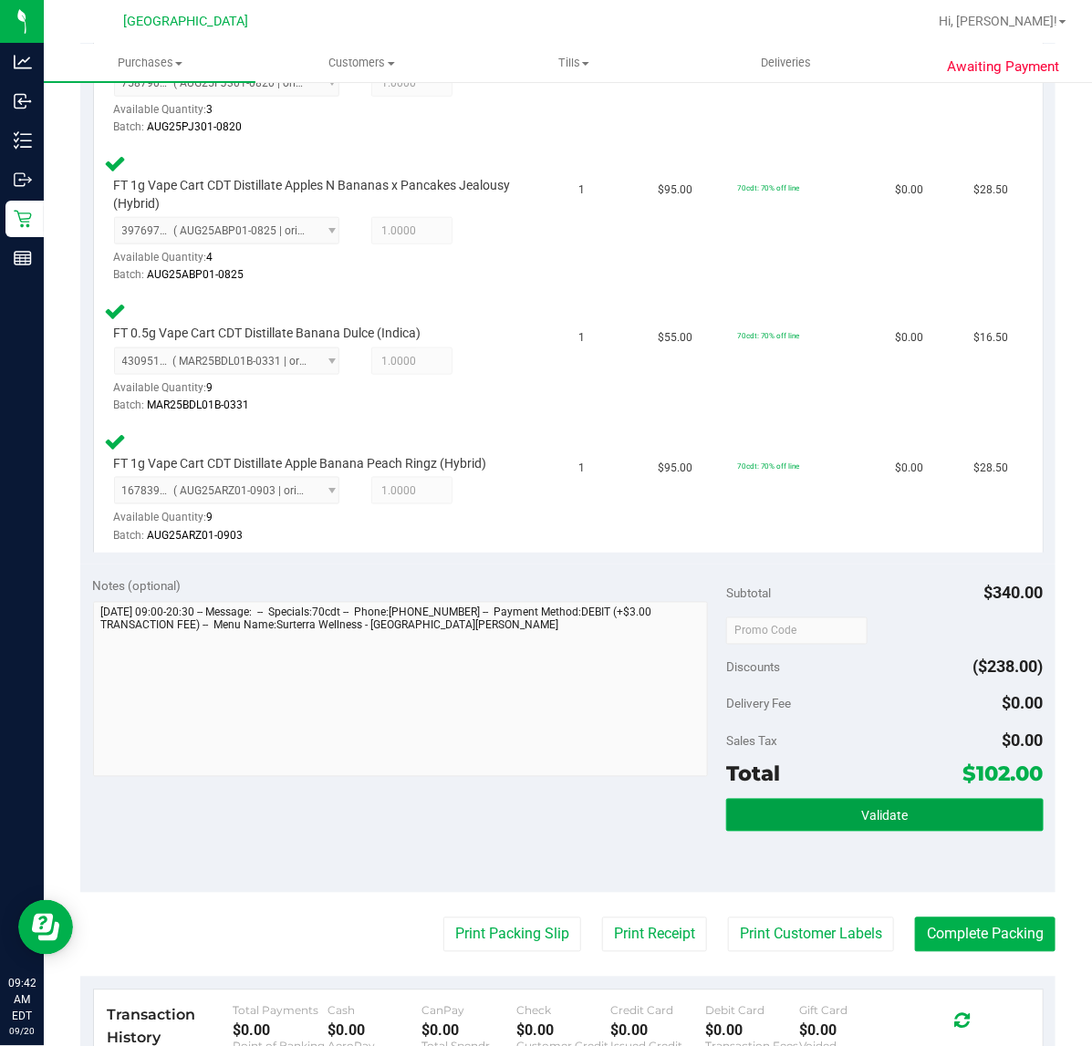
click at [831, 805] on button "Validate" at bounding box center [884, 815] width 317 height 33
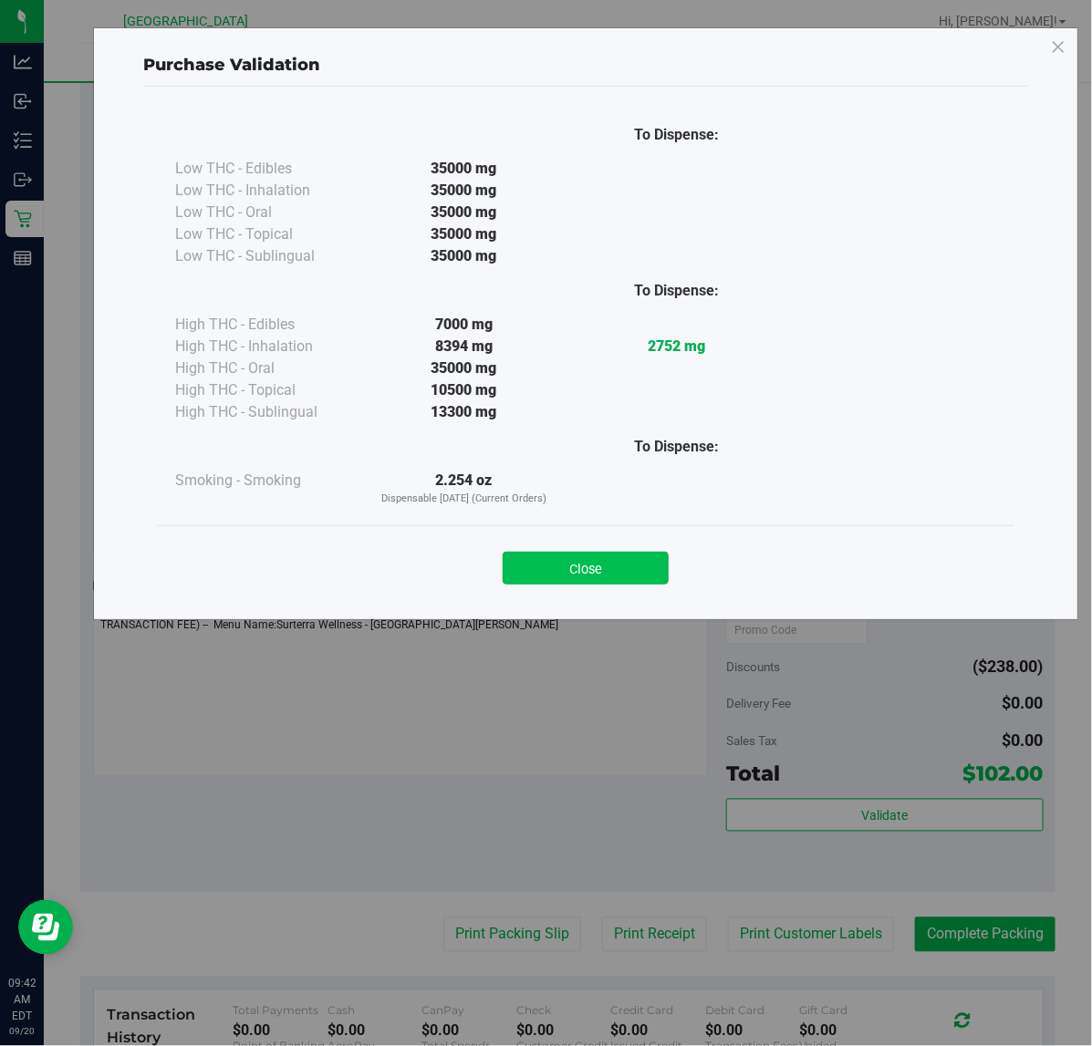
click at [596, 567] on button "Close" at bounding box center [586, 568] width 166 height 33
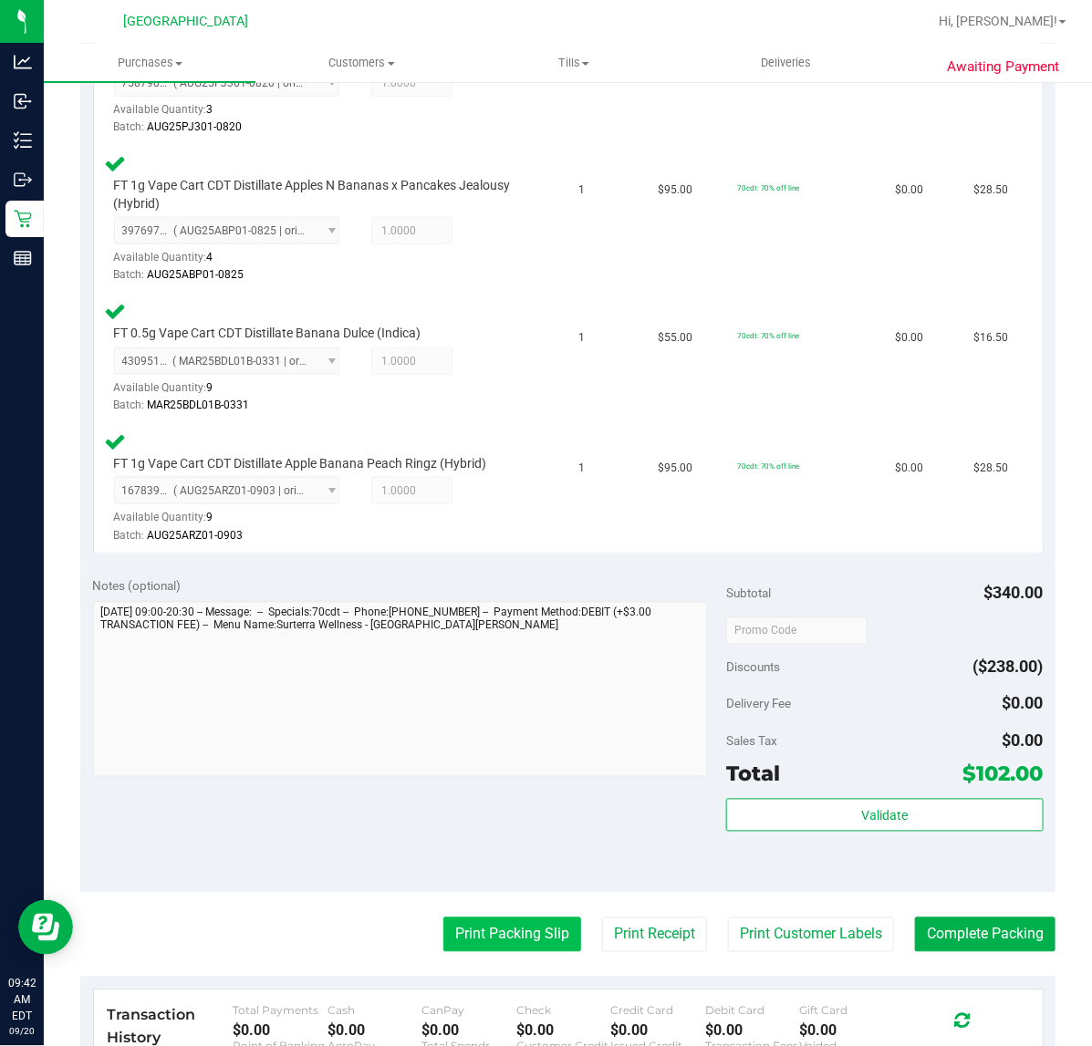
click at [531, 927] on button "Print Packing Slip" at bounding box center [512, 935] width 138 height 35
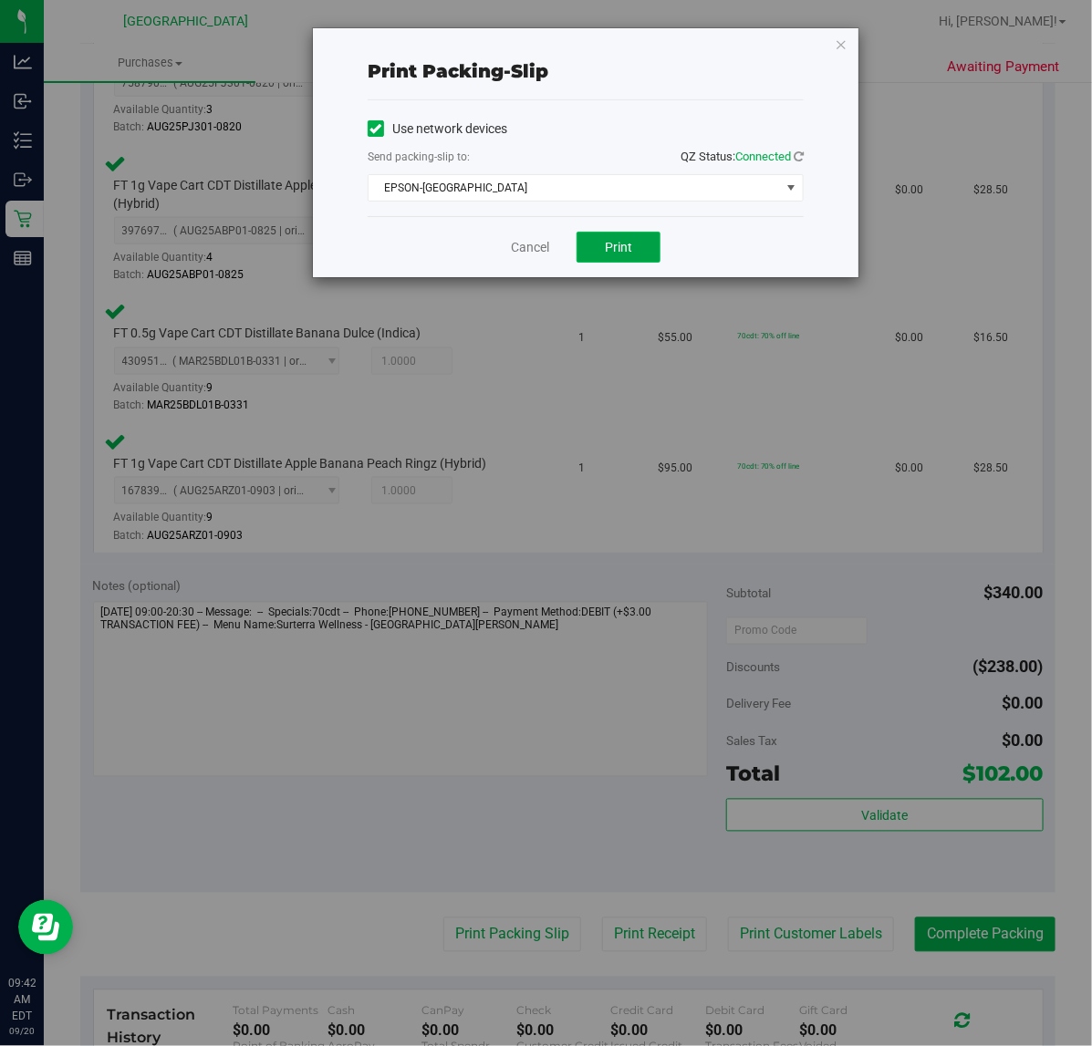
click at [608, 248] on span "Print" at bounding box center [618, 247] width 27 height 15
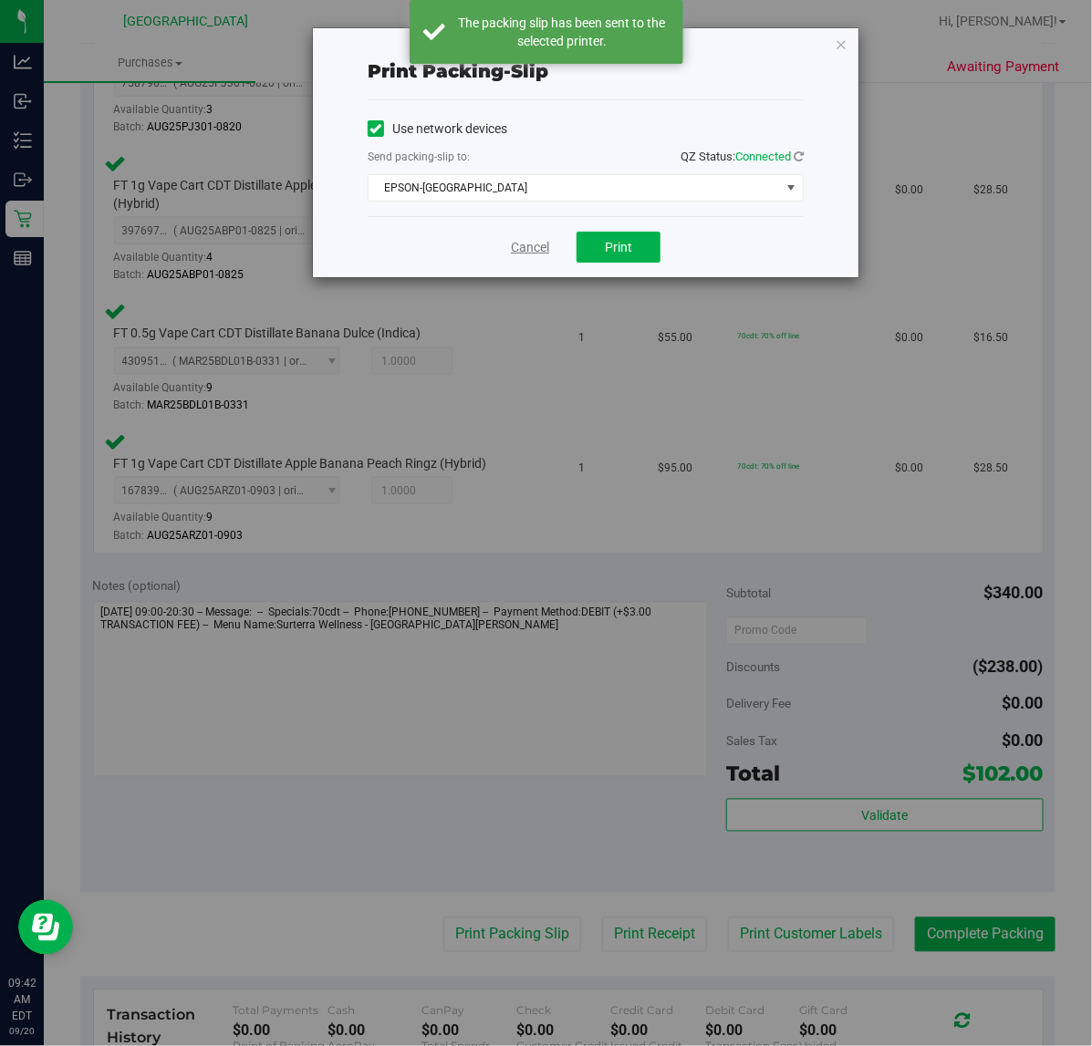
click at [536, 254] on link "Cancel" at bounding box center [530, 247] width 38 height 19
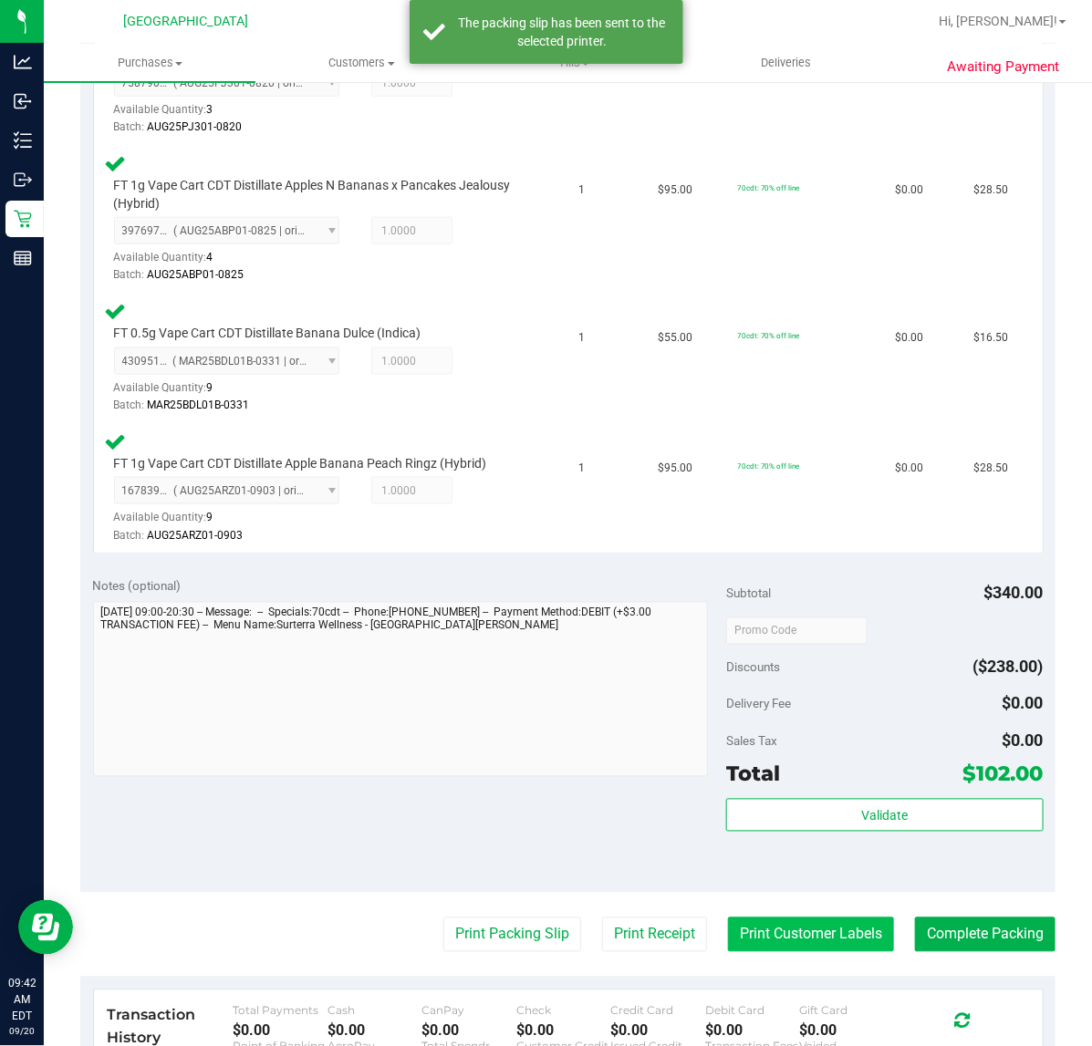
click at [850, 929] on button "Print Customer Labels" at bounding box center [811, 935] width 166 height 35
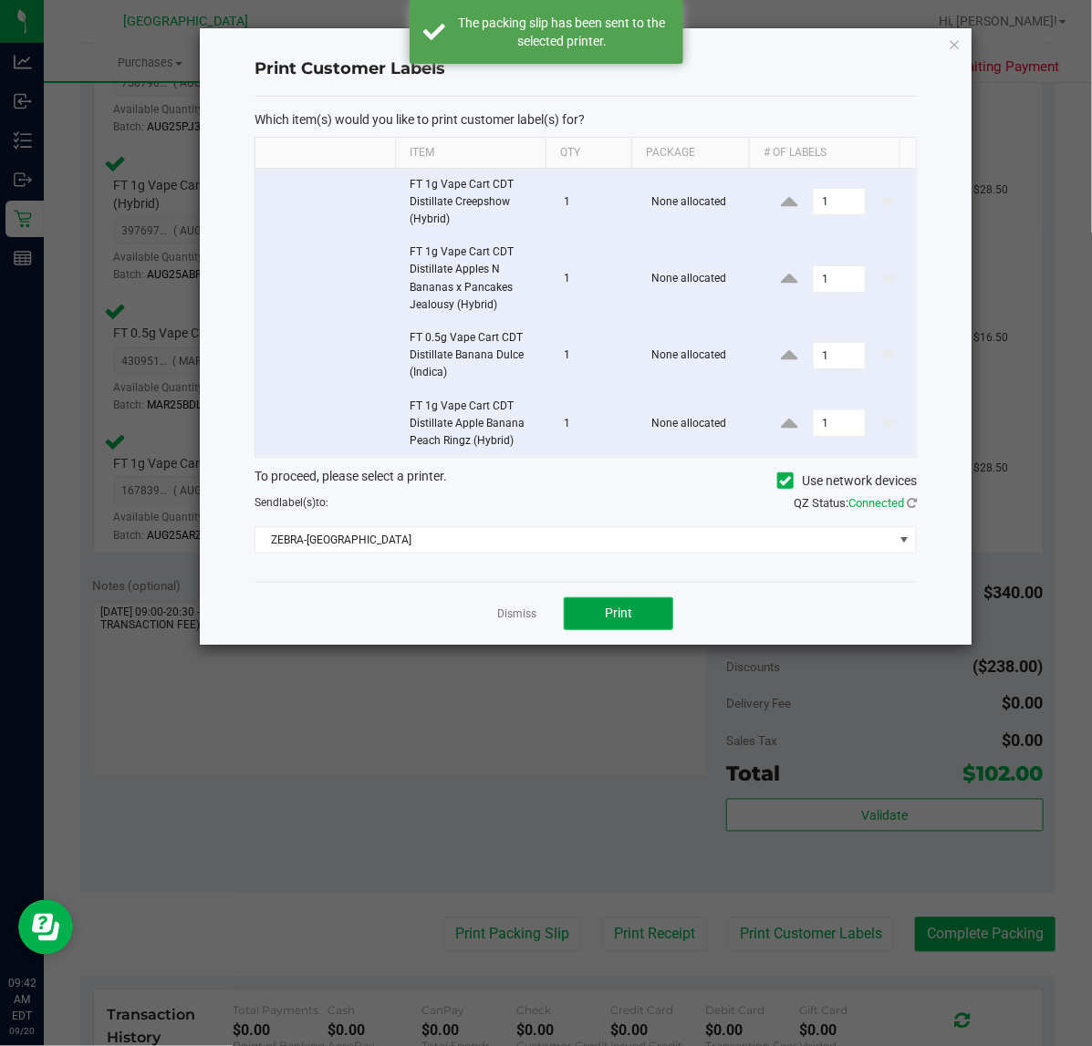
click at [632, 623] on button "Print" at bounding box center [618, 613] width 109 height 33
click at [522, 617] on link "Dismiss" at bounding box center [516, 615] width 39 height 16
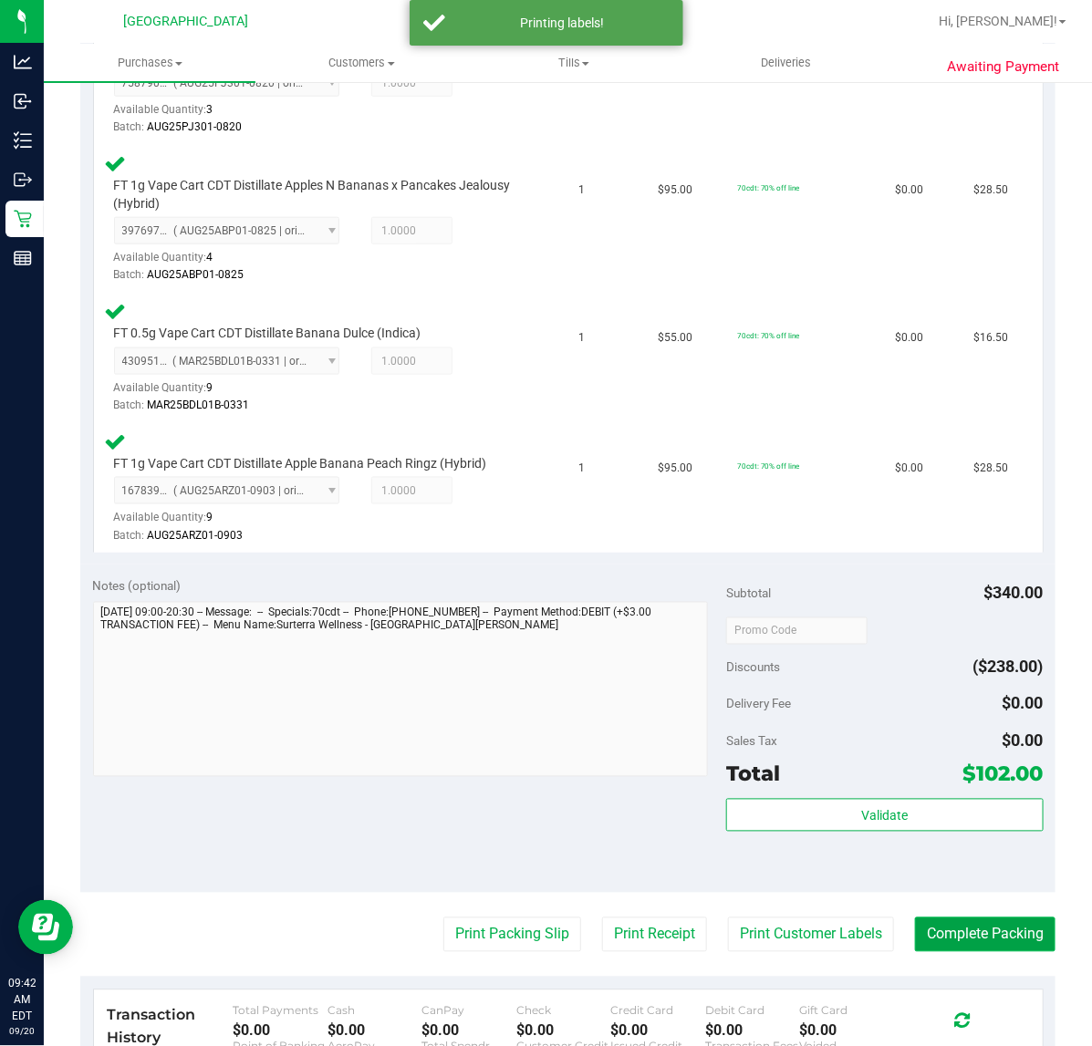
click at [959, 929] on button "Complete Packing" at bounding box center [985, 935] width 140 height 35
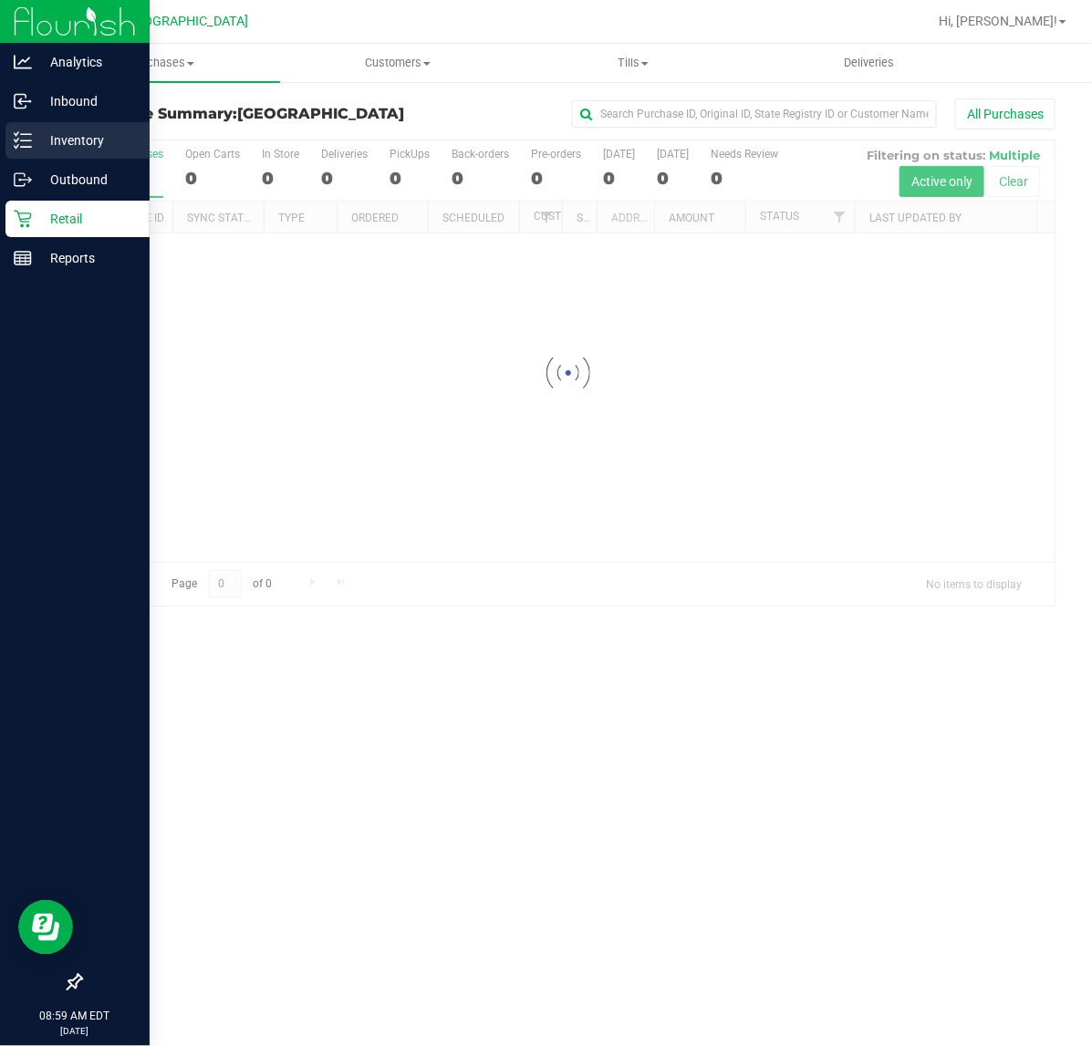
click at [78, 140] on p "Inventory" at bounding box center [86, 141] width 109 height 22
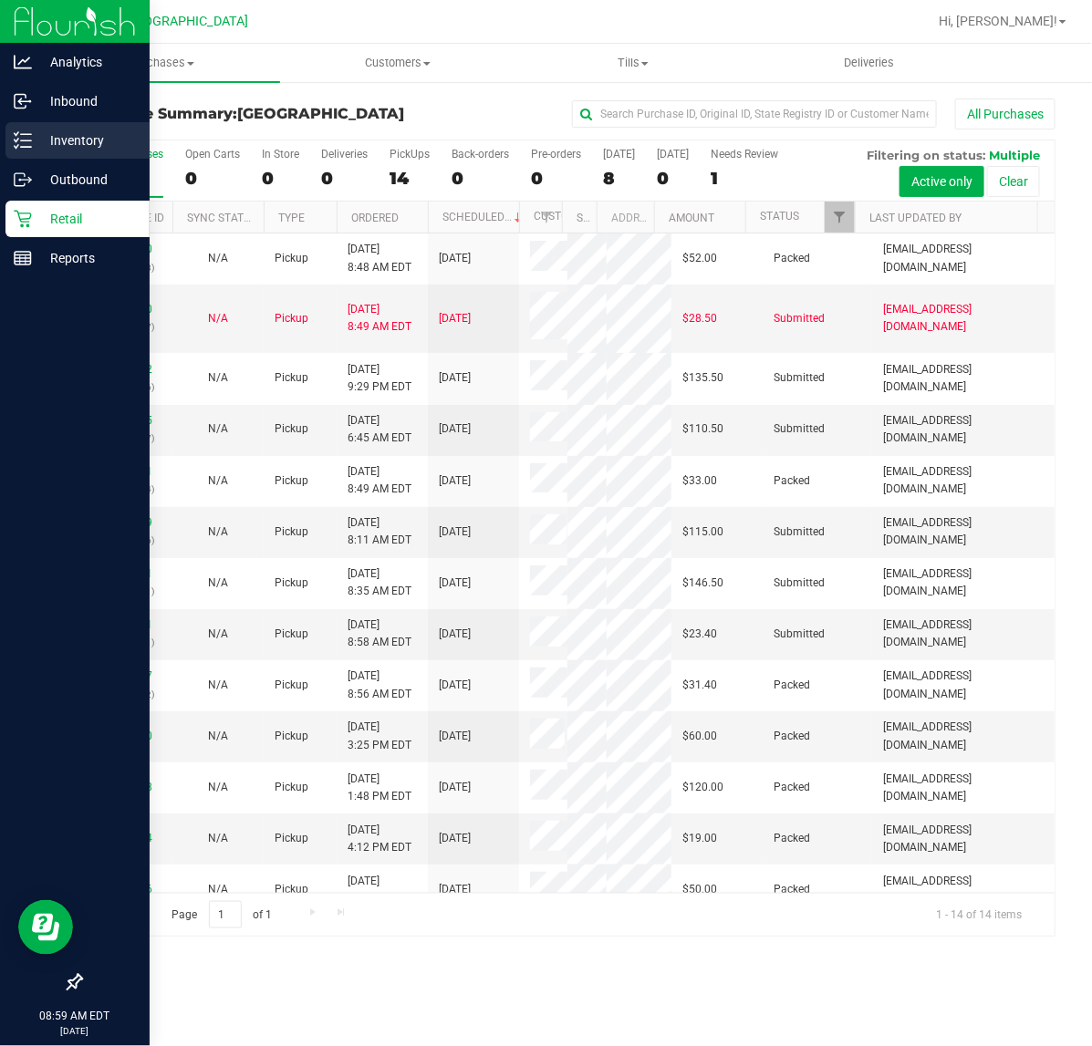
click at [51, 133] on p "Inventory" at bounding box center [86, 141] width 109 height 22
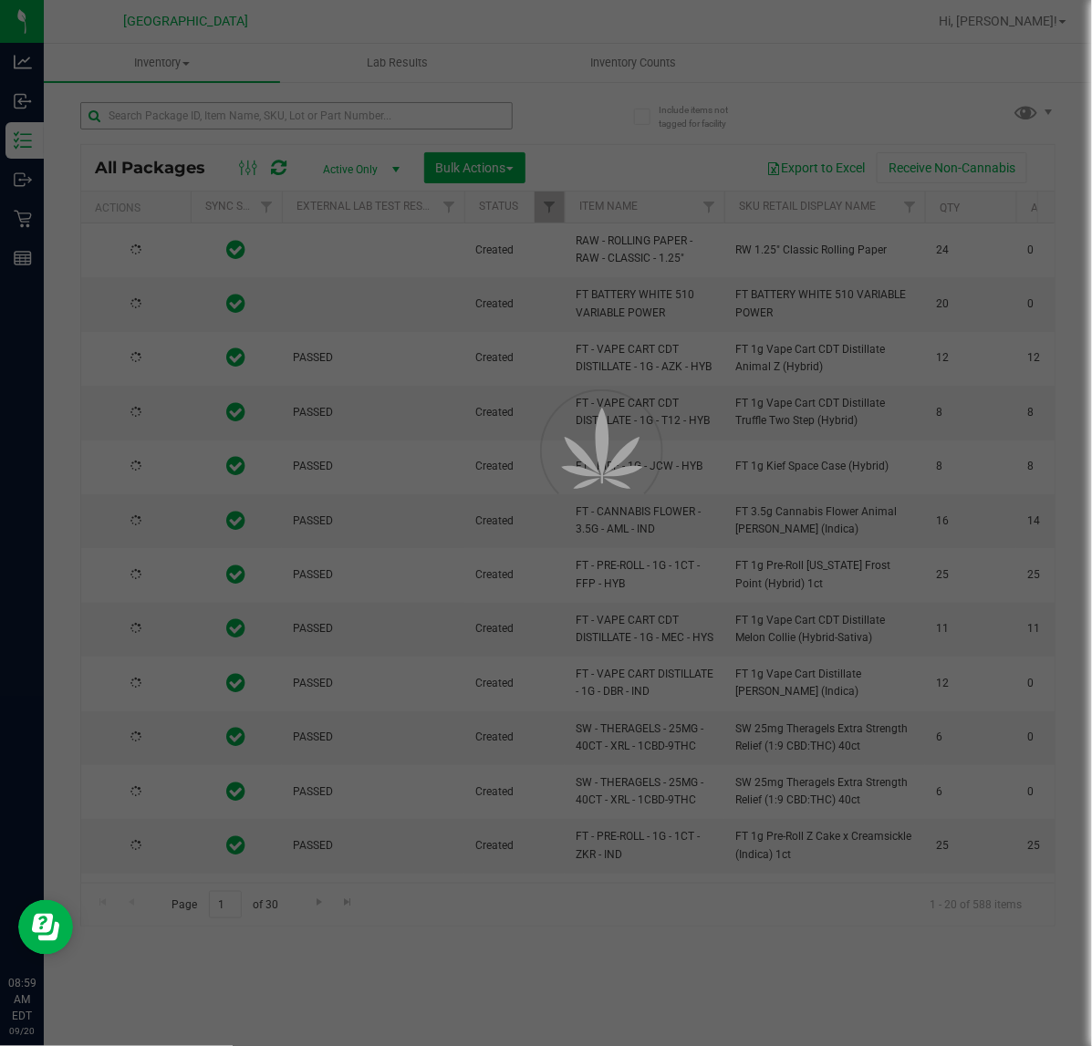
click at [152, 110] on div at bounding box center [546, 523] width 1092 height 1046
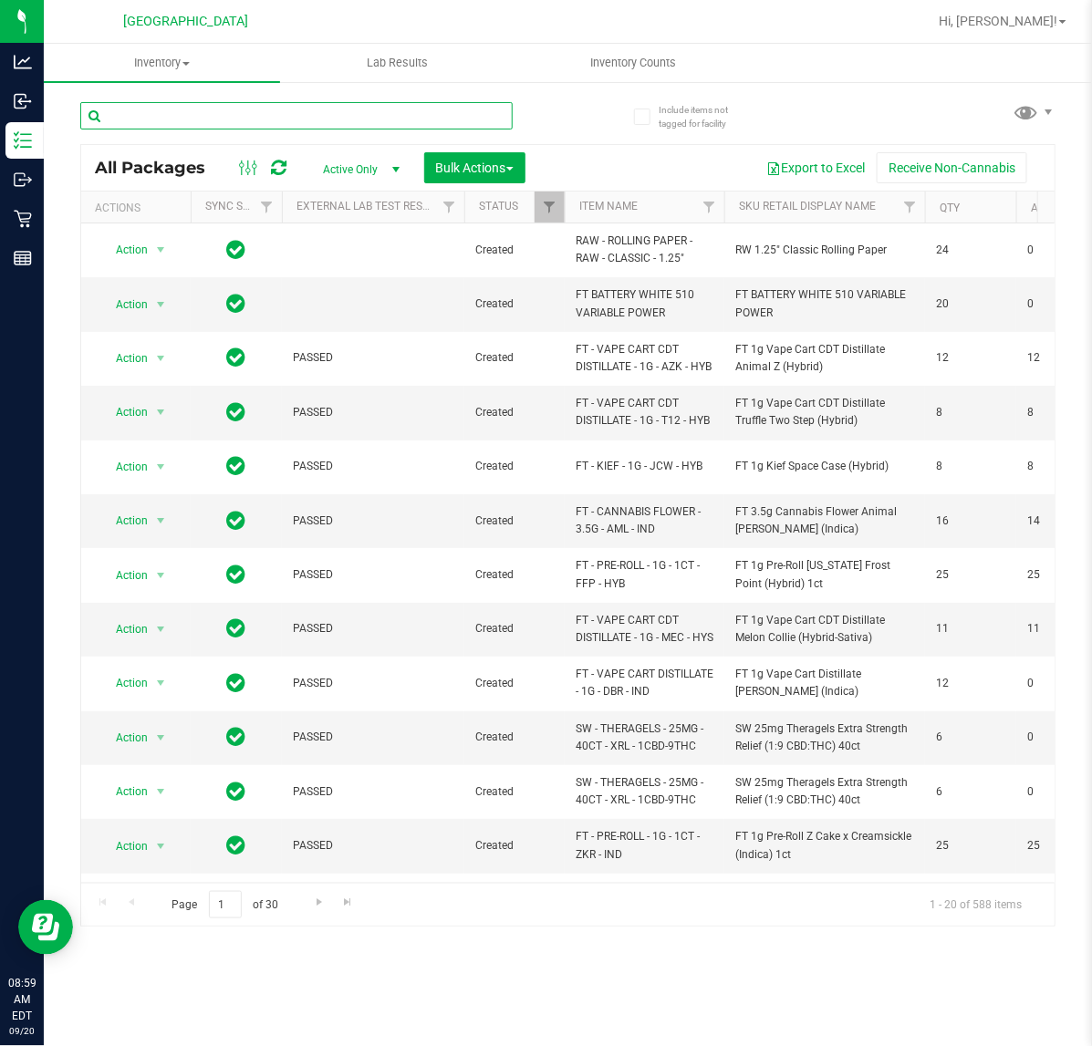
click at [152, 110] on input "text" at bounding box center [296, 115] width 432 height 27
type input "5600820142349517"
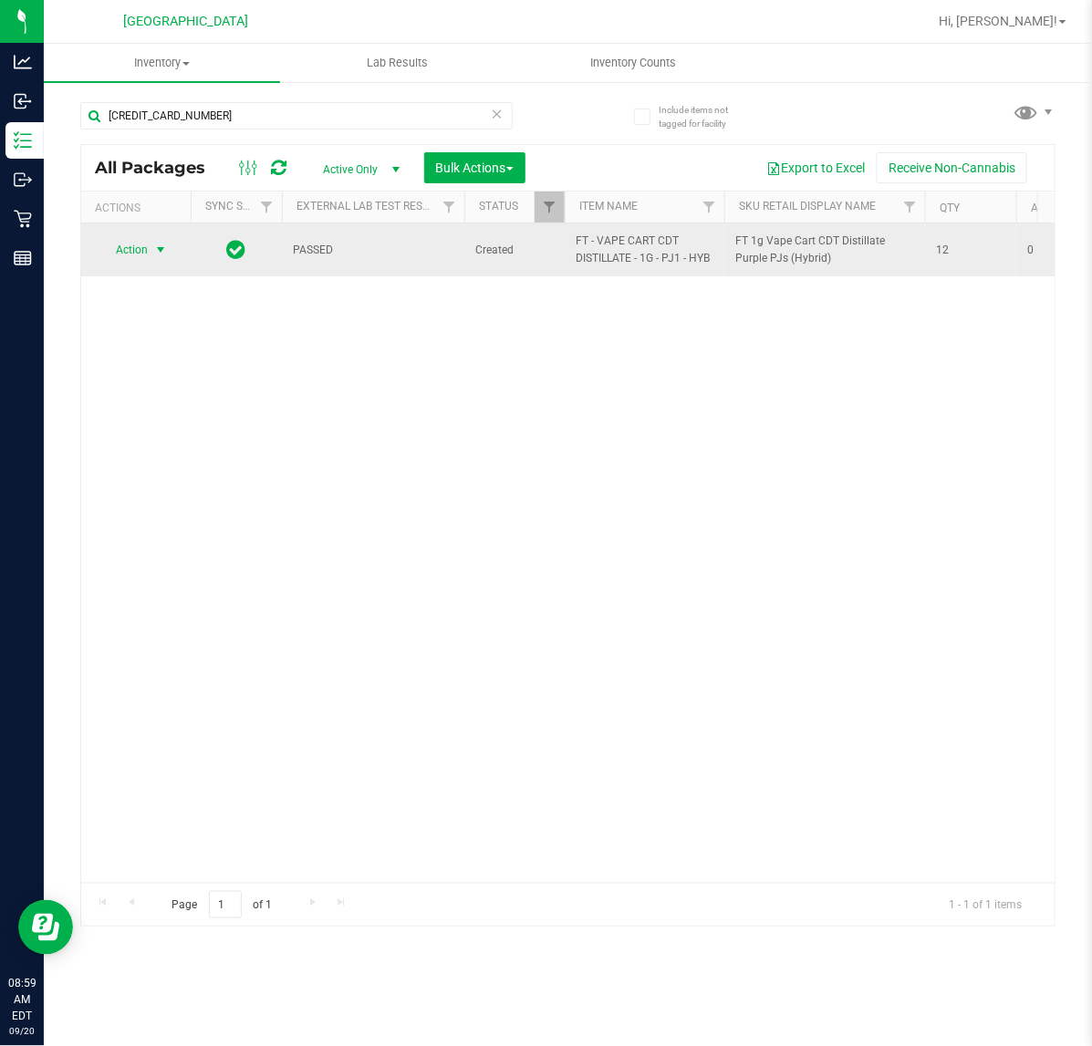
click at [146, 248] on span "Action" at bounding box center [123, 250] width 49 height 26
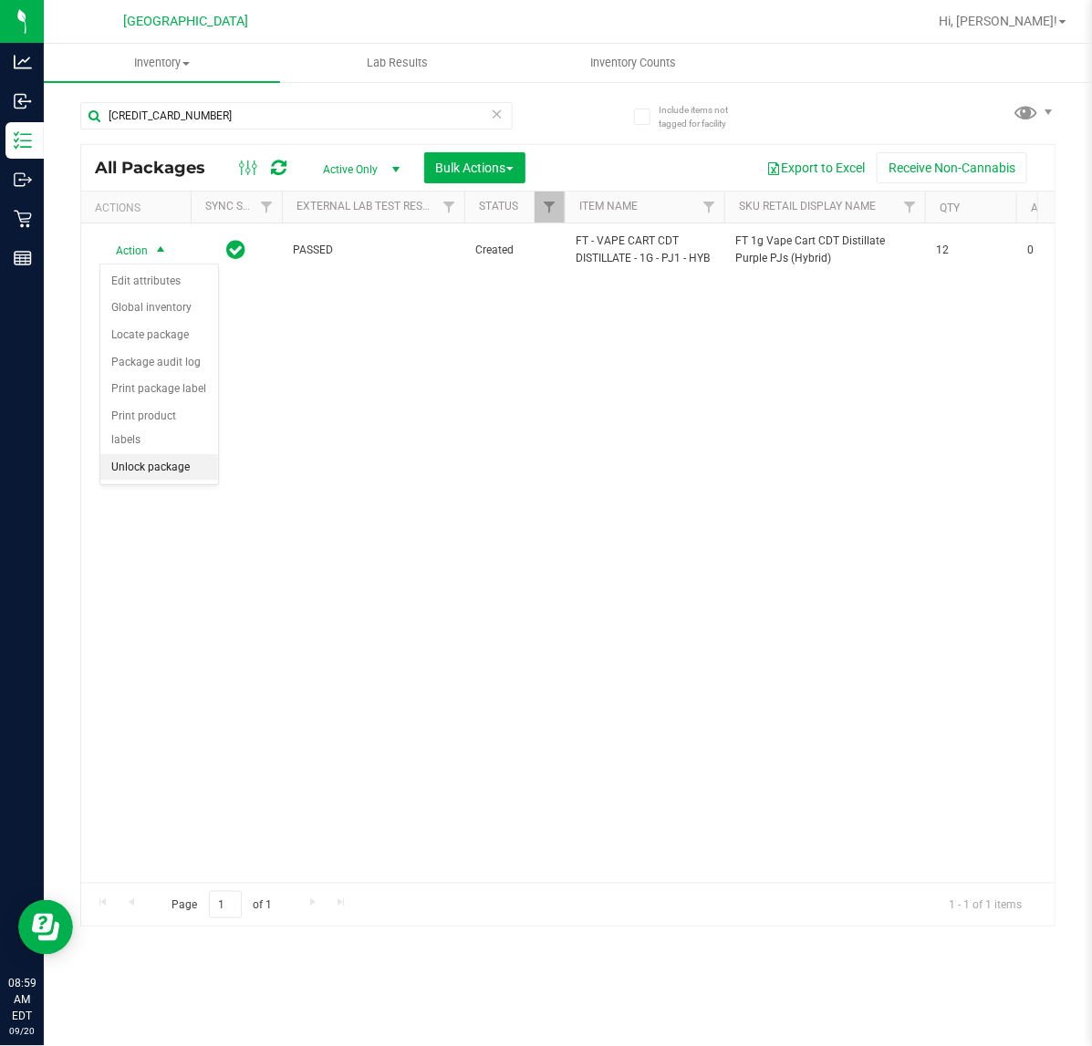
click at [181, 454] on li "Unlock package" at bounding box center [159, 467] width 118 height 27
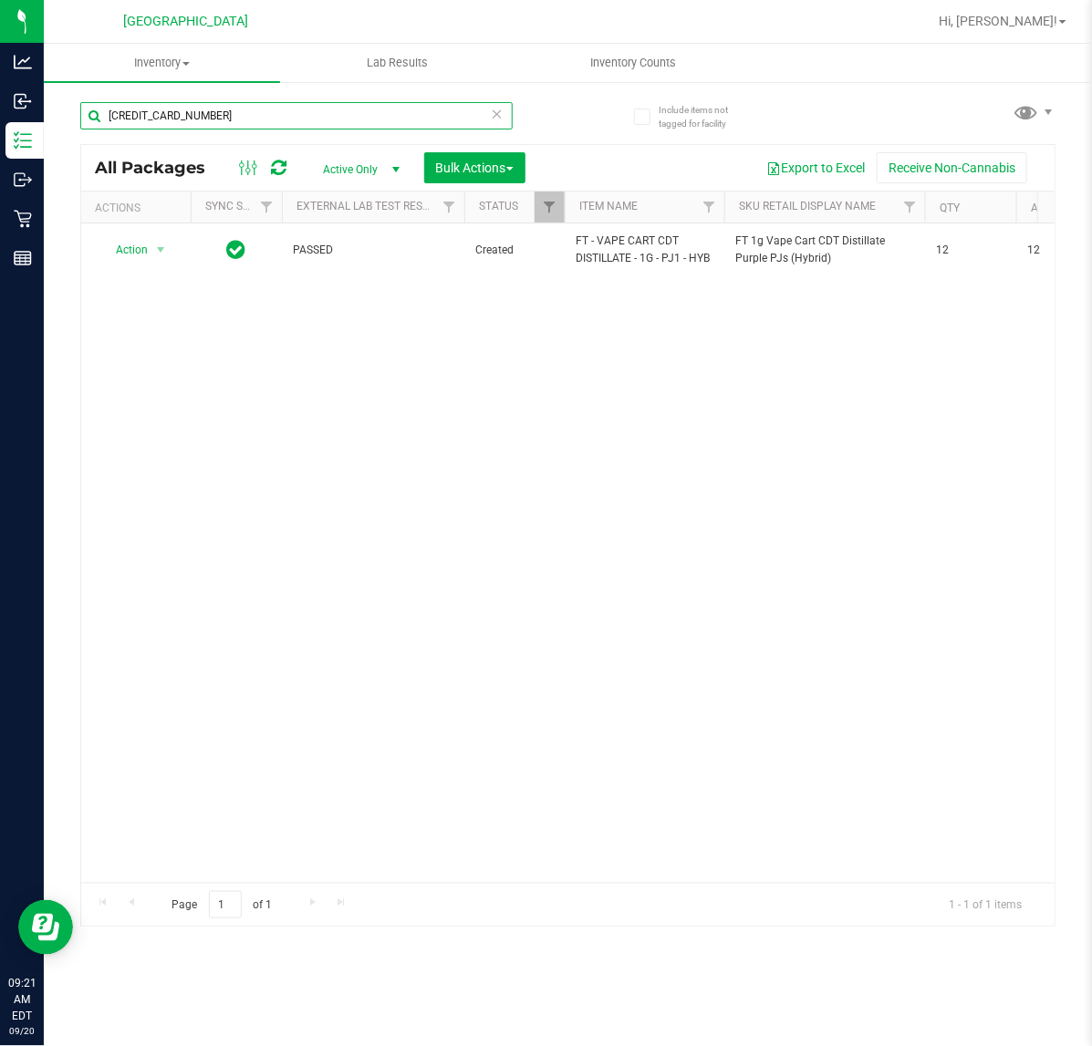
click at [285, 117] on input "5600820142349517" at bounding box center [296, 115] width 432 height 27
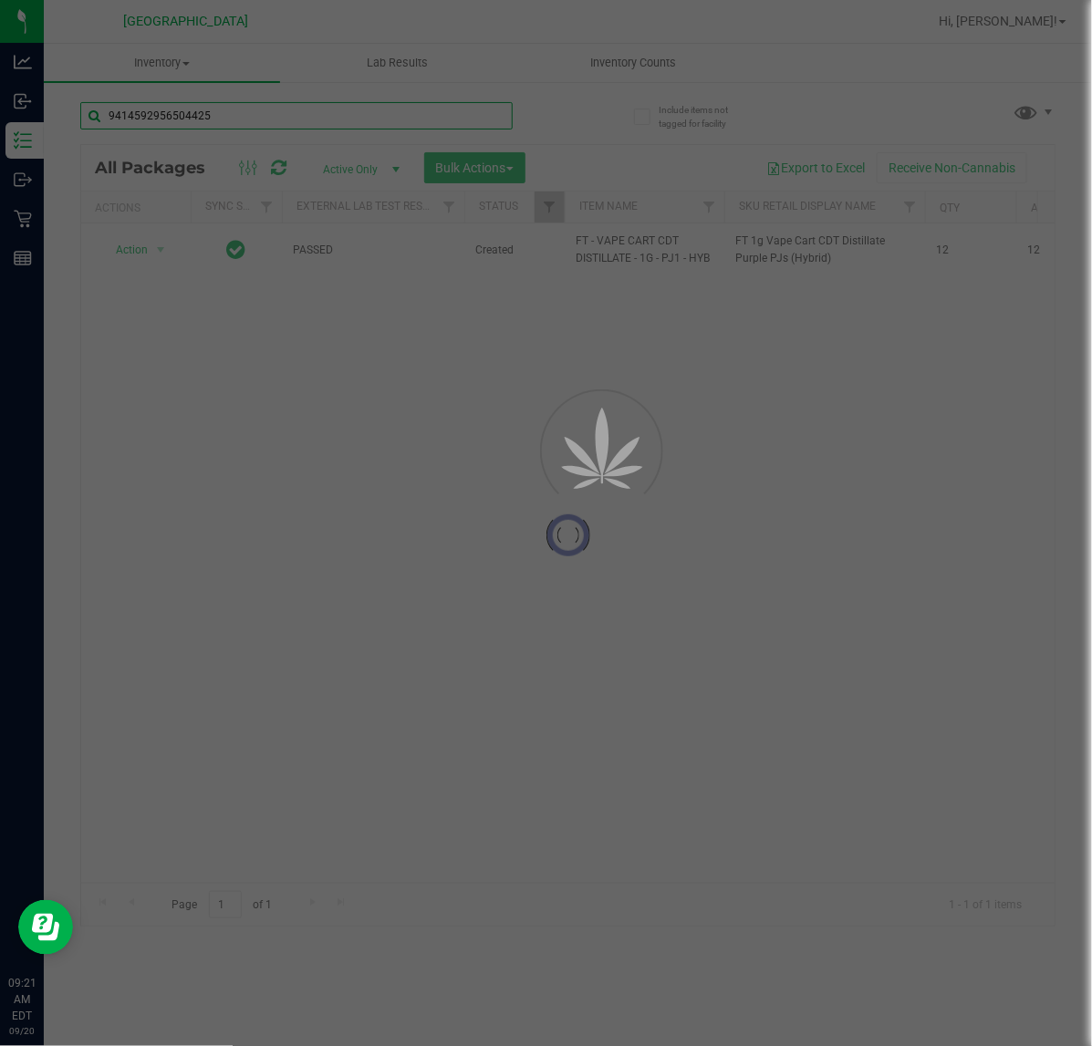
type input "9414592956504425"
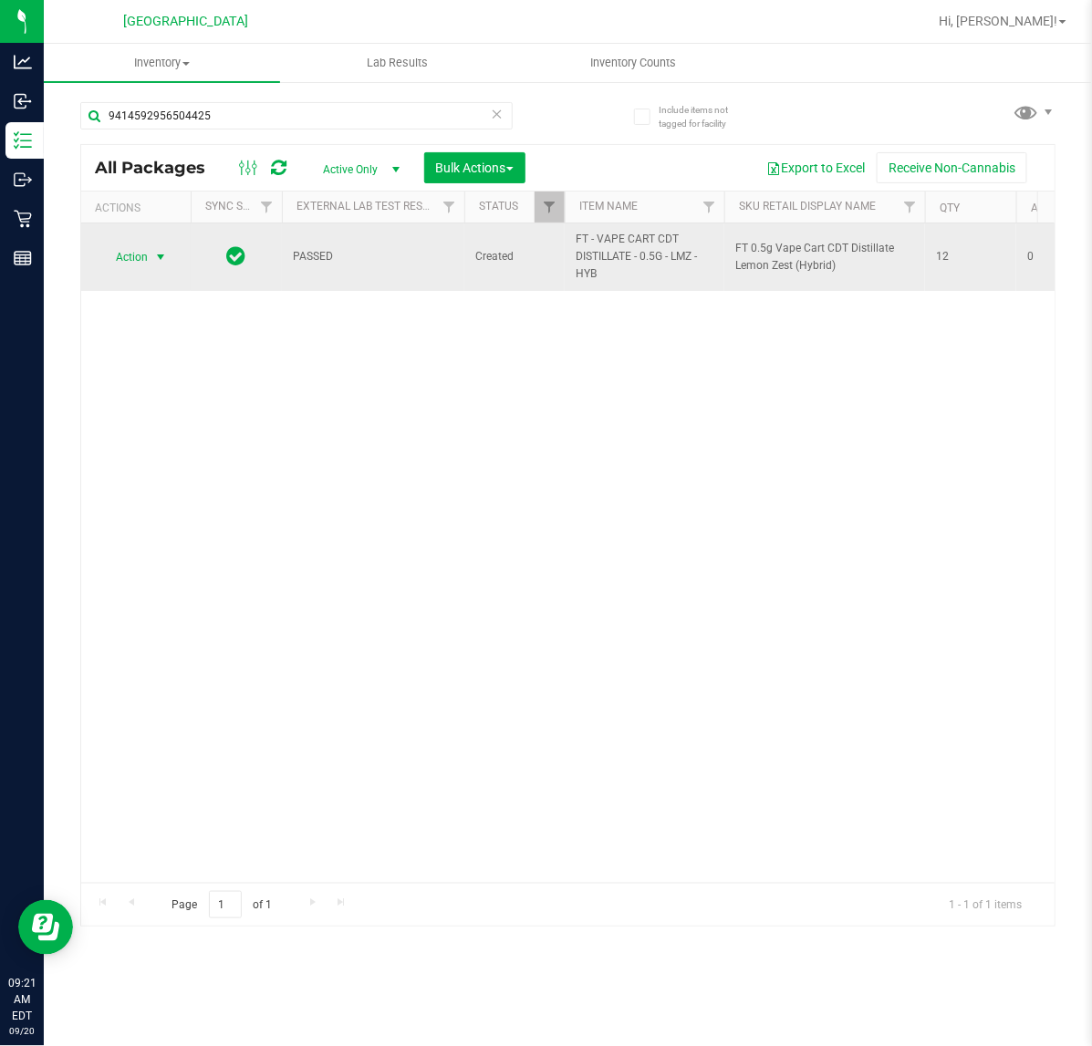
click at [164, 253] on span "select" at bounding box center [160, 257] width 15 height 15
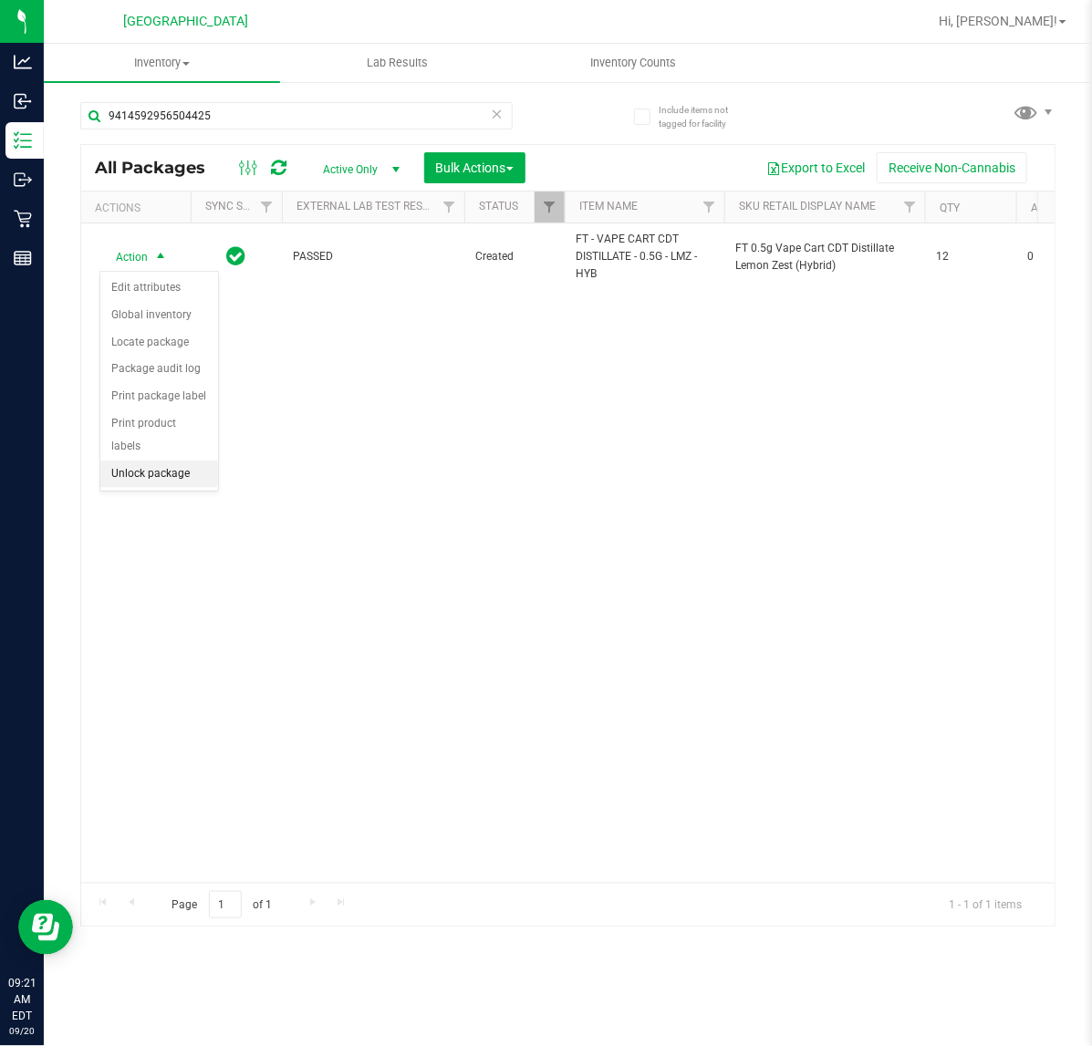
click at [182, 461] on li "Unlock package" at bounding box center [159, 474] width 118 height 27
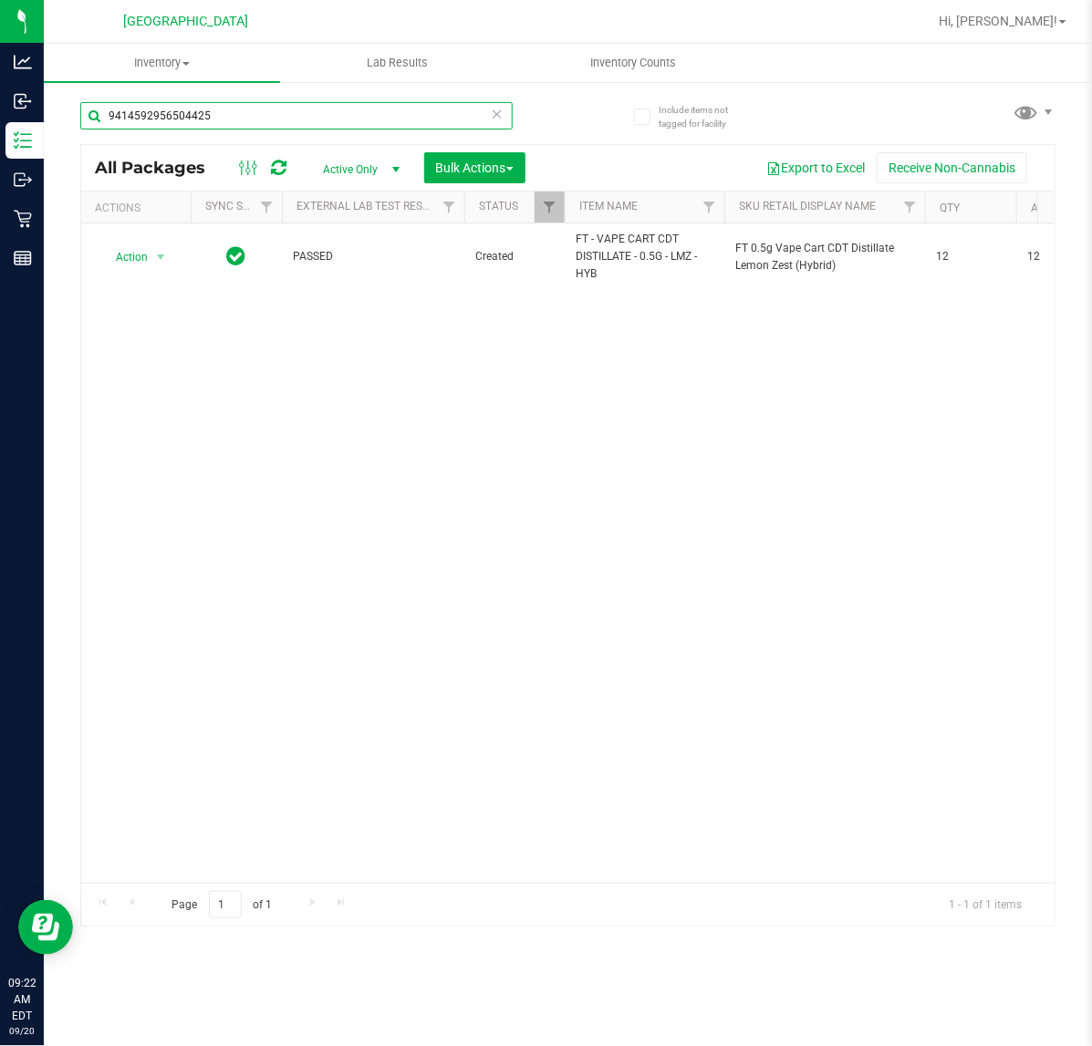
click at [260, 114] on input "9414592956504425" at bounding box center [296, 115] width 432 height 27
type input "9504178101453900"
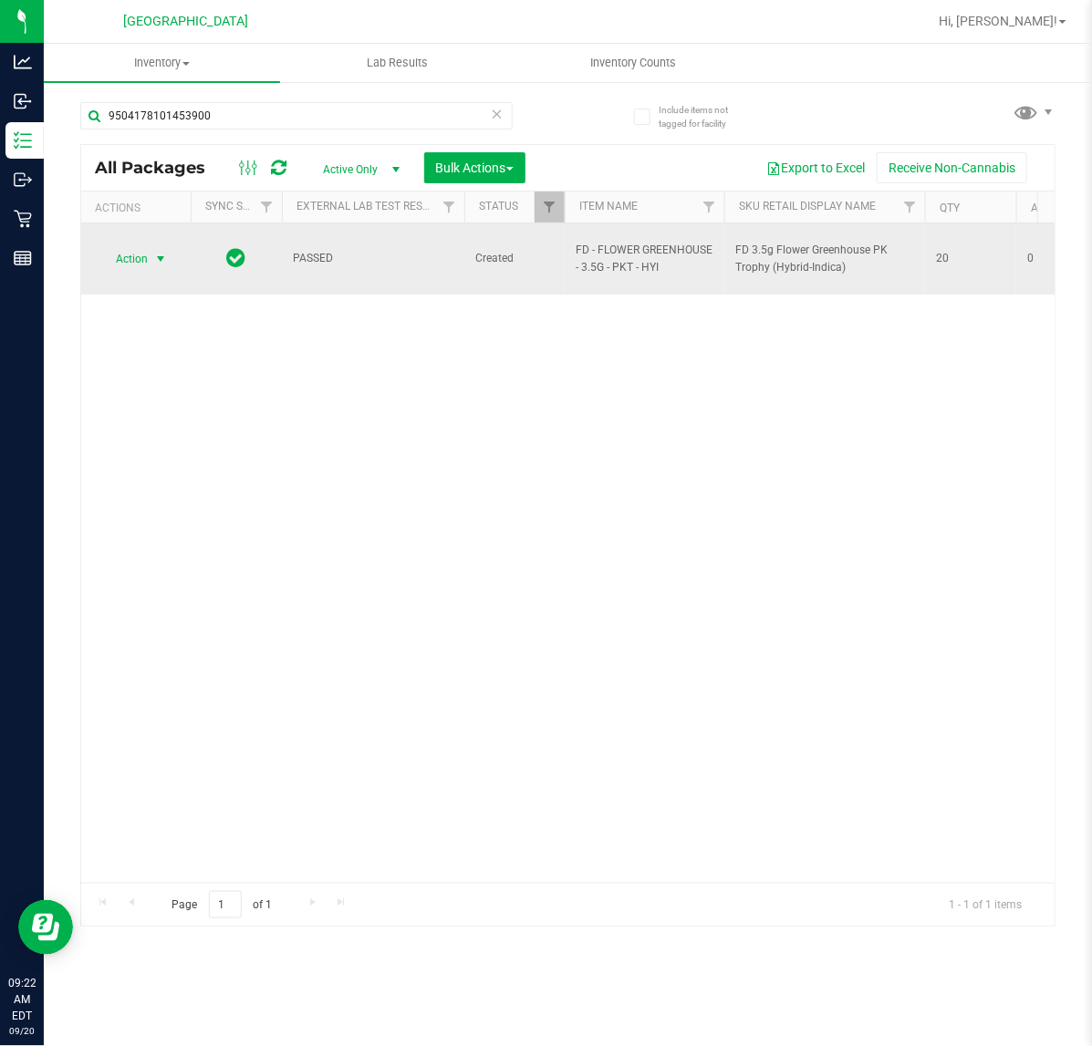
click at [160, 252] on span "select" at bounding box center [160, 259] width 15 height 15
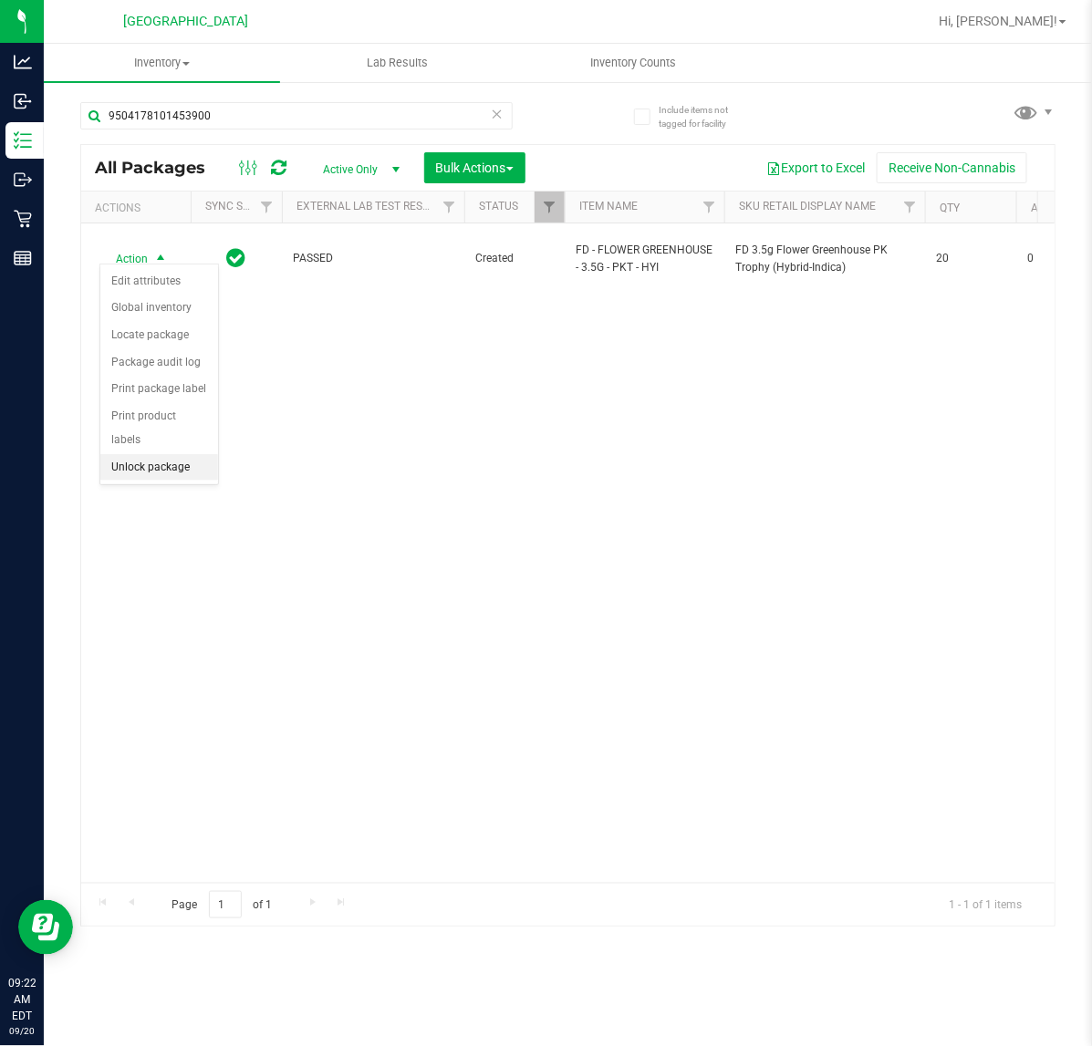
click at [181, 454] on li "Unlock package" at bounding box center [159, 467] width 118 height 27
